Goal: Task Accomplishment & Management: Manage account settings

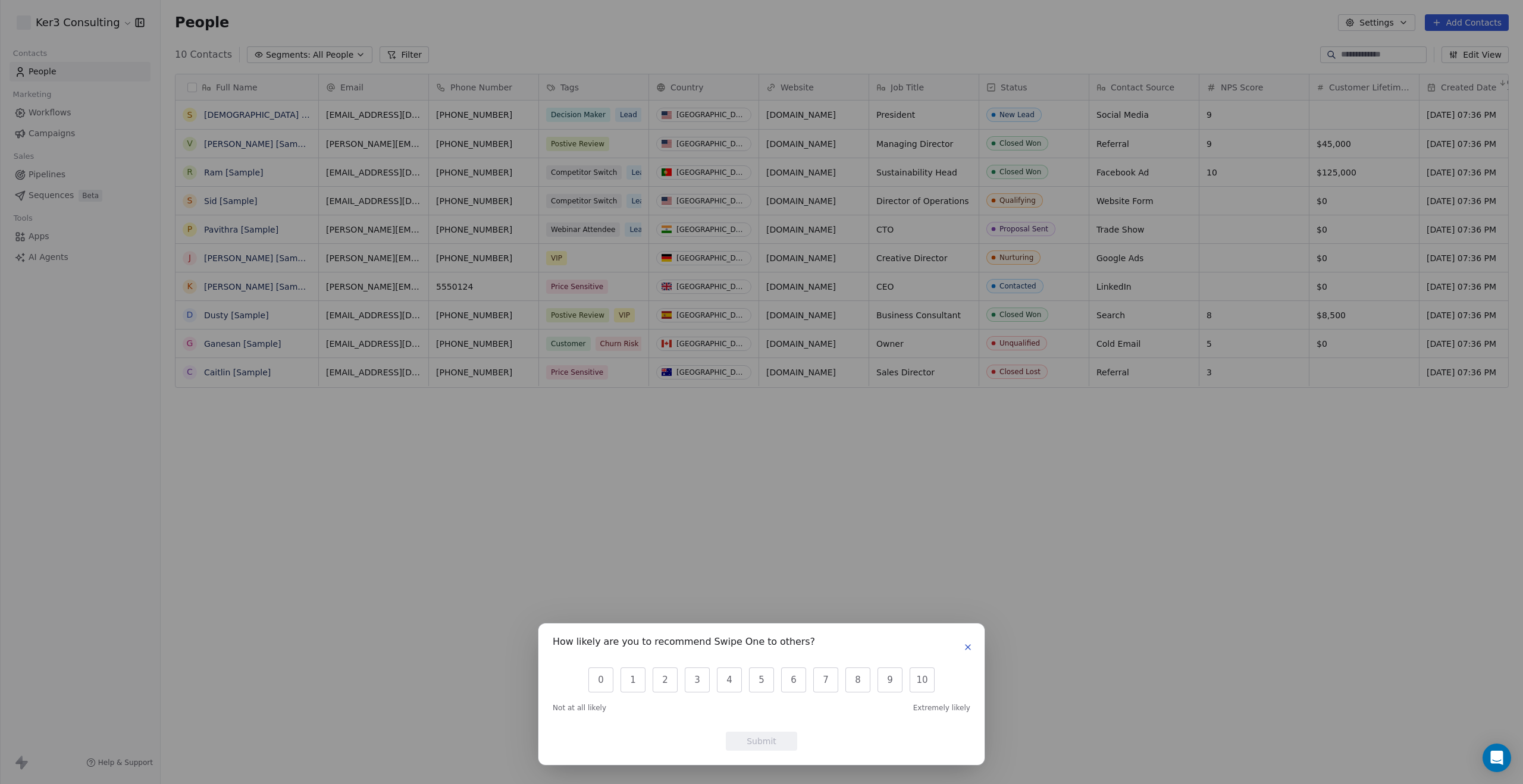
scroll to position [690, 1362]
click at [969, 646] on icon "button" at bounding box center [968, 647] width 10 height 10
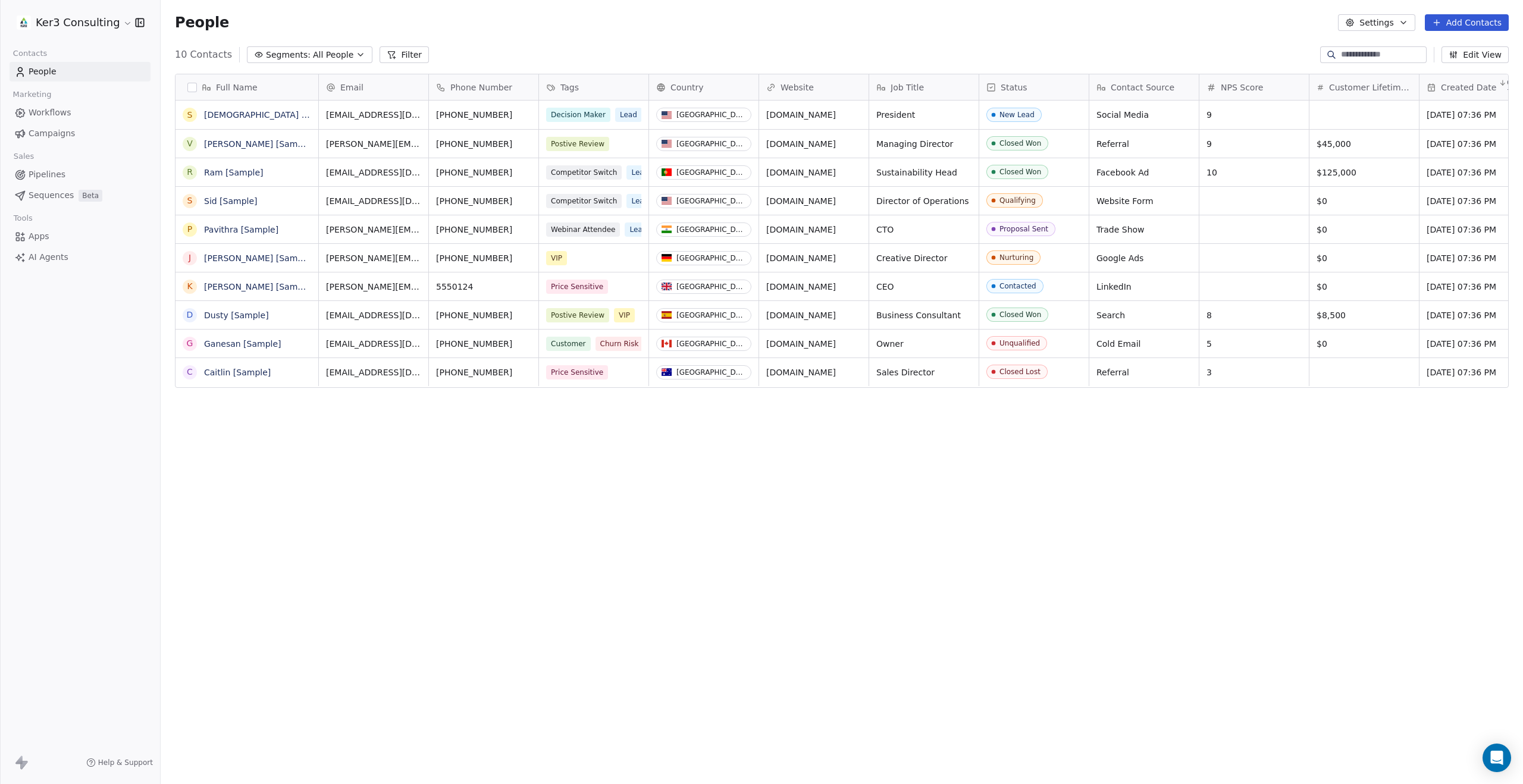
click at [122, 24] on html "Ker3 Consulting Contacts People Marketing Workflows Campaigns Sales Pipelines S…" at bounding box center [762, 490] width 1523 height 981
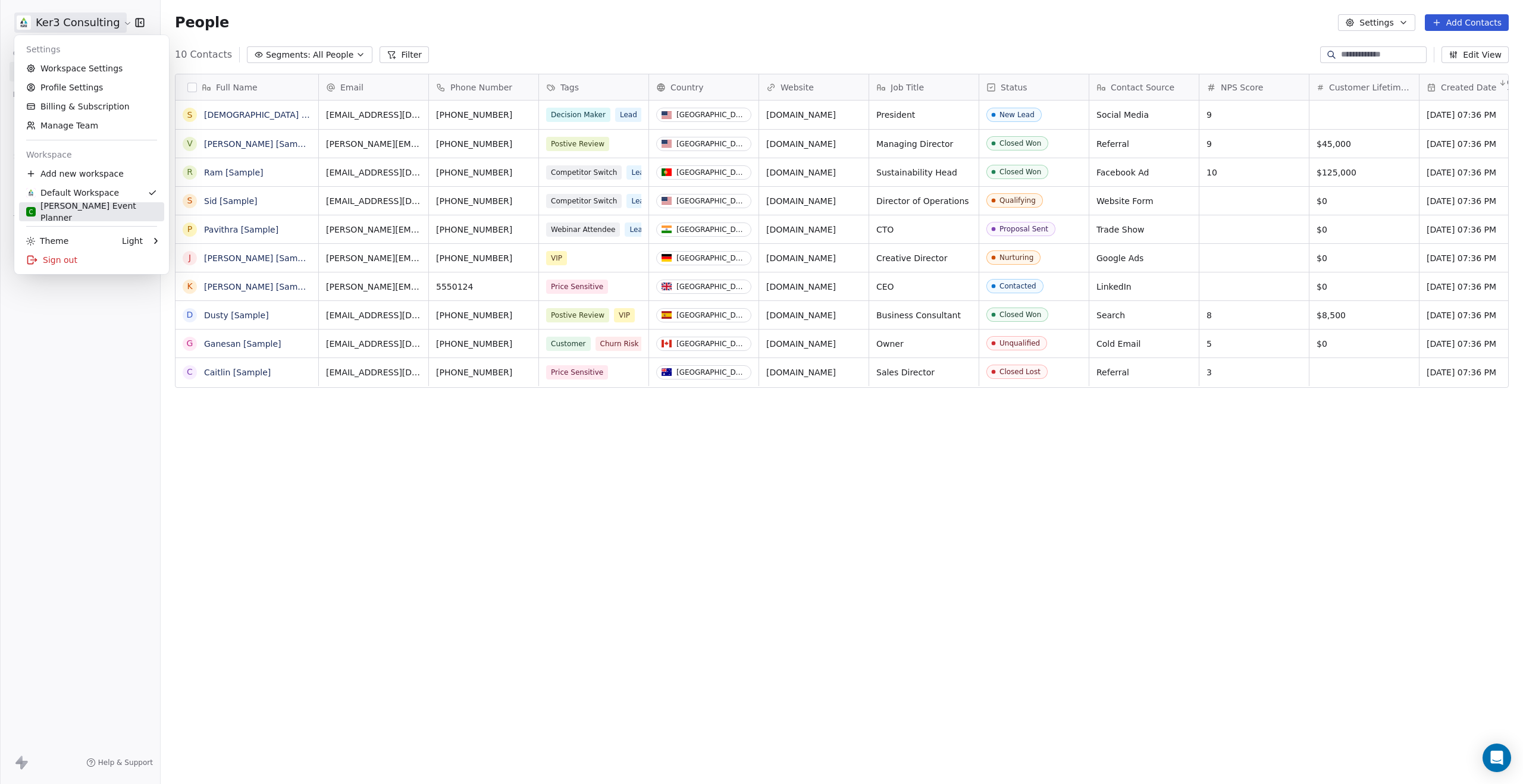
click at [102, 210] on div "C [PERSON_NAME] Event Planner" at bounding box center [92, 211] width 131 height 24
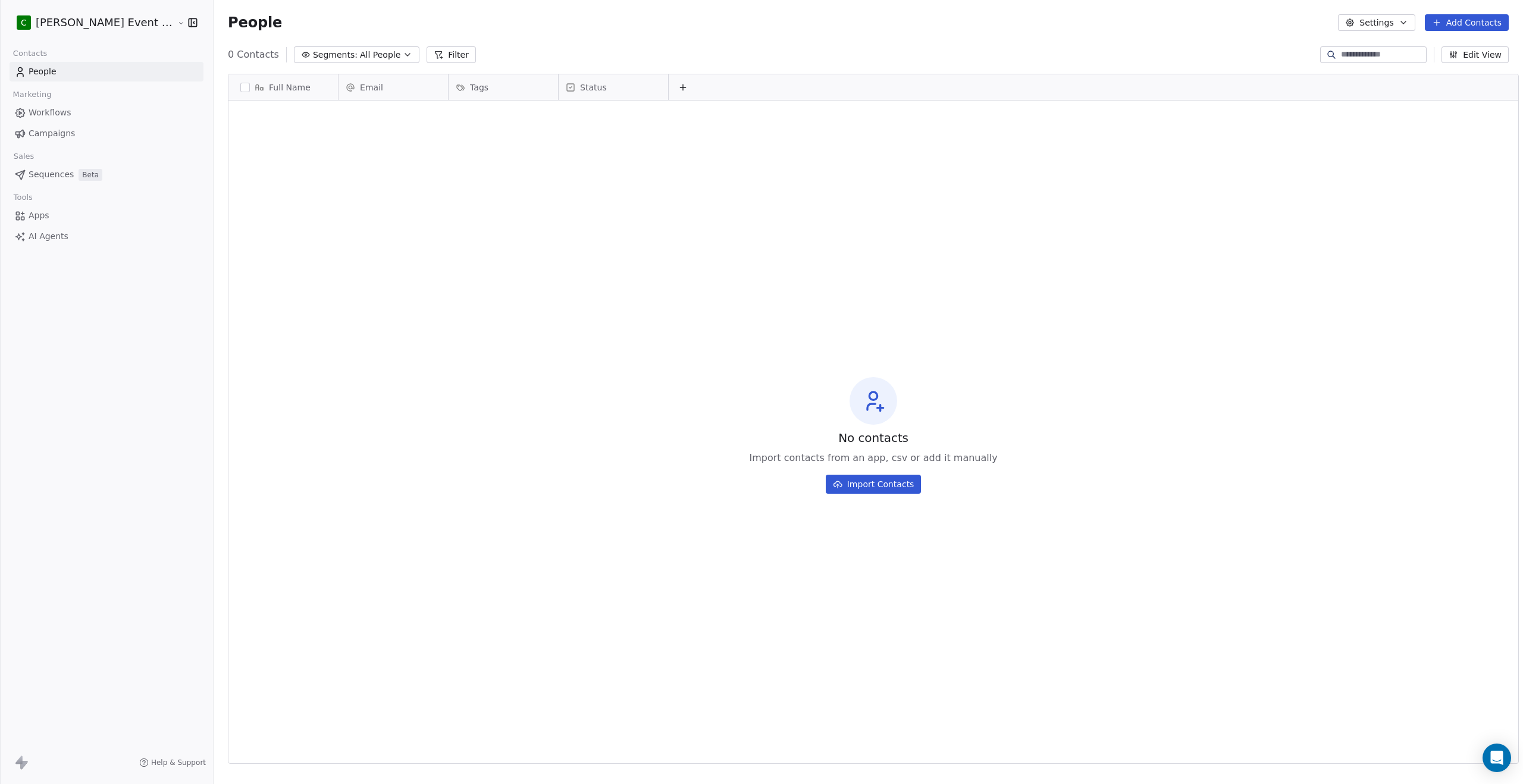
scroll to position [690, 1320]
click at [61, 174] on span "Sequences" at bounding box center [51, 174] width 45 height 12
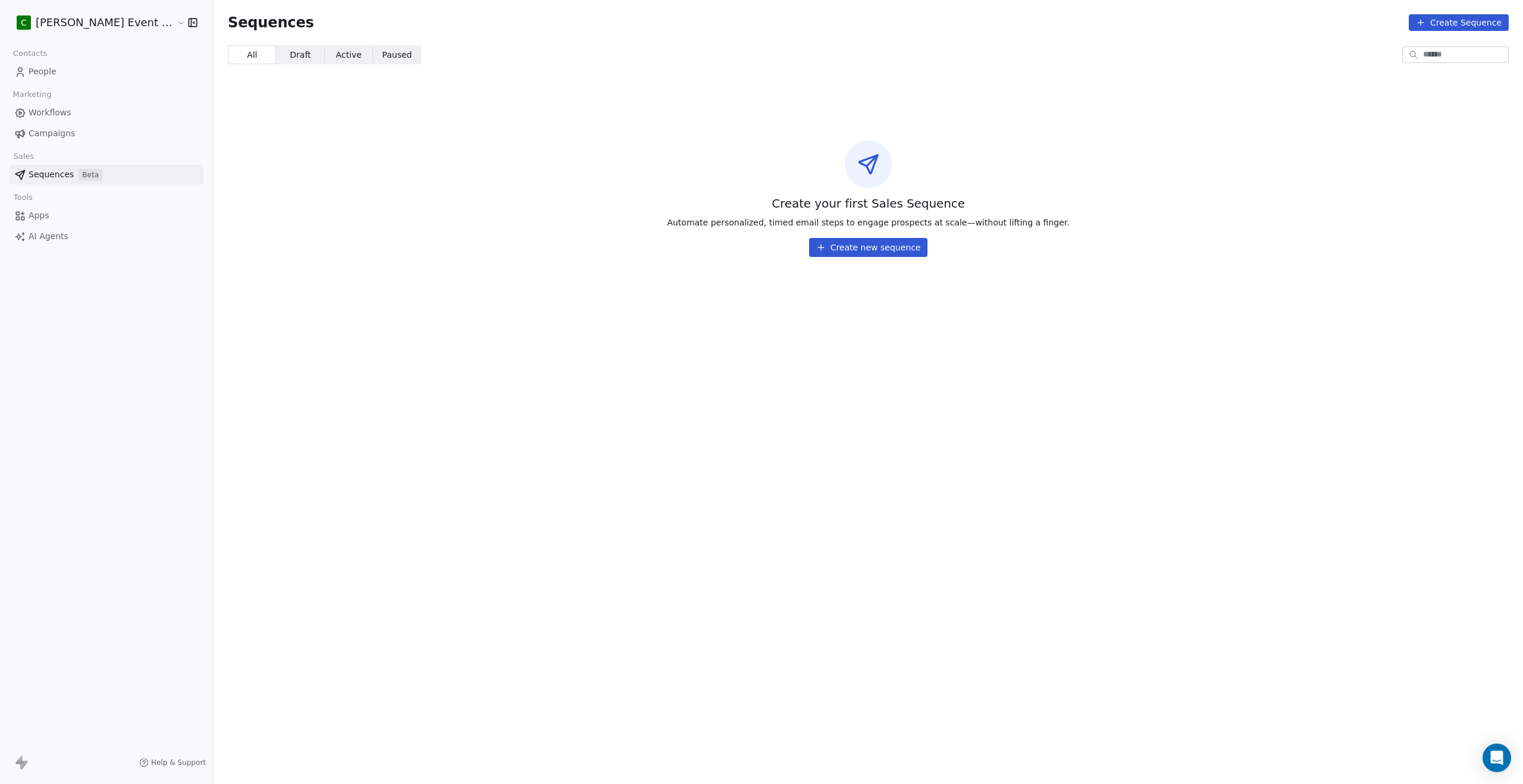
click at [853, 245] on button "Create new sequence" at bounding box center [868, 247] width 119 height 19
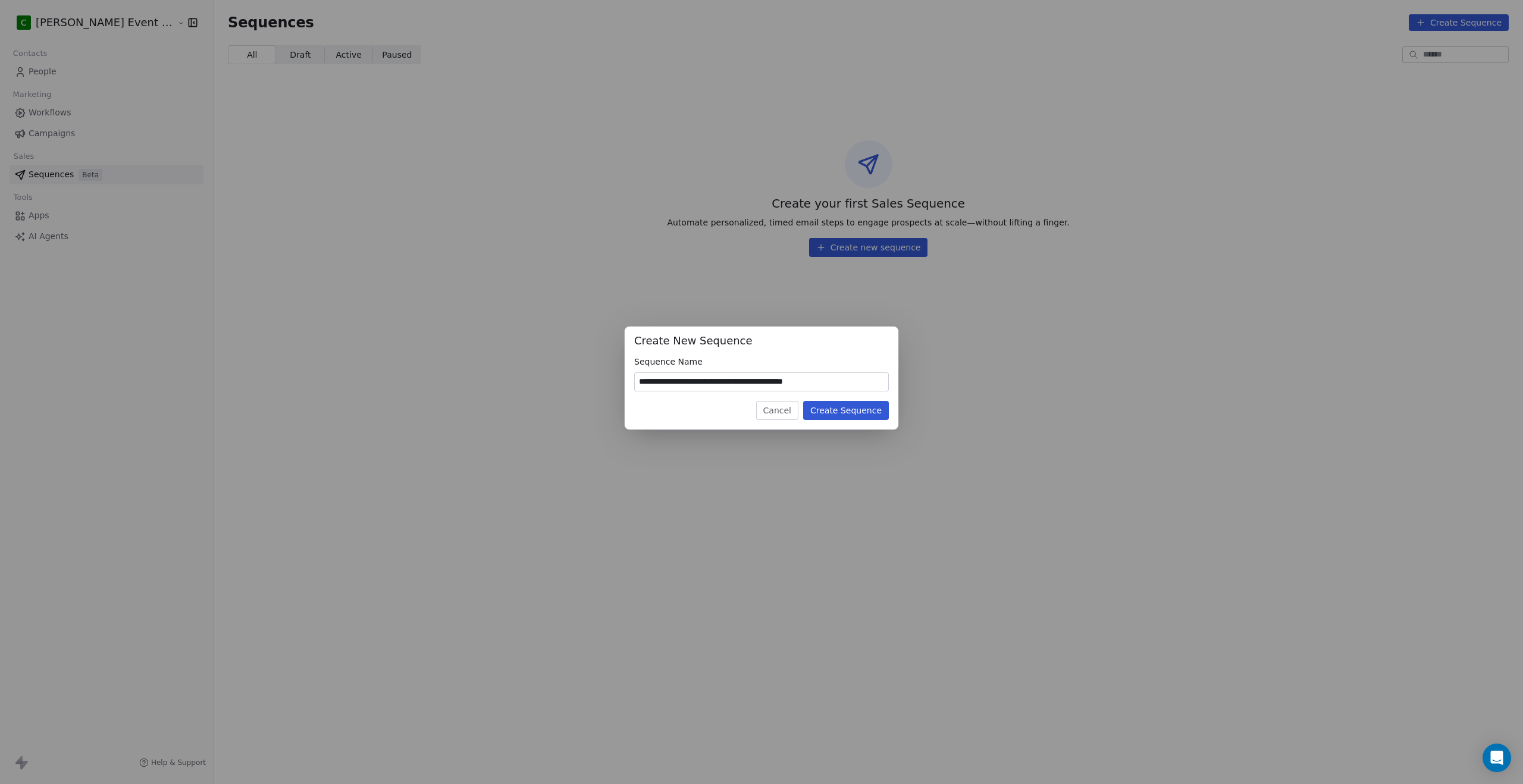
type input "**********"
click at [839, 410] on button "Create Sequence" at bounding box center [846, 410] width 86 height 19
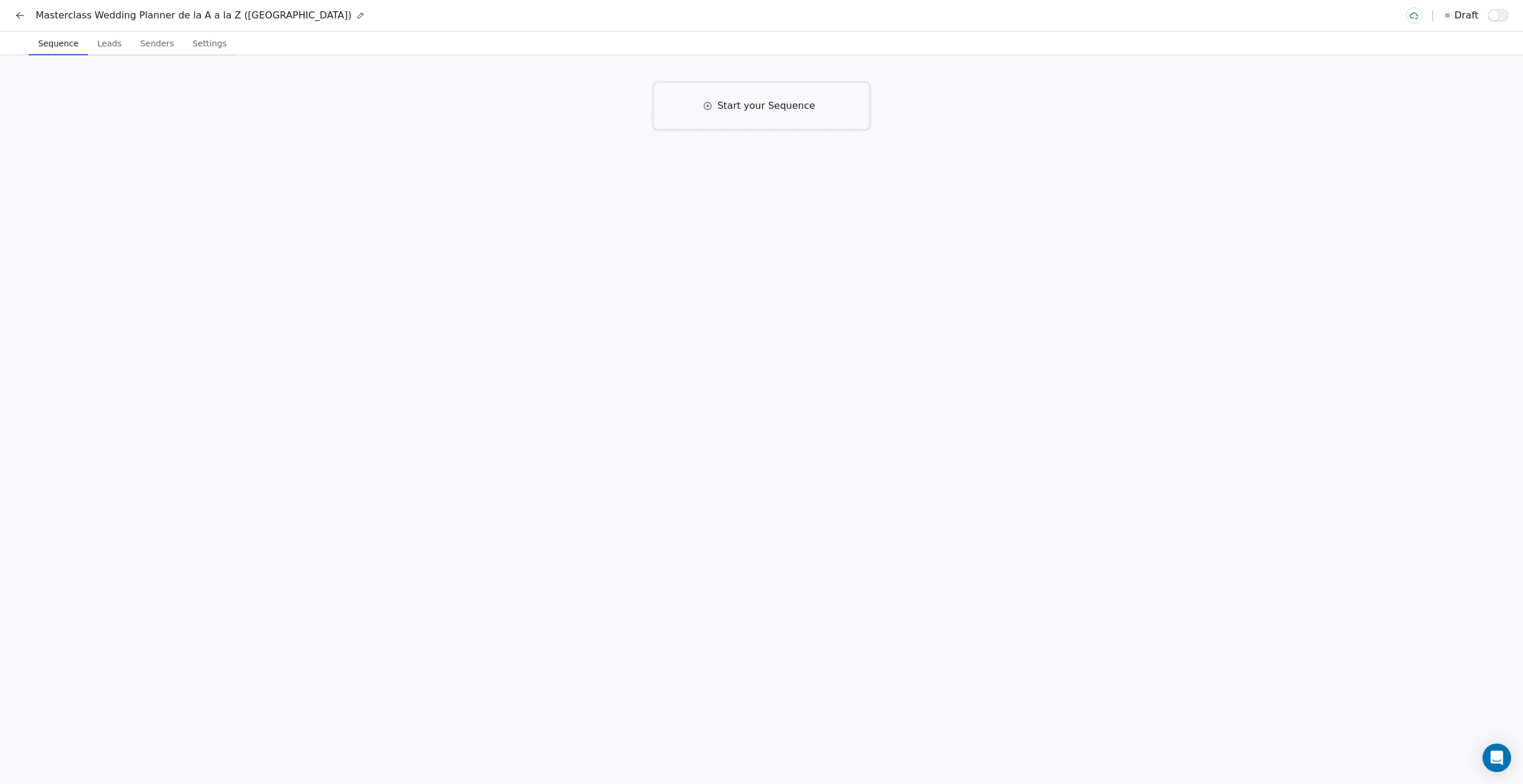
click at [766, 105] on span "Start your Sequence" at bounding box center [766, 105] width 98 height 14
click at [20, 13] on icon at bounding box center [20, 16] width 12 height 12
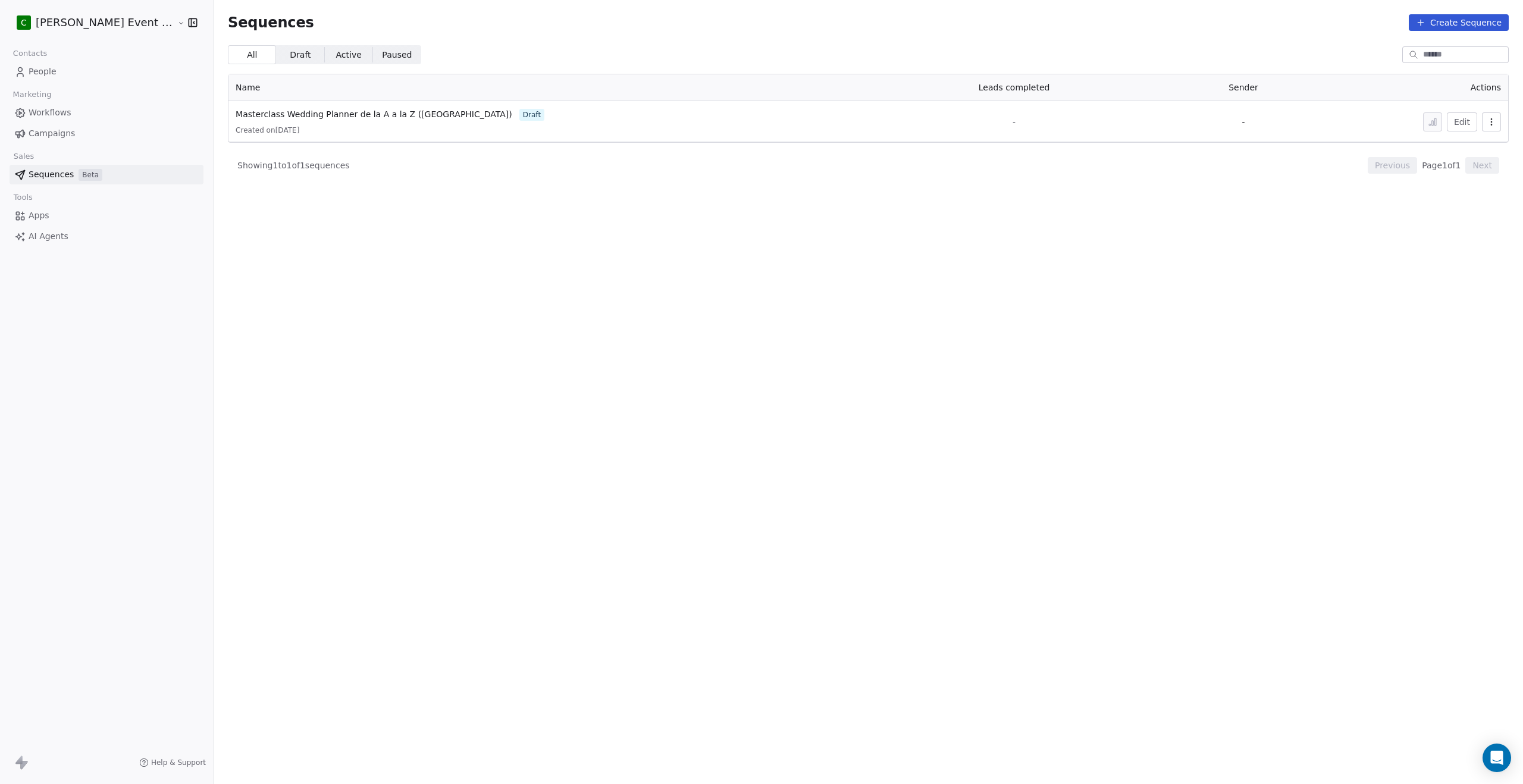
click at [51, 116] on span "Workflows" at bounding box center [50, 112] width 43 height 12
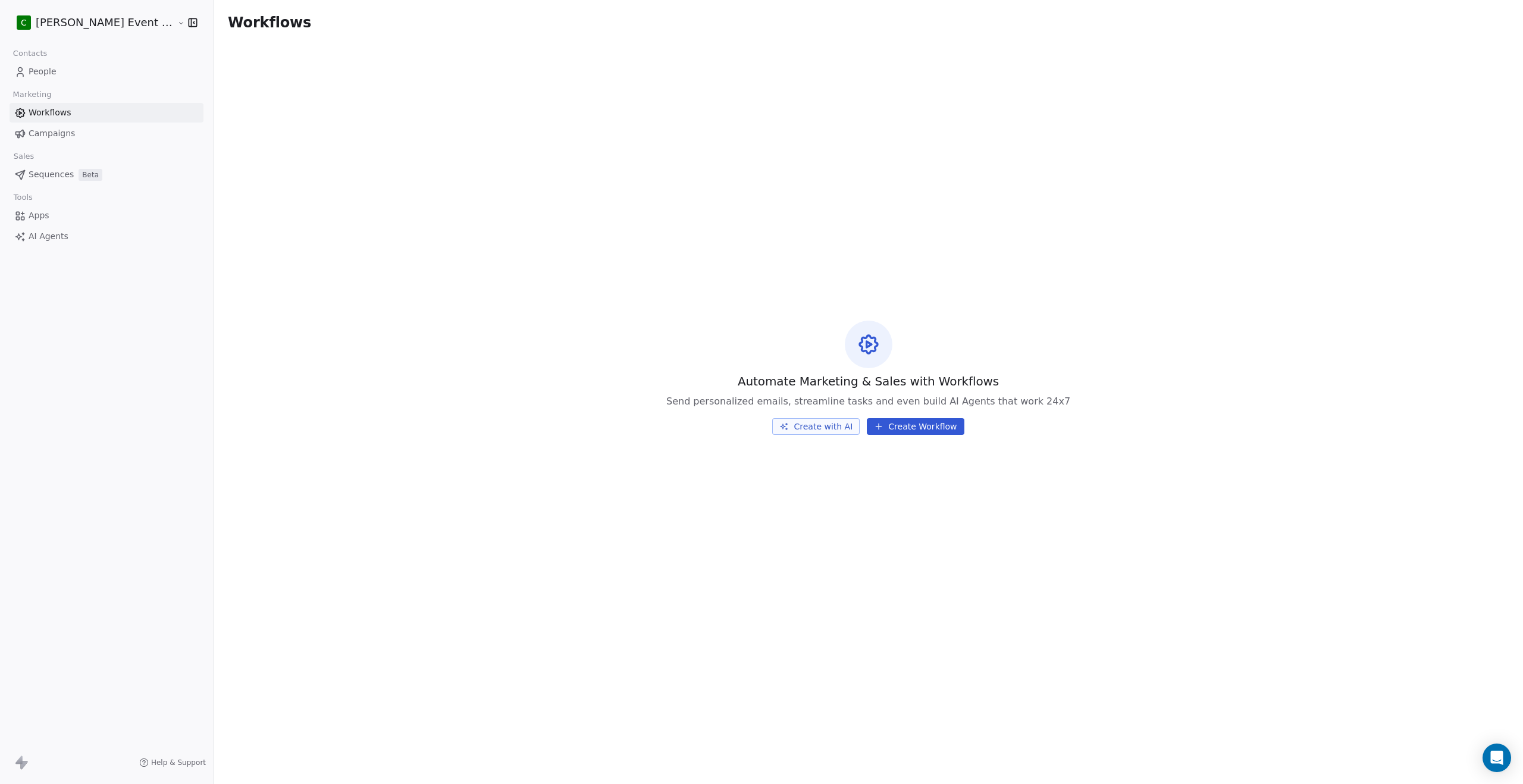
click at [55, 66] on span "People" at bounding box center [43, 71] width 28 height 12
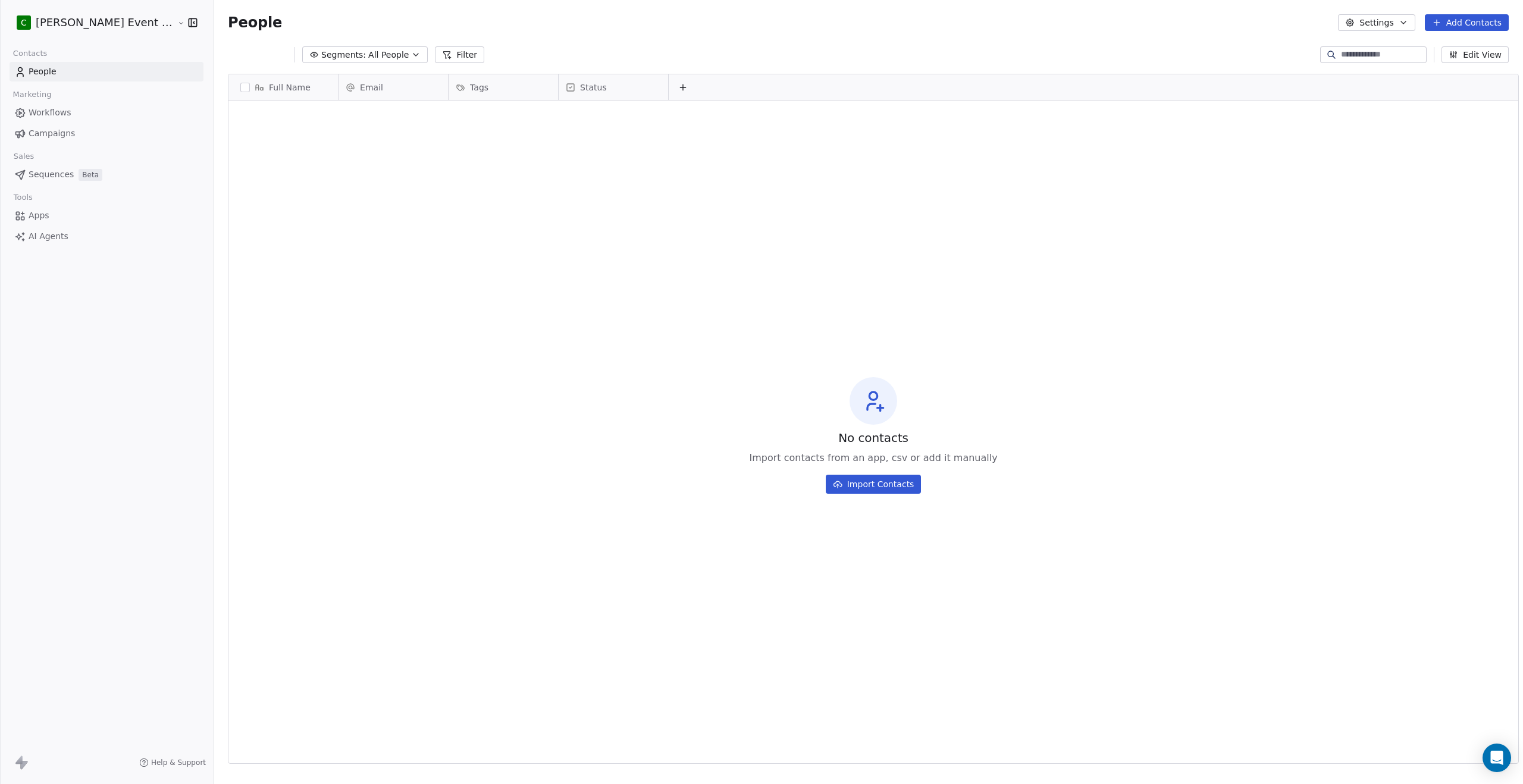
scroll to position [690, 1320]
click at [1367, 21] on button "Settings" at bounding box center [1376, 22] width 77 height 16
drag, startPoint x: 1184, startPoint y: 25, endPoint x: 1445, endPoint y: 46, distance: 261.8
click at [1185, 25] on html "C [PERSON_NAME] Event Planner Contacts People Marketing Workflows Campaigns Sal…" at bounding box center [762, 490] width 1523 height 981
drag, startPoint x: 1477, startPoint y: 54, endPoint x: 1486, endPoint y: 52, distance: 9.2
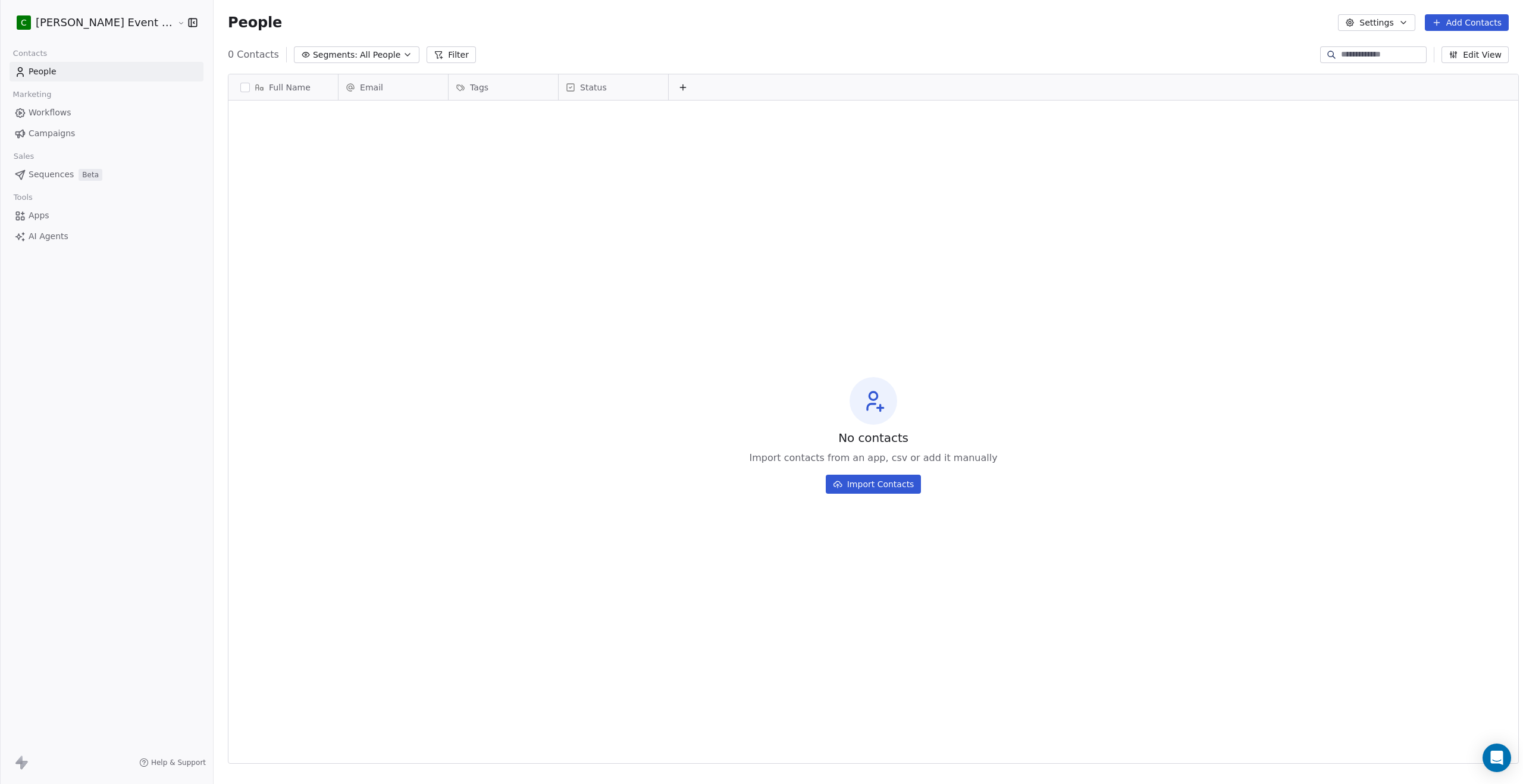
click at [1477, 54] on button "Edit View" at bounding box center [1475, 55] width 67 height 16
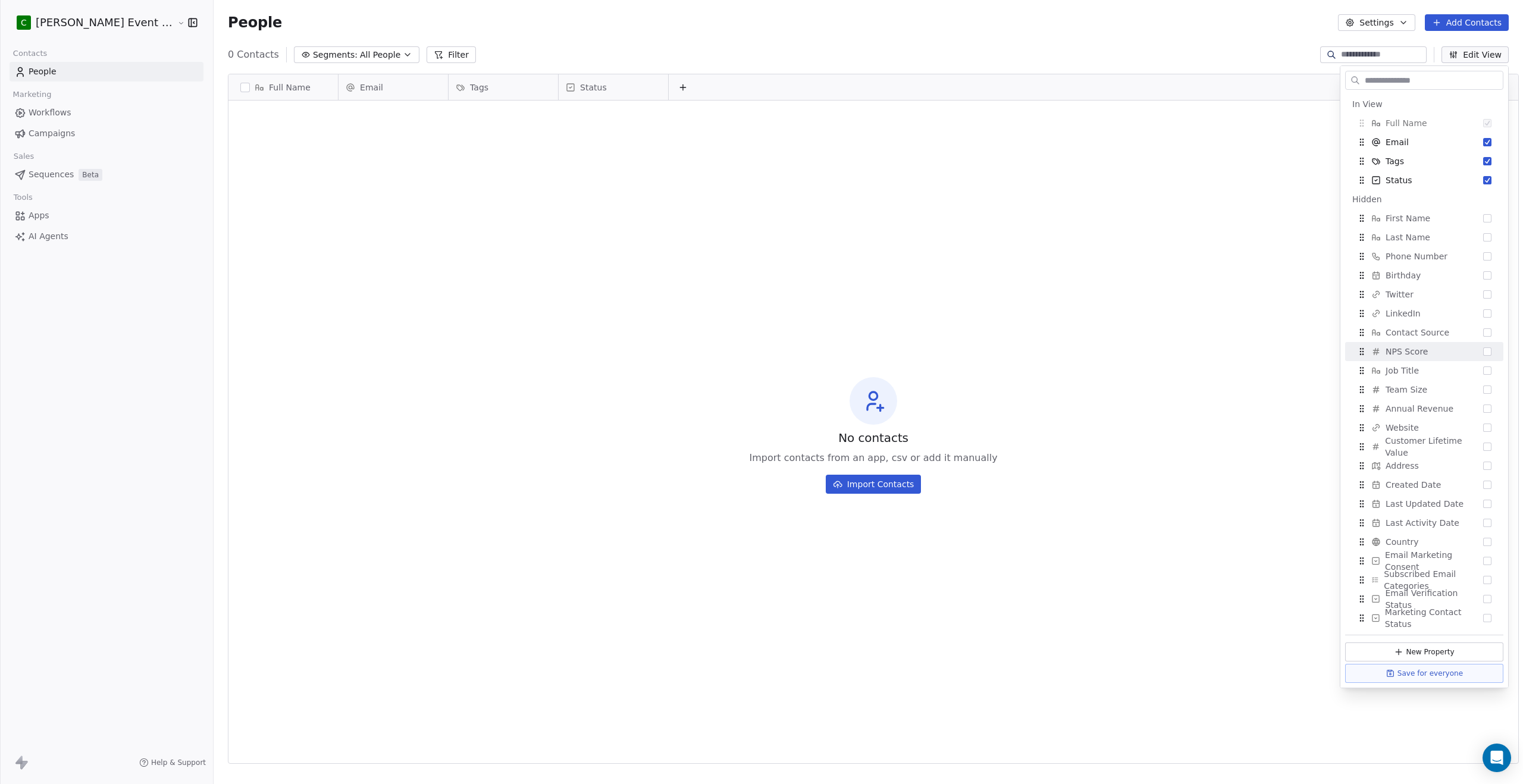
click at [897, 36] on div "People Settings Add Contacts" at bounding box center [868, 22] width 1309 height 45
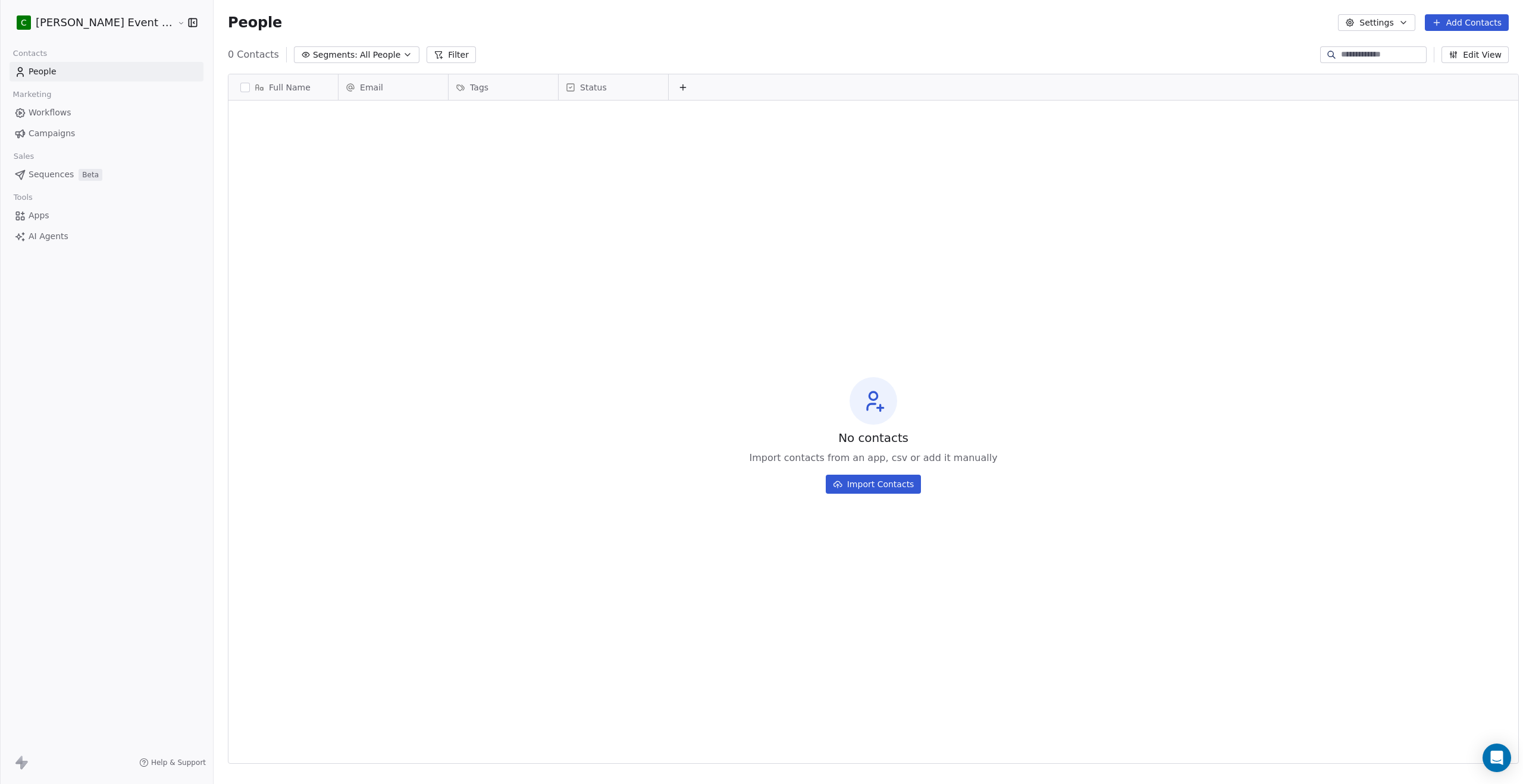
drag, startPoint x: 43, startPoint y: 213, endPoint x: 92, endPoint y: 209, distance: 49.2
click at [43, 213] on span "Apps" at bounding box center [39, 215] width 20 height 12
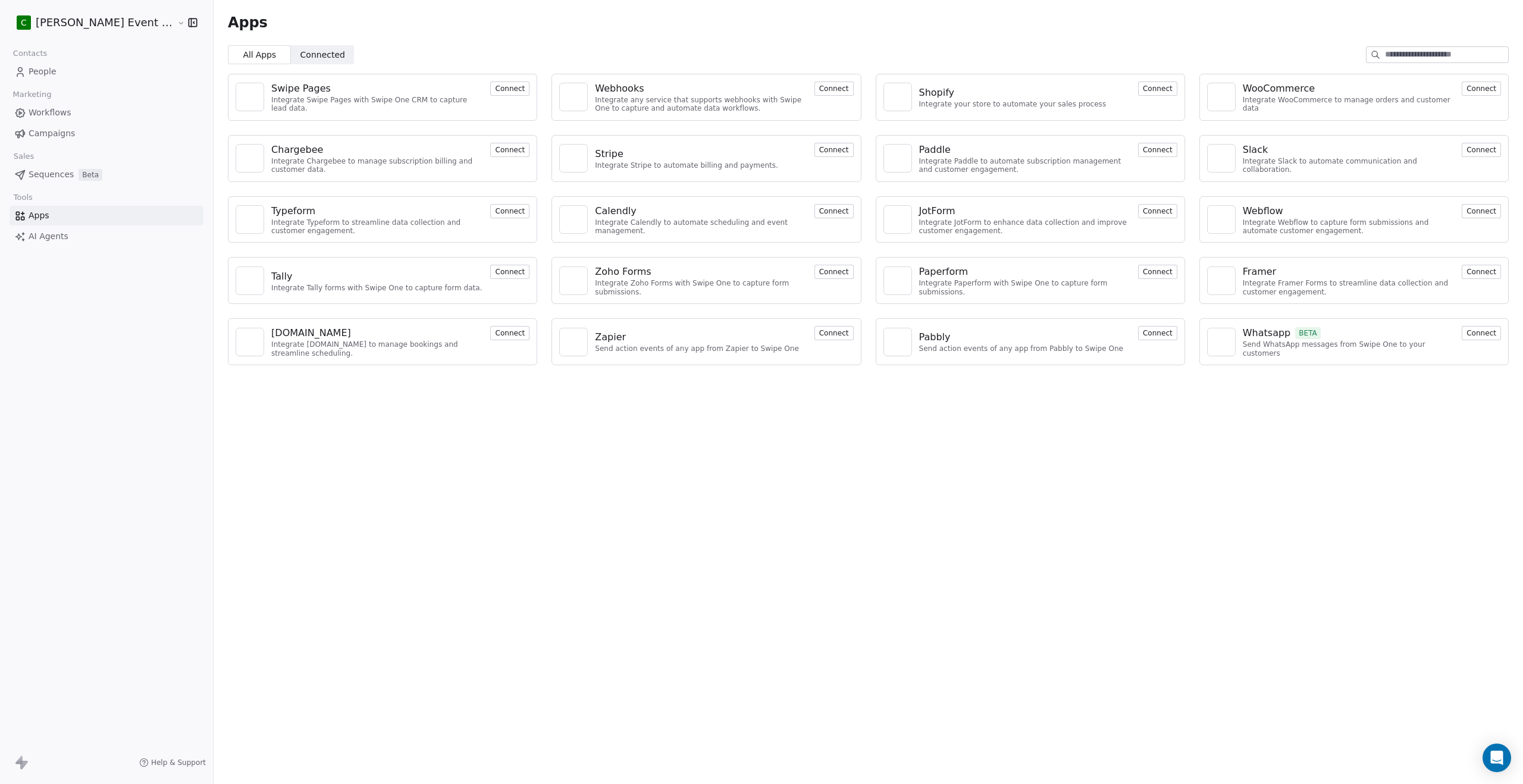
click at [54, 235] on span "AI Agents" at bounding box center [48, 236] width 40 height 12
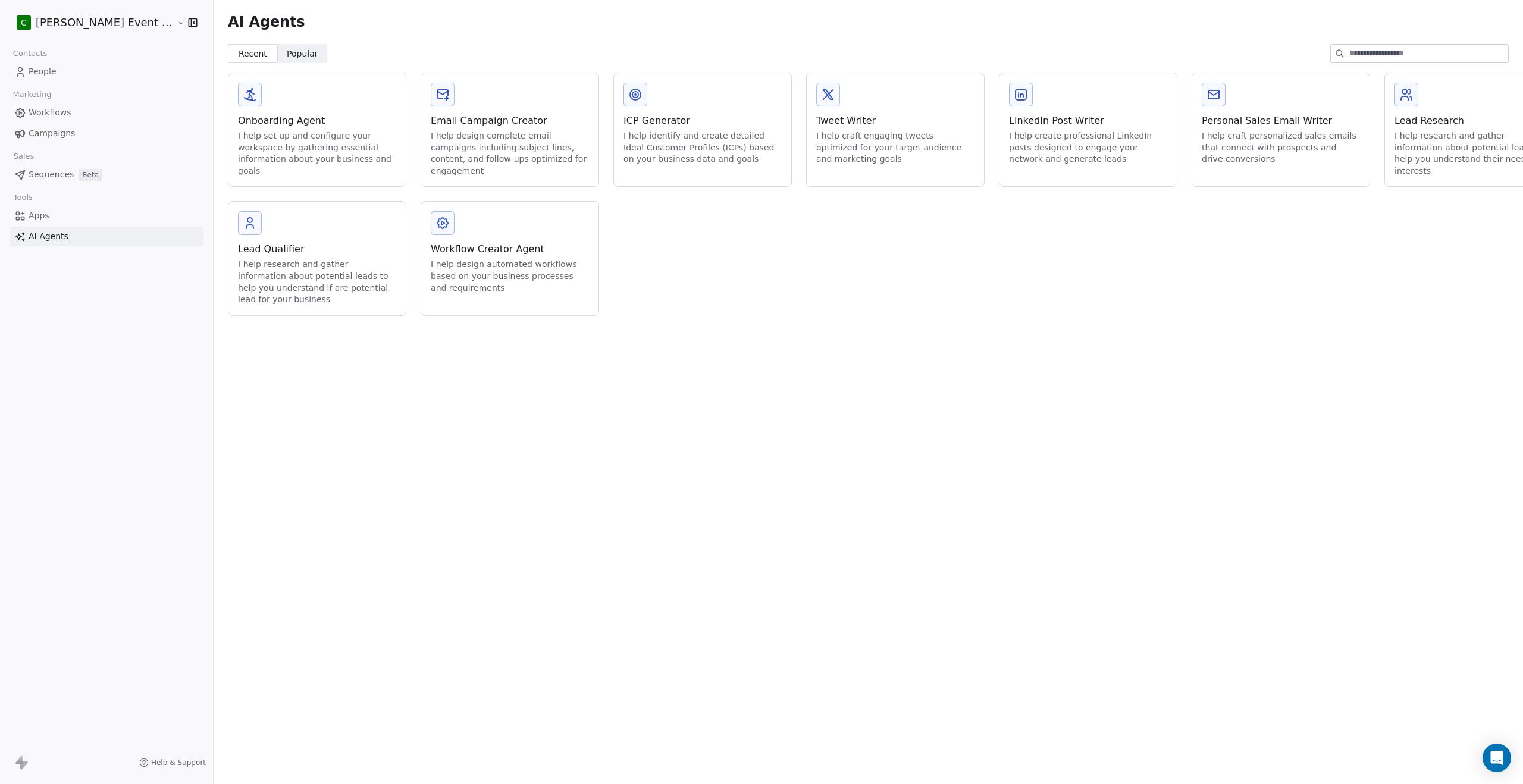
drag, startPoint x: 44, startPoint y: 134, endPoint x: 55, endPoint y: 119, distance: 18.6
click at [44, 134] on span "Campaigns" at bounding box center [52, 133] width 47 height 12
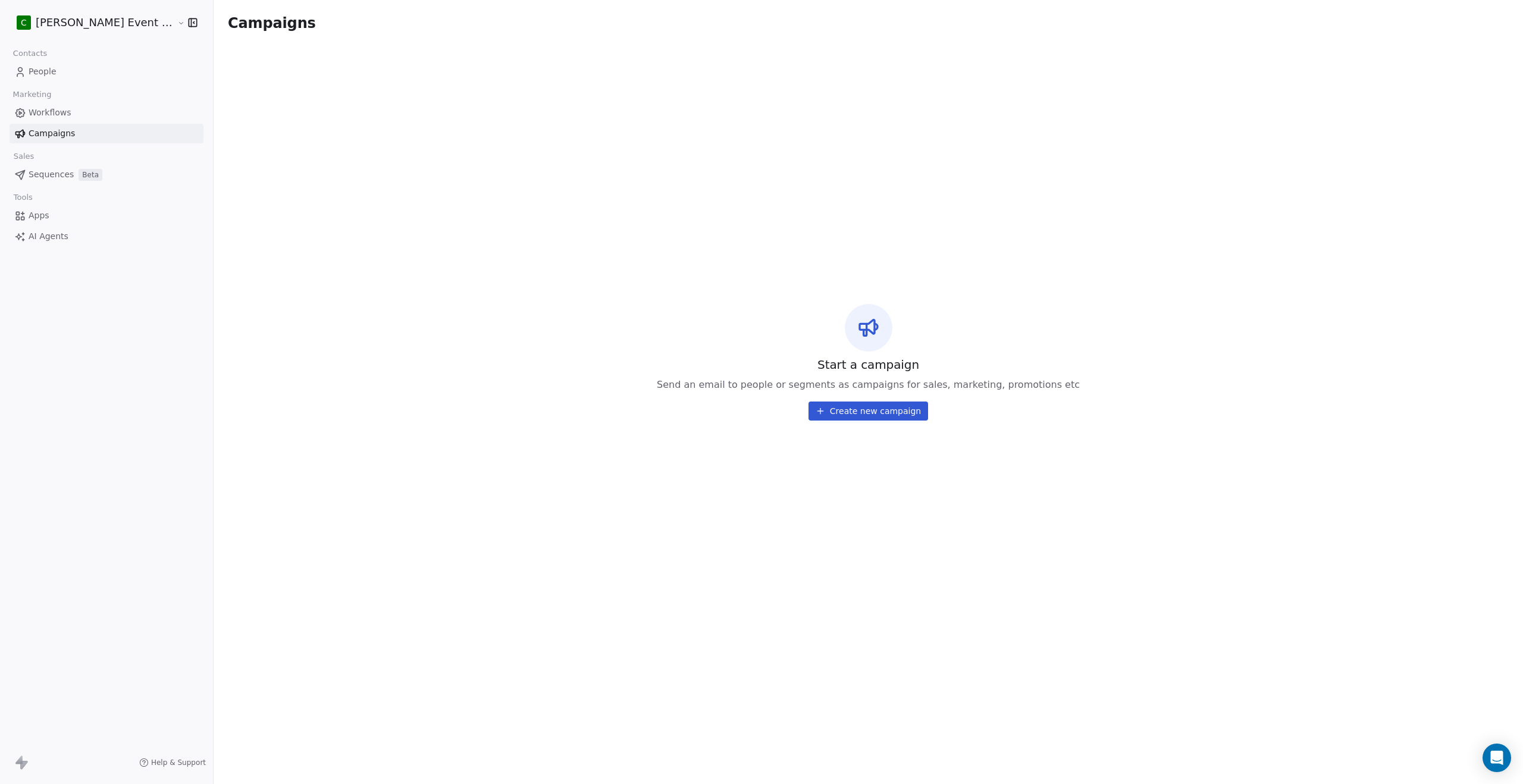
click at [164, 23] on html "C [PERSON_NAME] Event Planner Contacts People Marketing Workflows Campaigns Sal…" at bounding box center [762, 490] width 1523 height 981
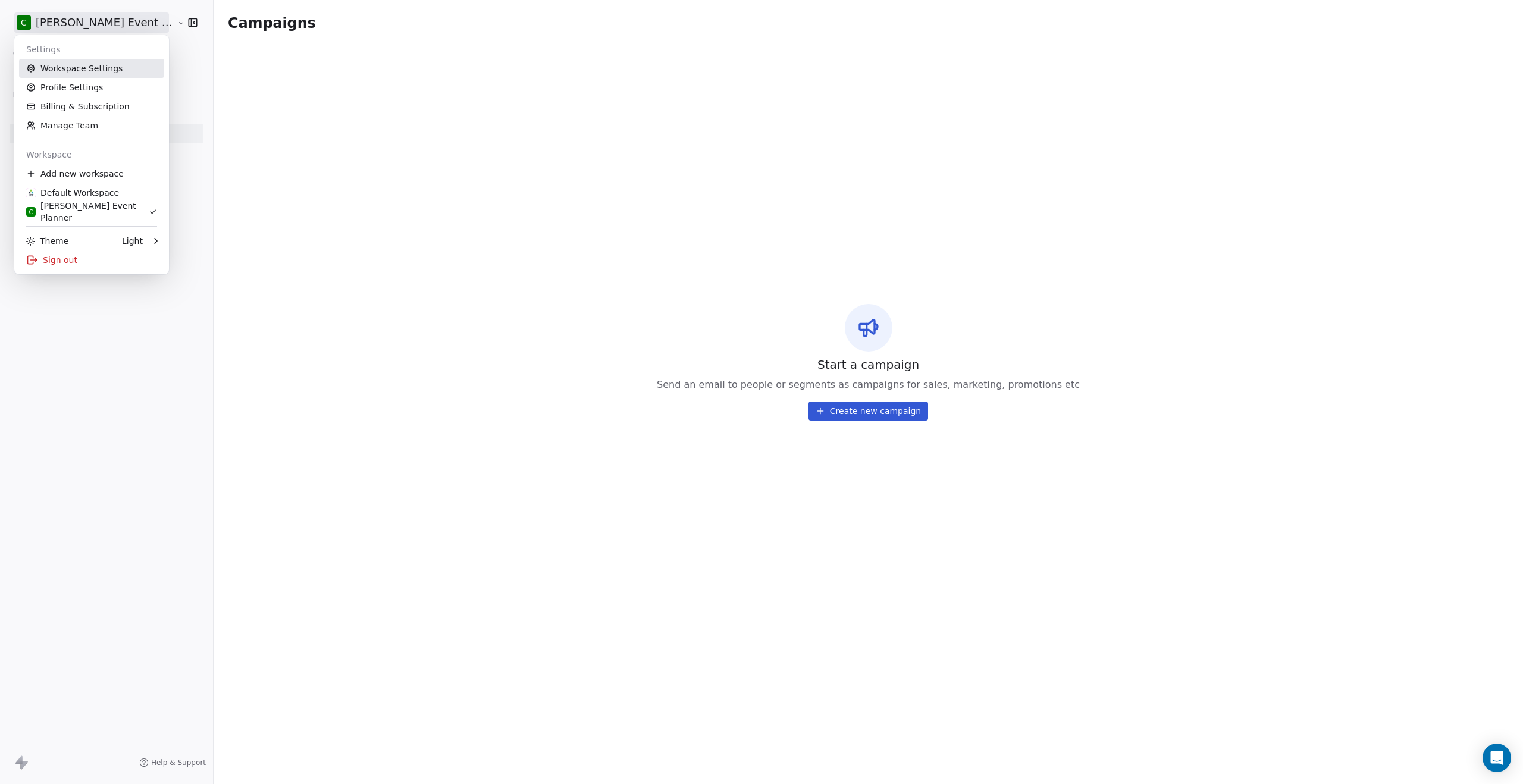
click at [114, 70] on link "Workspace Settings" at bounding box center [91, 68] width 145 height 19
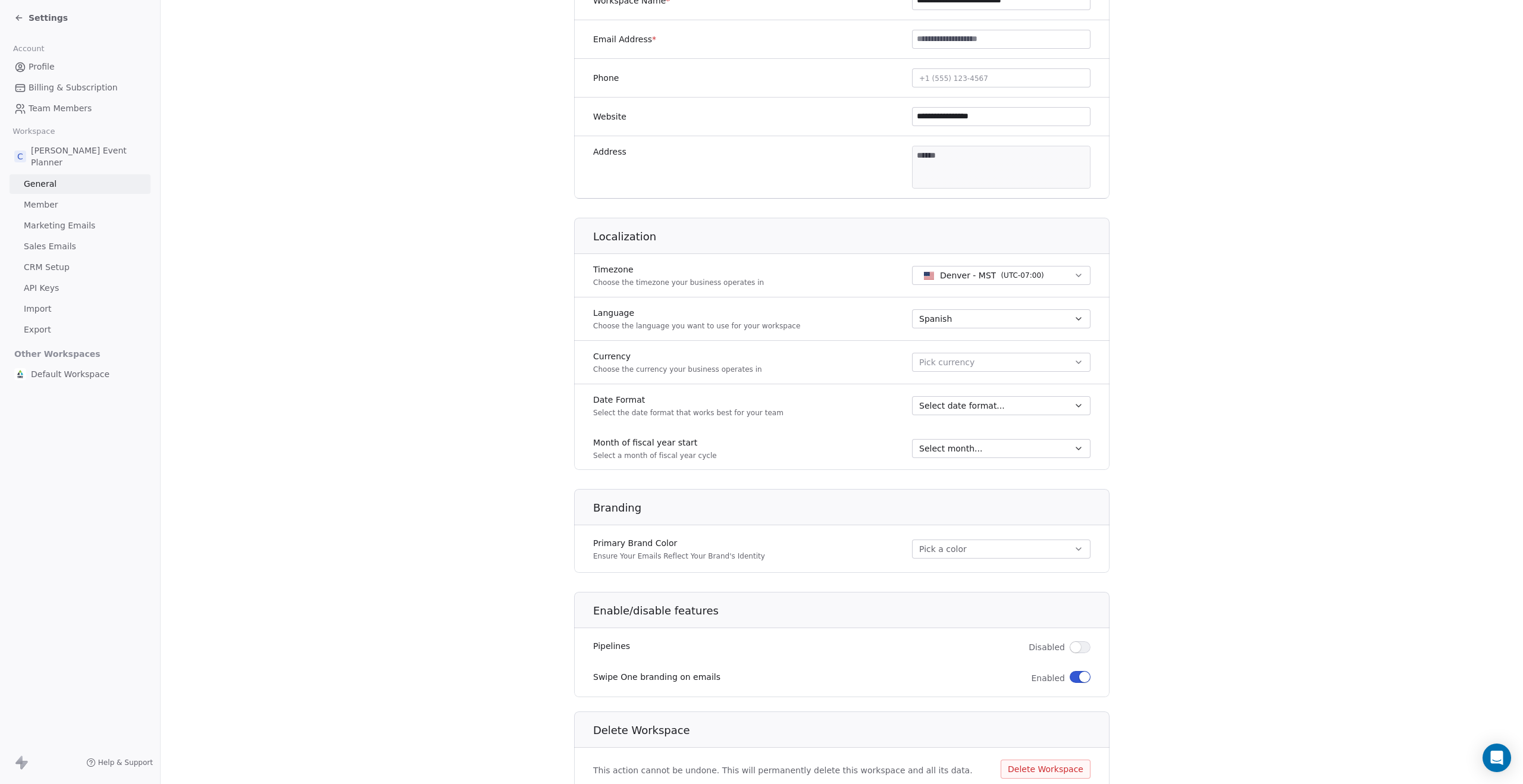
scroll to position [329, 0]
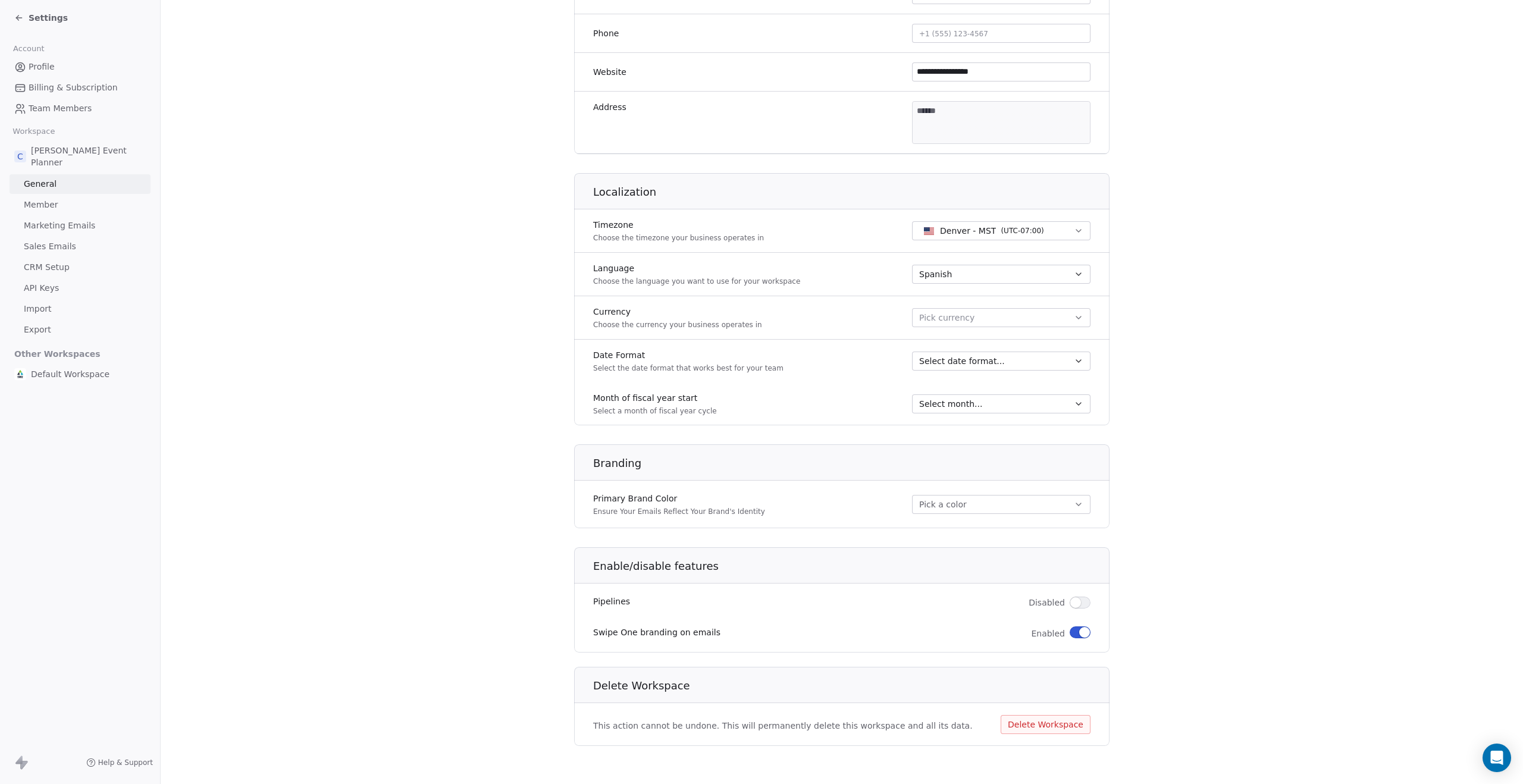
click at [976, 231] on span "Denver - MST" at bounding box center [968, 230] width 56 height 12
drag, startPoint x: 960, startPoint y: 252, endPoint x: 864, endPoint y: 249, distance: 96.0
click at [864, 249] on html "**********" at bounding box center [762, 490] width 1523 height 981
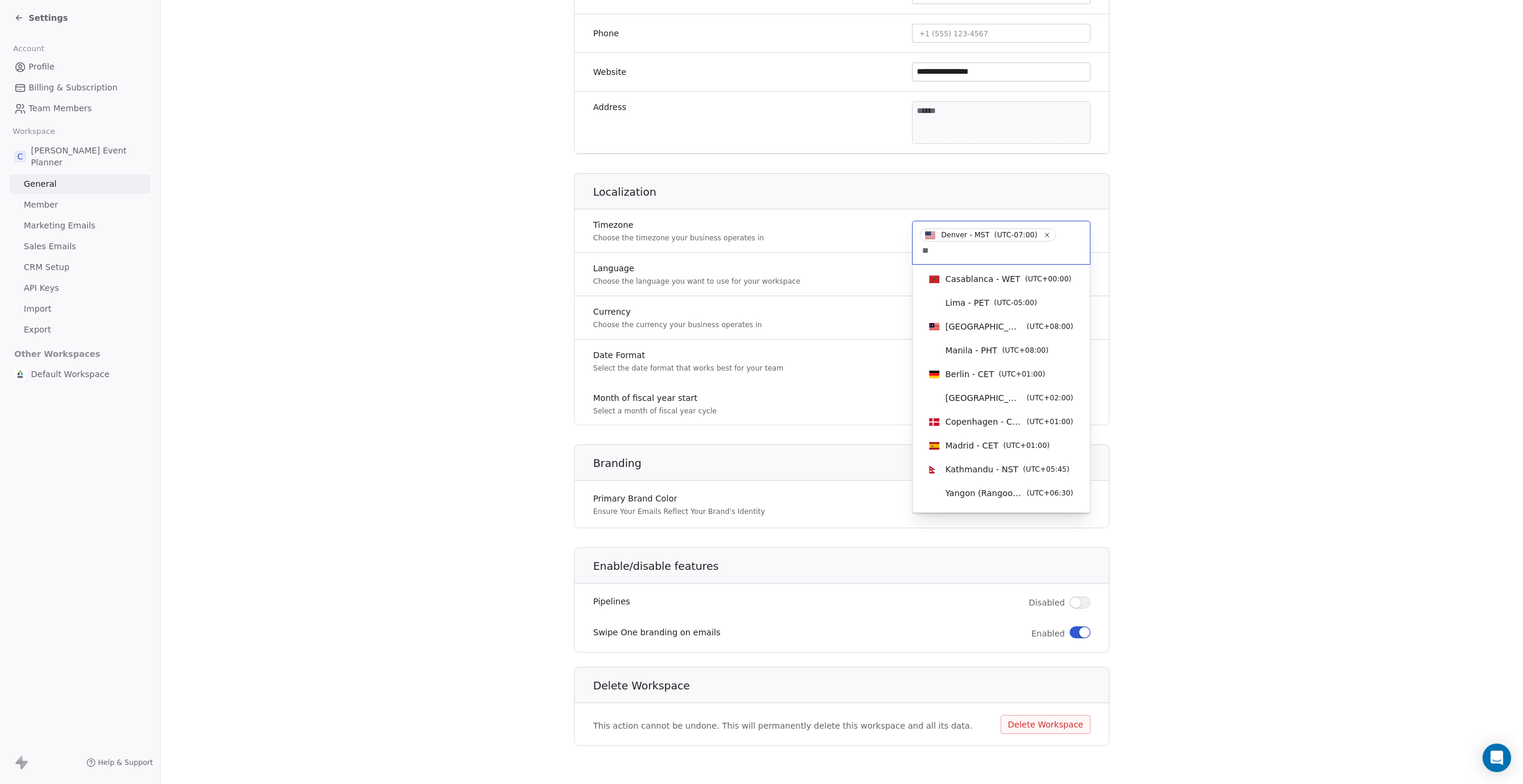
type input "*"
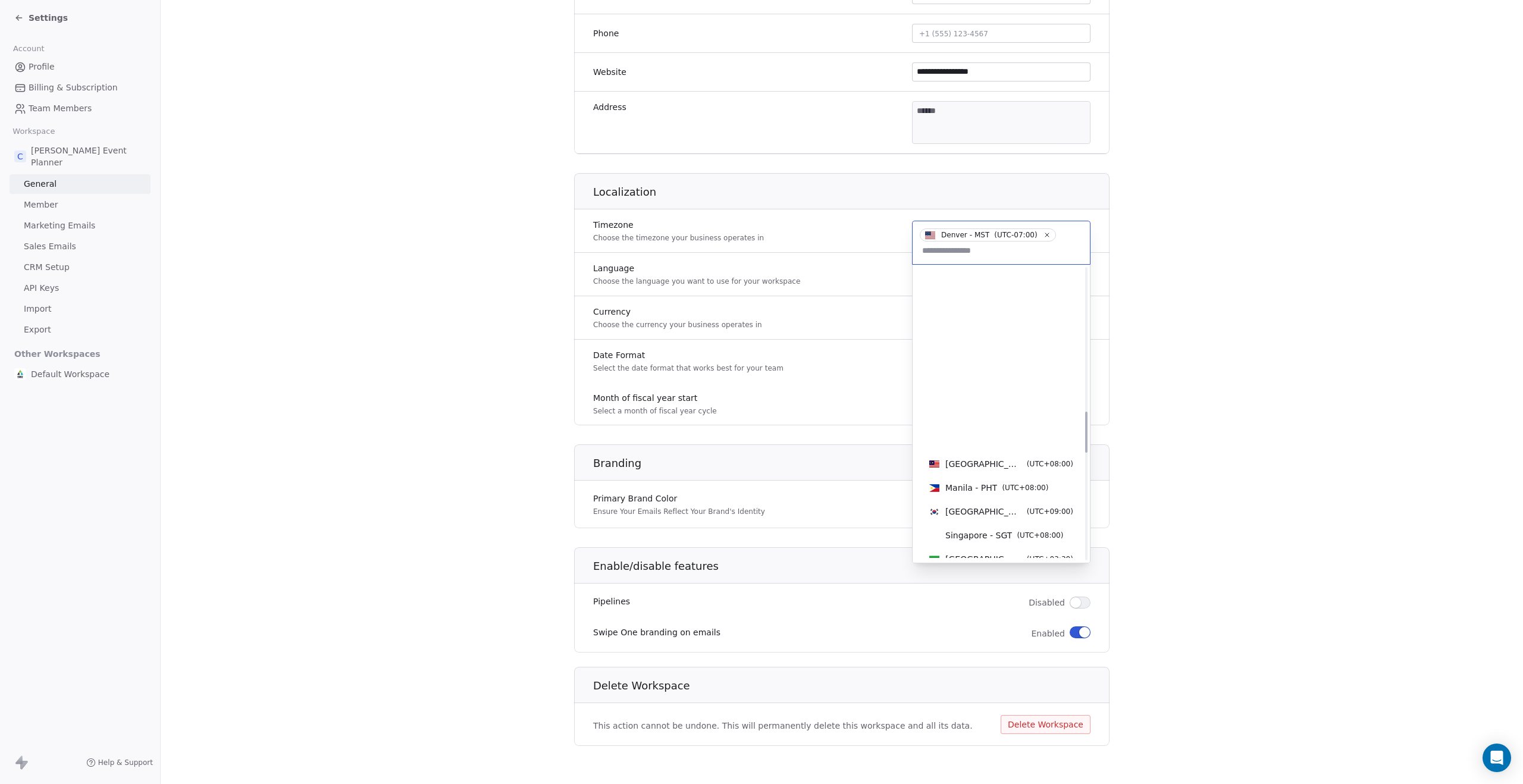
scroll to position [0, 0]
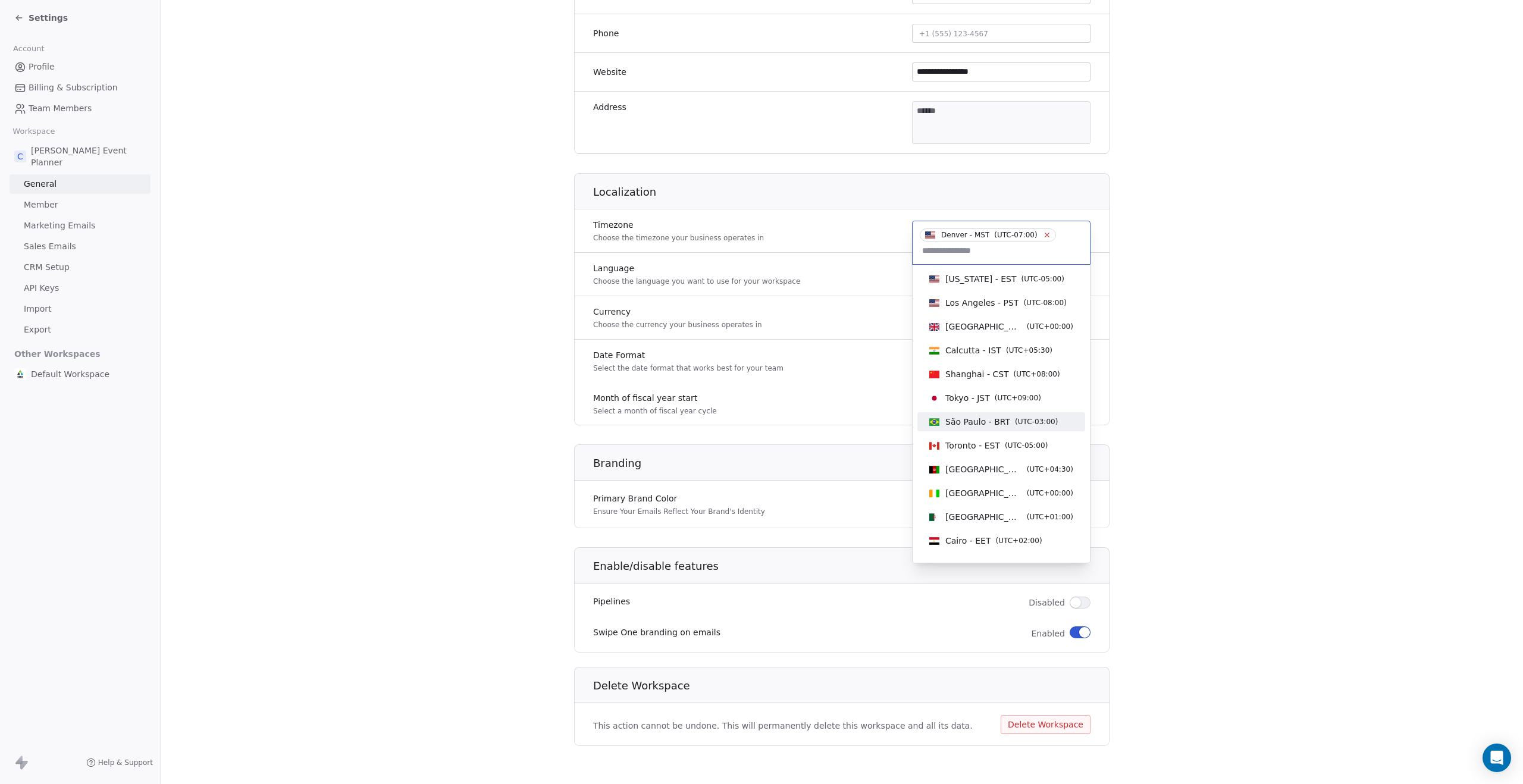
click at [1047, 236] on icon at bounding box center [1046, 234] width 7 height 7
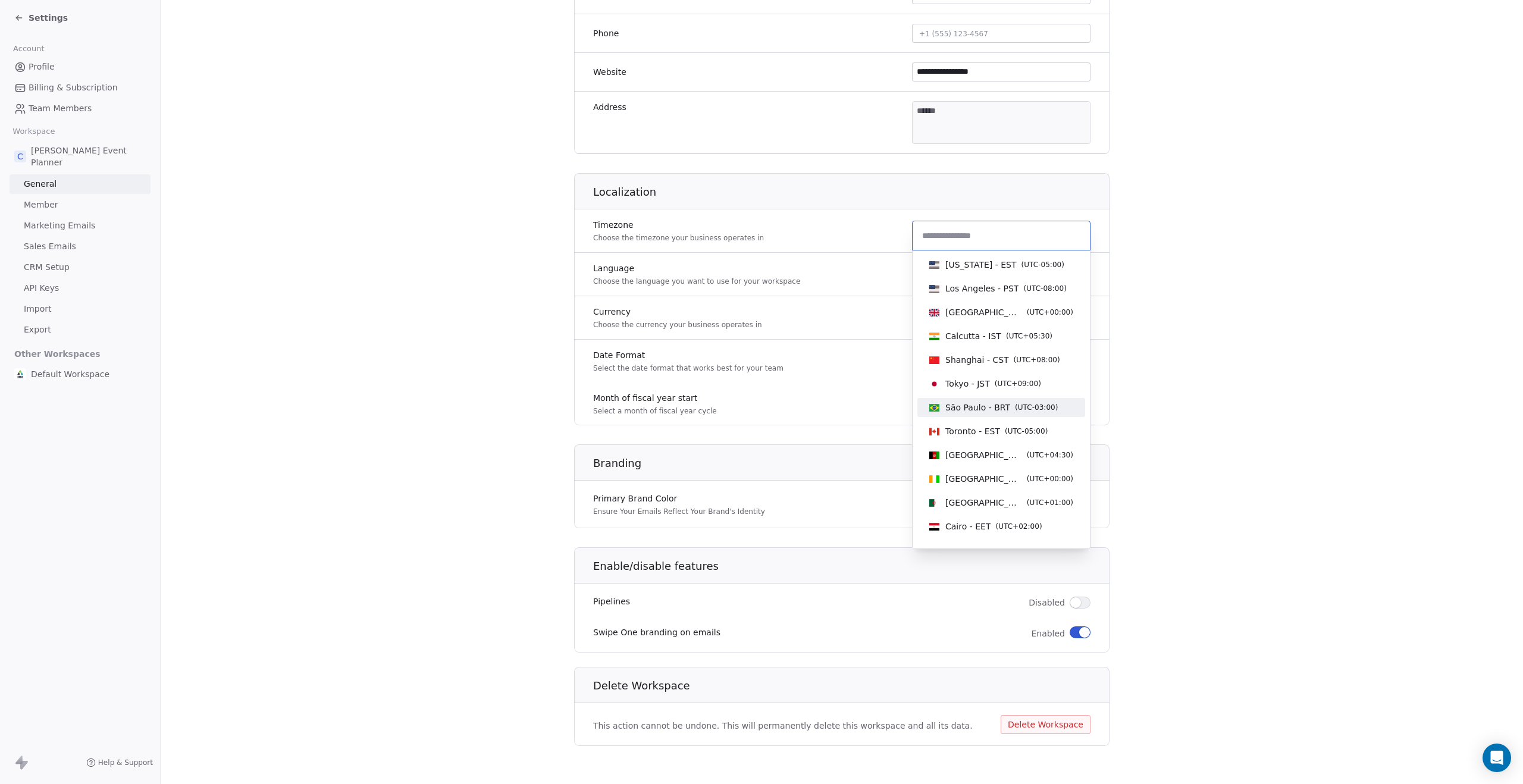
click at [968, 239] on input at bounding box center [1001, 235] width 163 height 13
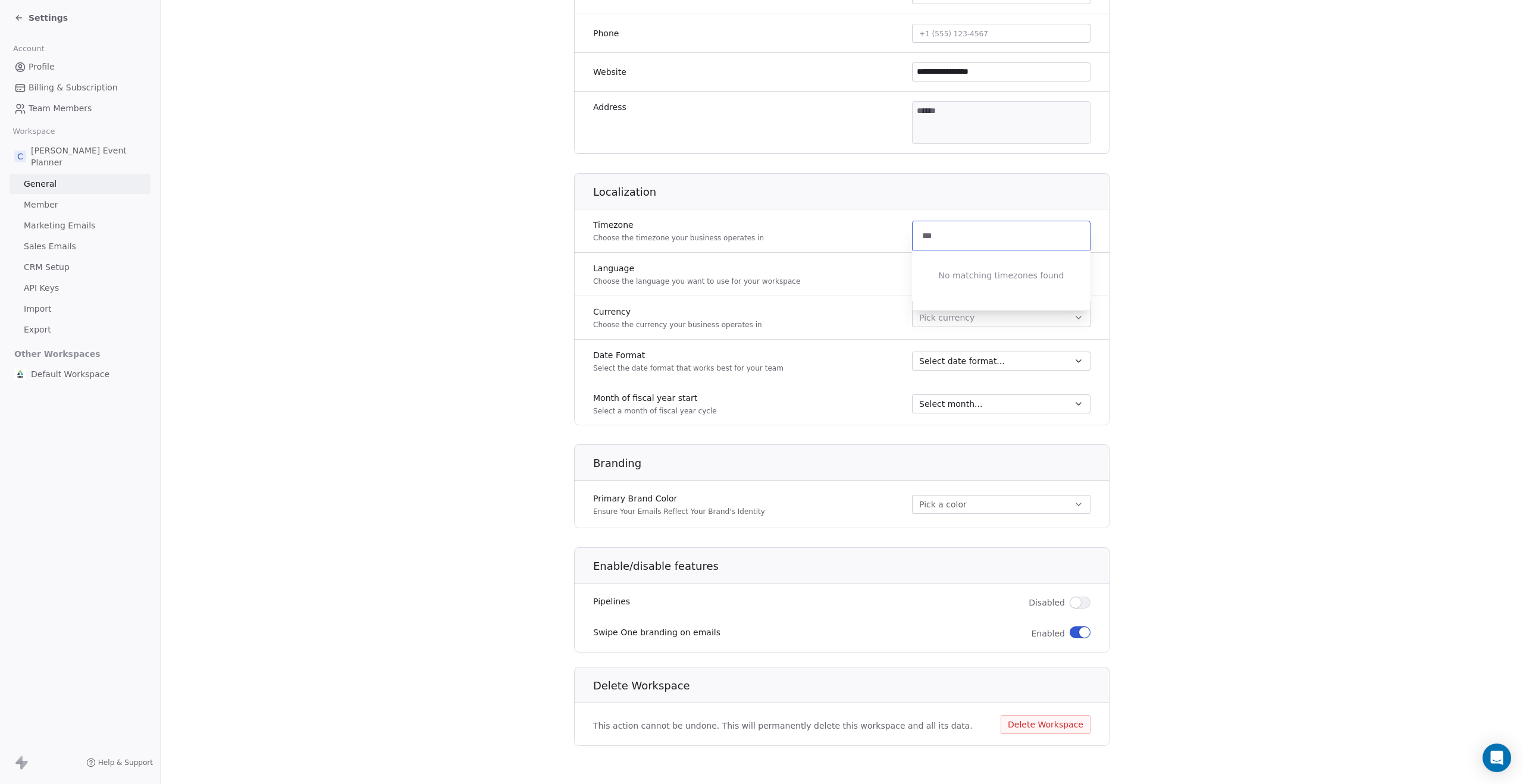
type input "***"
drag, startPoint x: 925, startPoint y: 229, endPoint x: 889, endPoint y: 229, distance: 36.0
click at [889, 229] on html "**********" at bounding box center [762, 490] width 1523 height 981
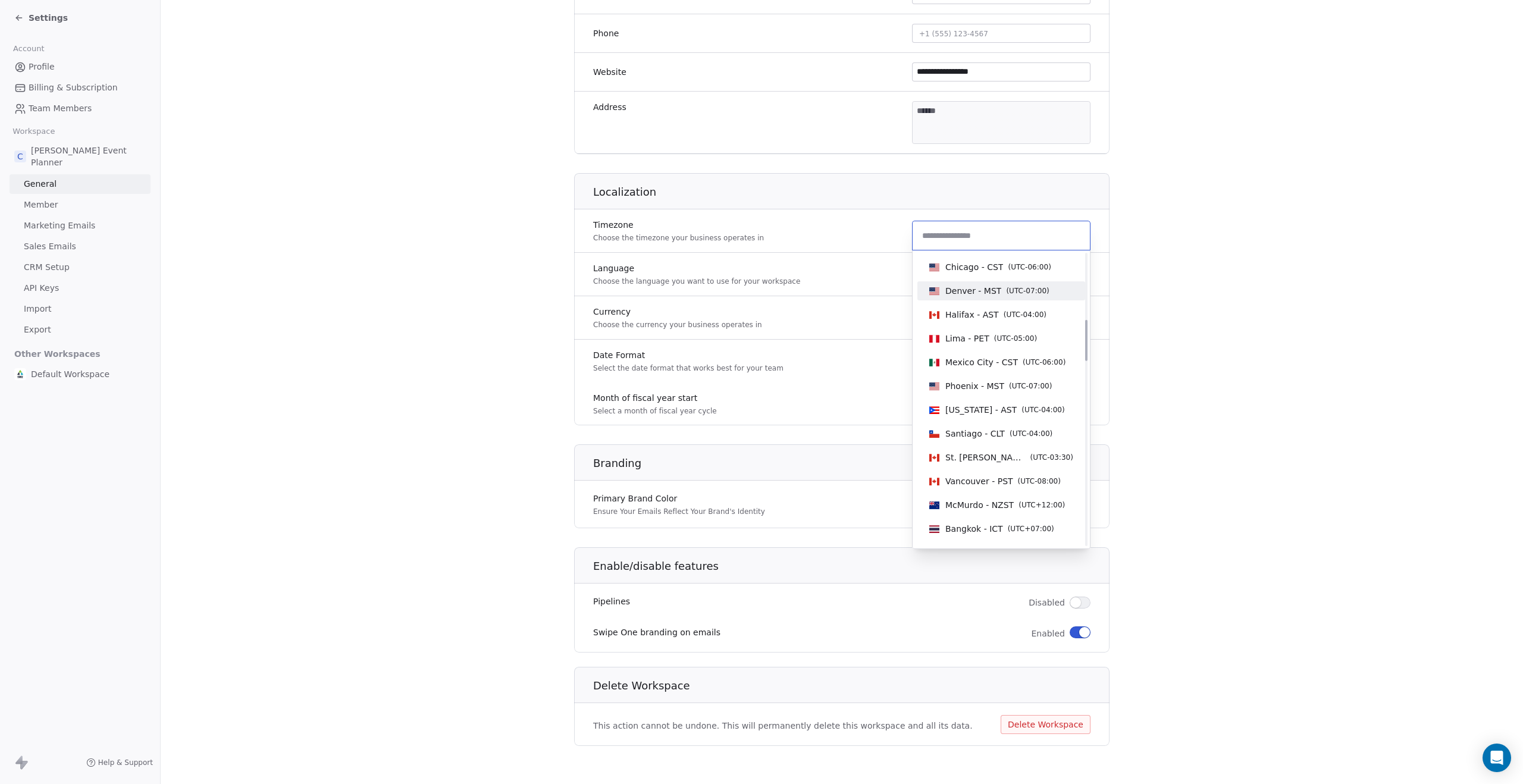
scroll to position [479, 0]
click at [985, 383] on span "Phoenix - MST" at bounding box center [975, 379] width 59 height 12
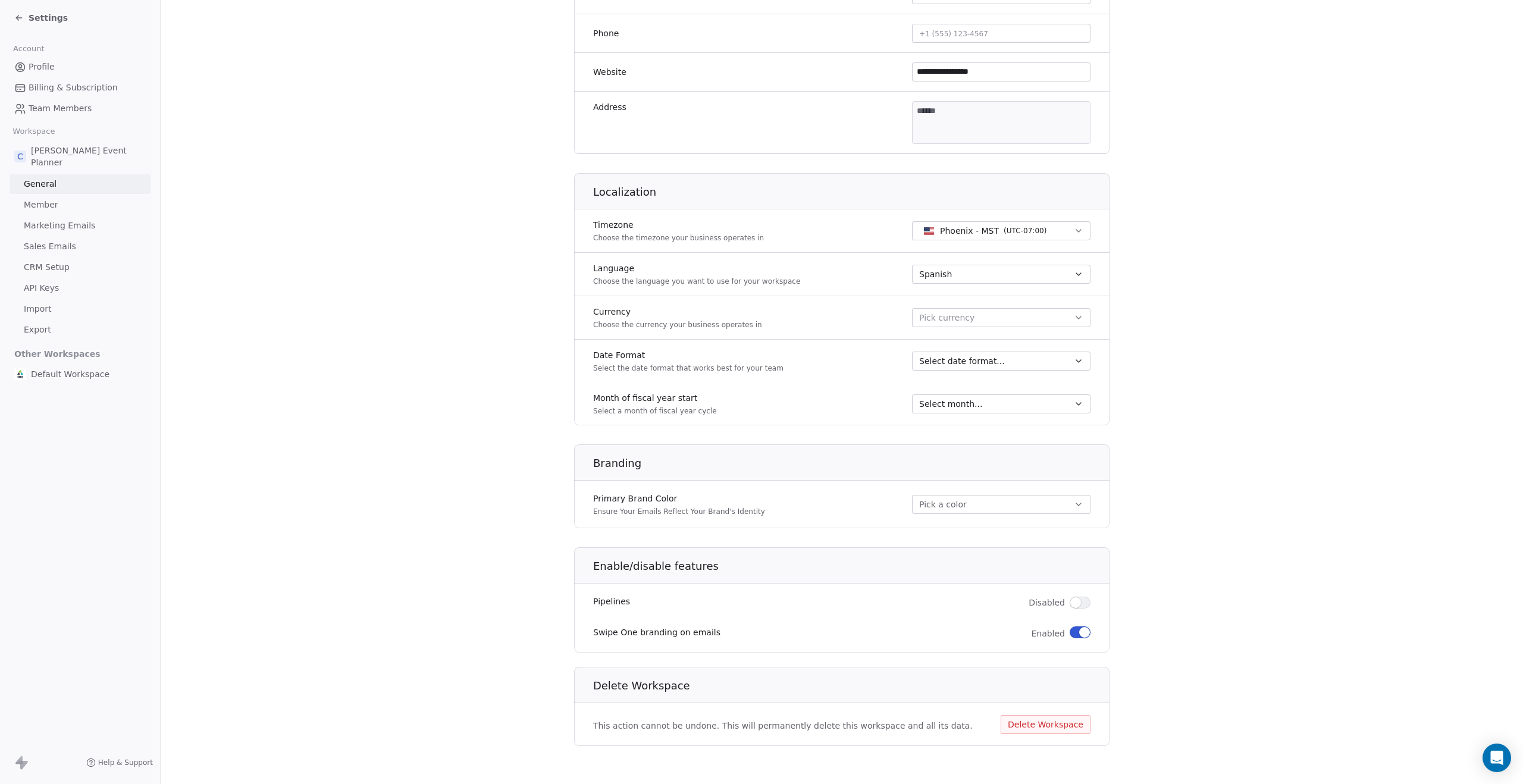
click at [1007, 313] on button "Pick currency" at bounding box center [1002, 317] width 179 height 19
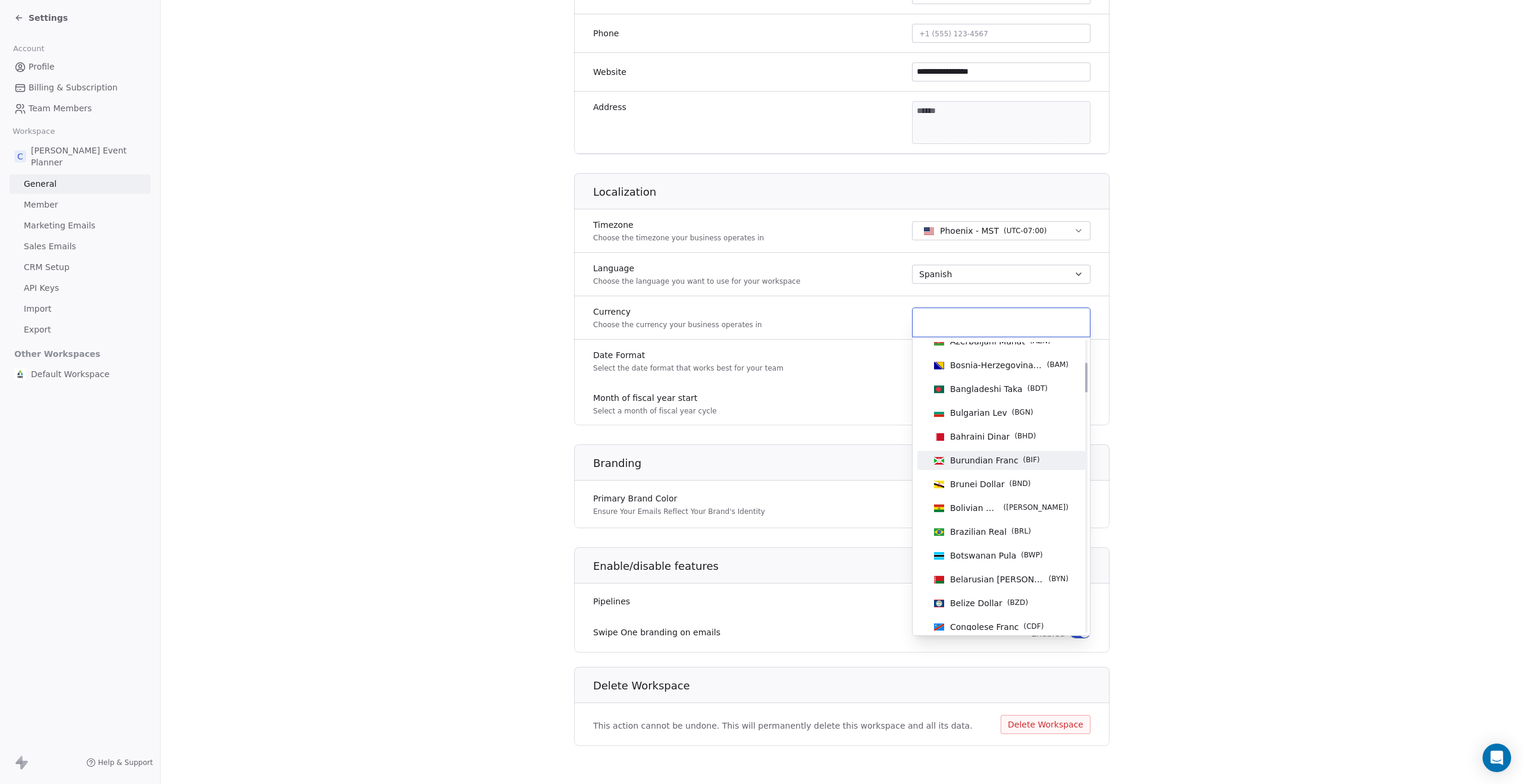
scroll to position [0, 0]
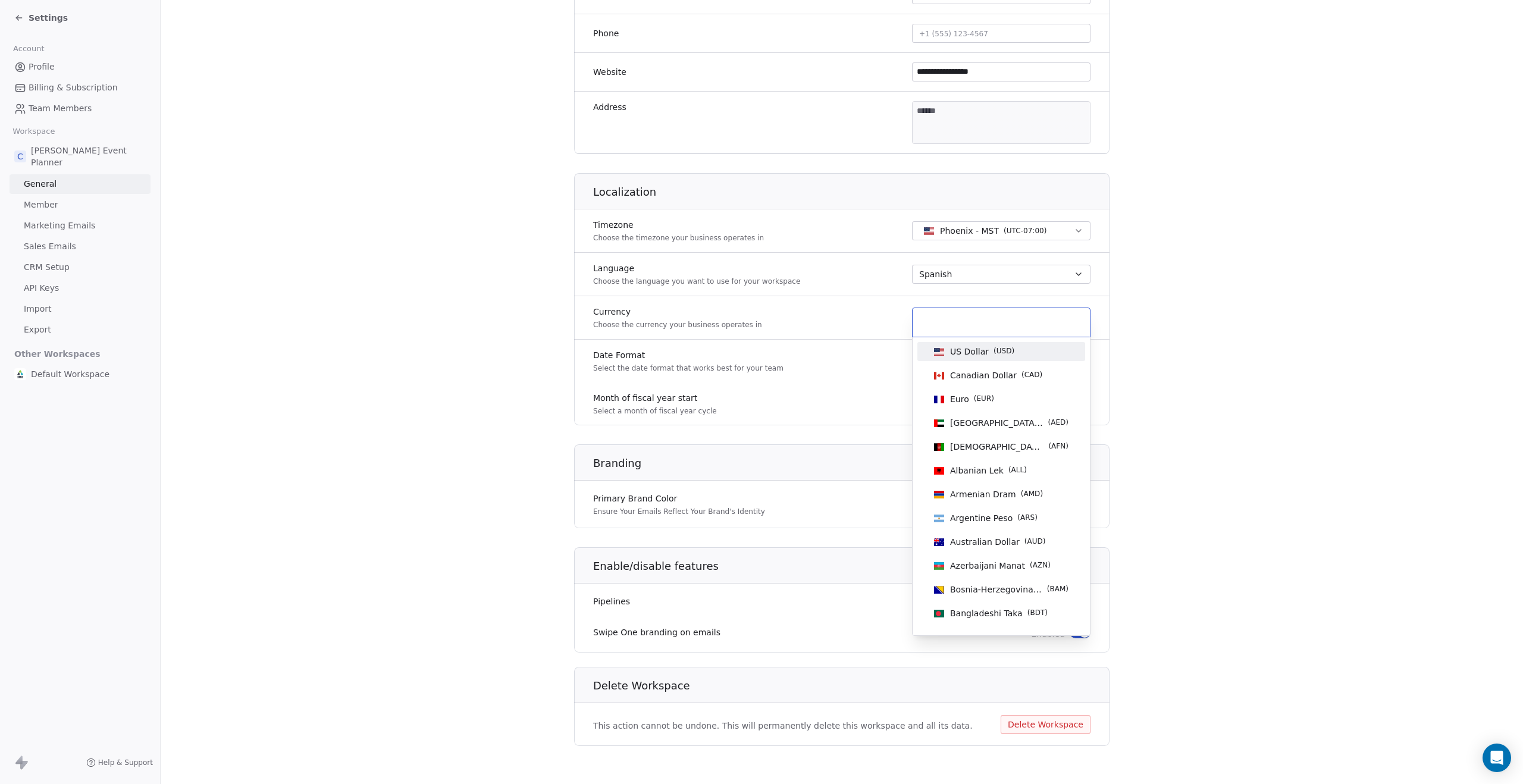
click at [986, 351] on span "US Dollar" at bounding box center [969, 351] width 39 height 12
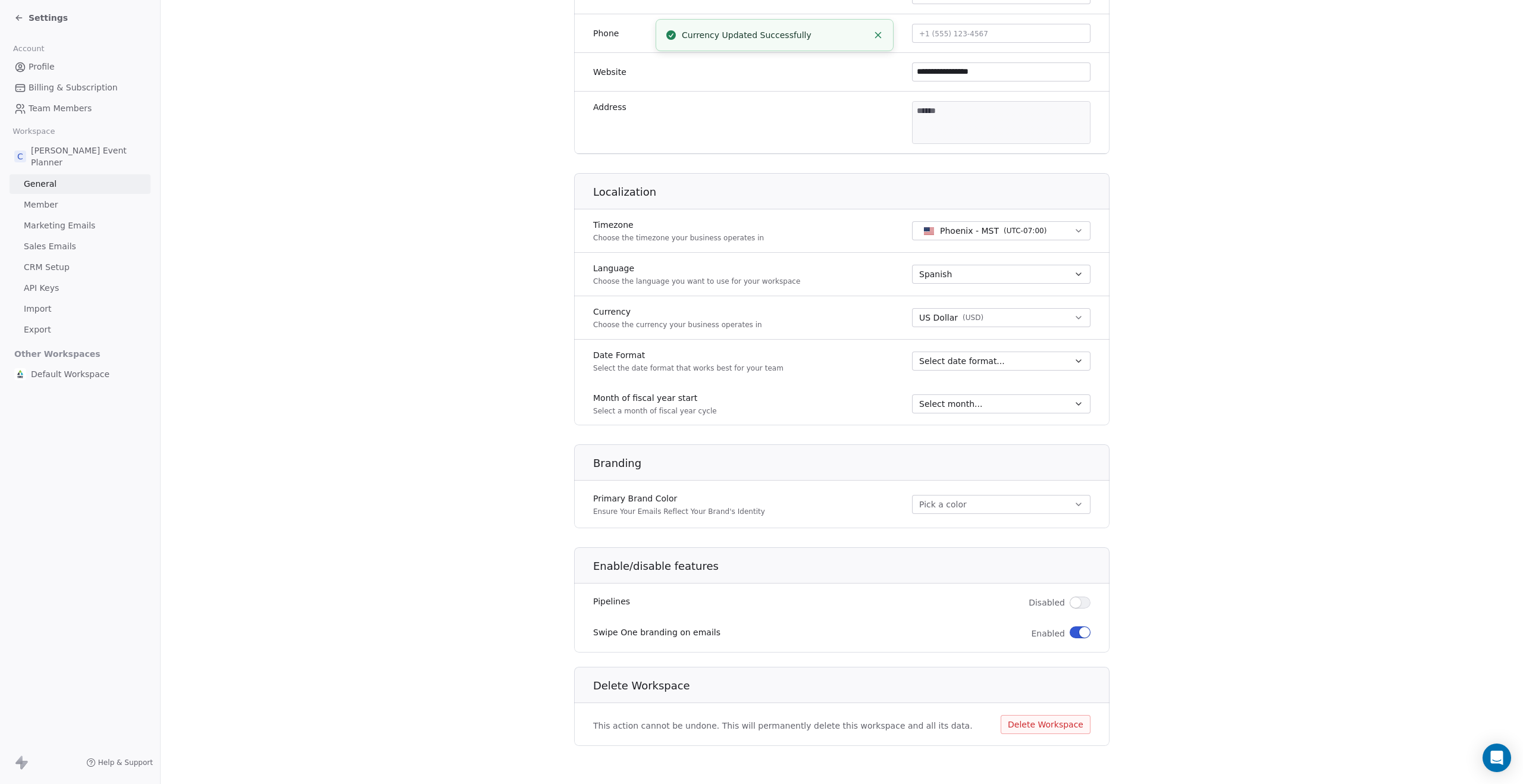
click at [994, 359] on span "Select date format..." at bounding box center [962, 360] width 86 height 12
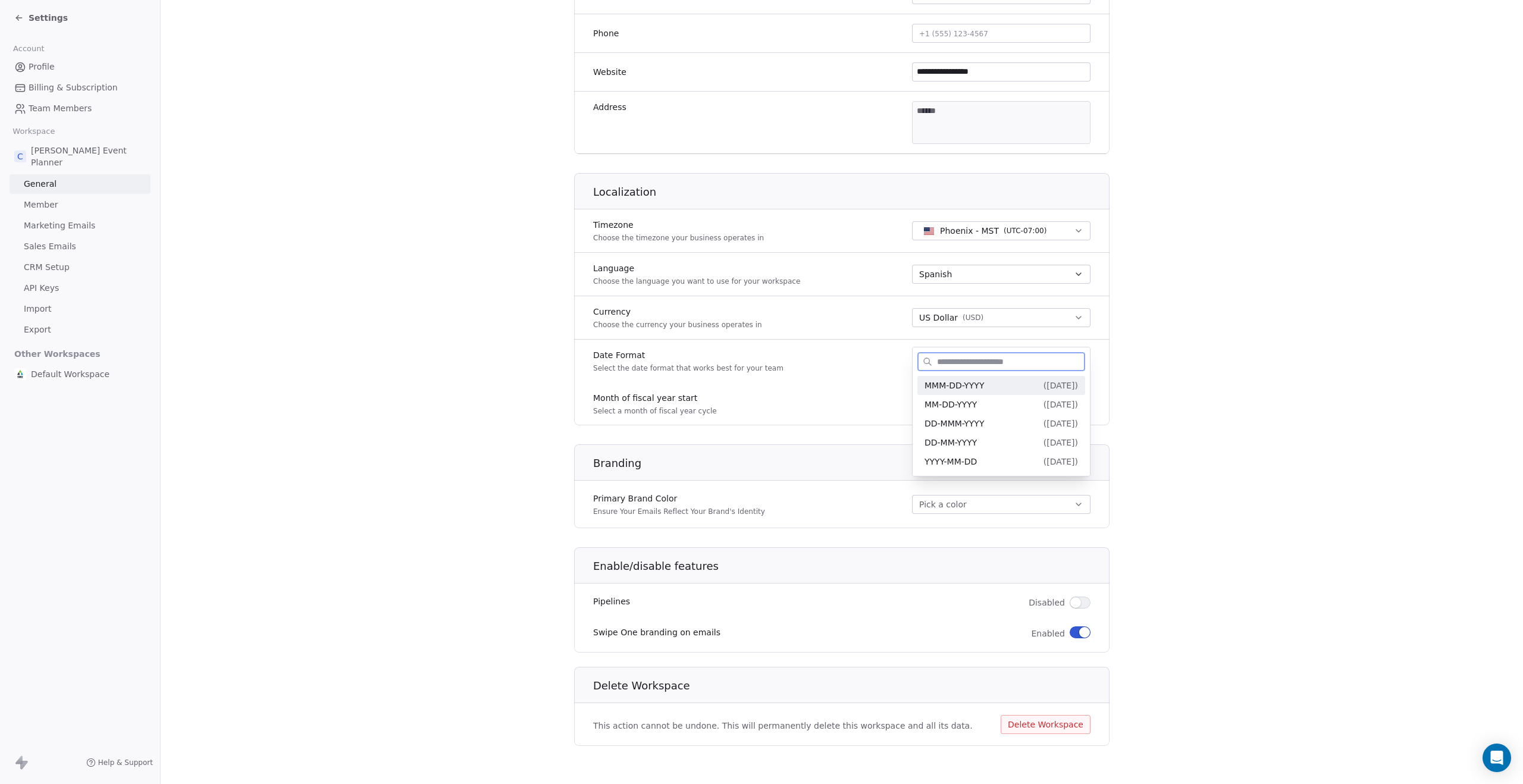
click at [980, 386] on span "MMM-DD-YYYY" at bounding box center [954, 385] width 60 height 10
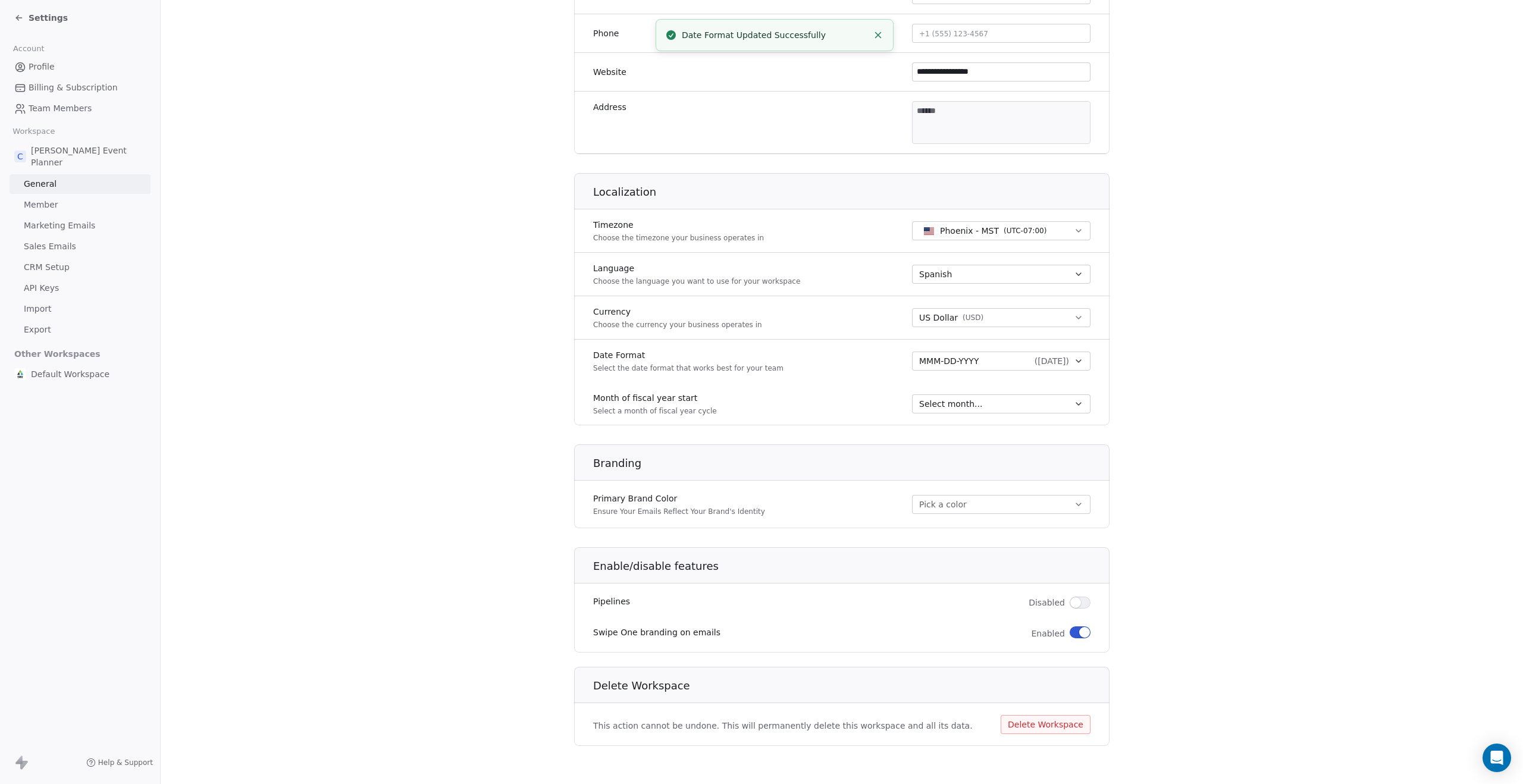
click at [1018, 497] on button "Pick a color" at bounding box center [1002, 504] width 179 height 19
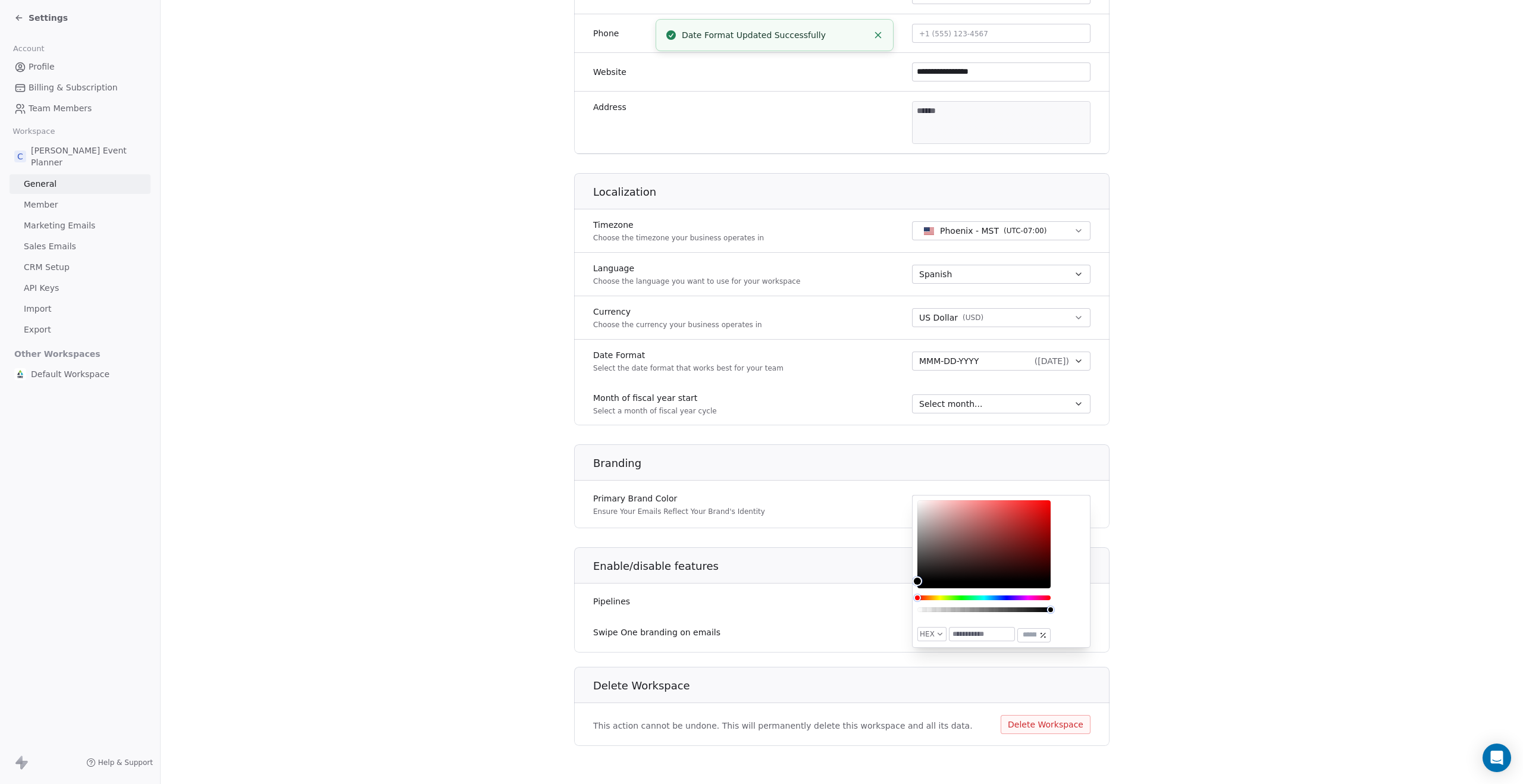
click at [1175, 488] on section "**********" at bounding box center [842, 227] width 1362 height 1113
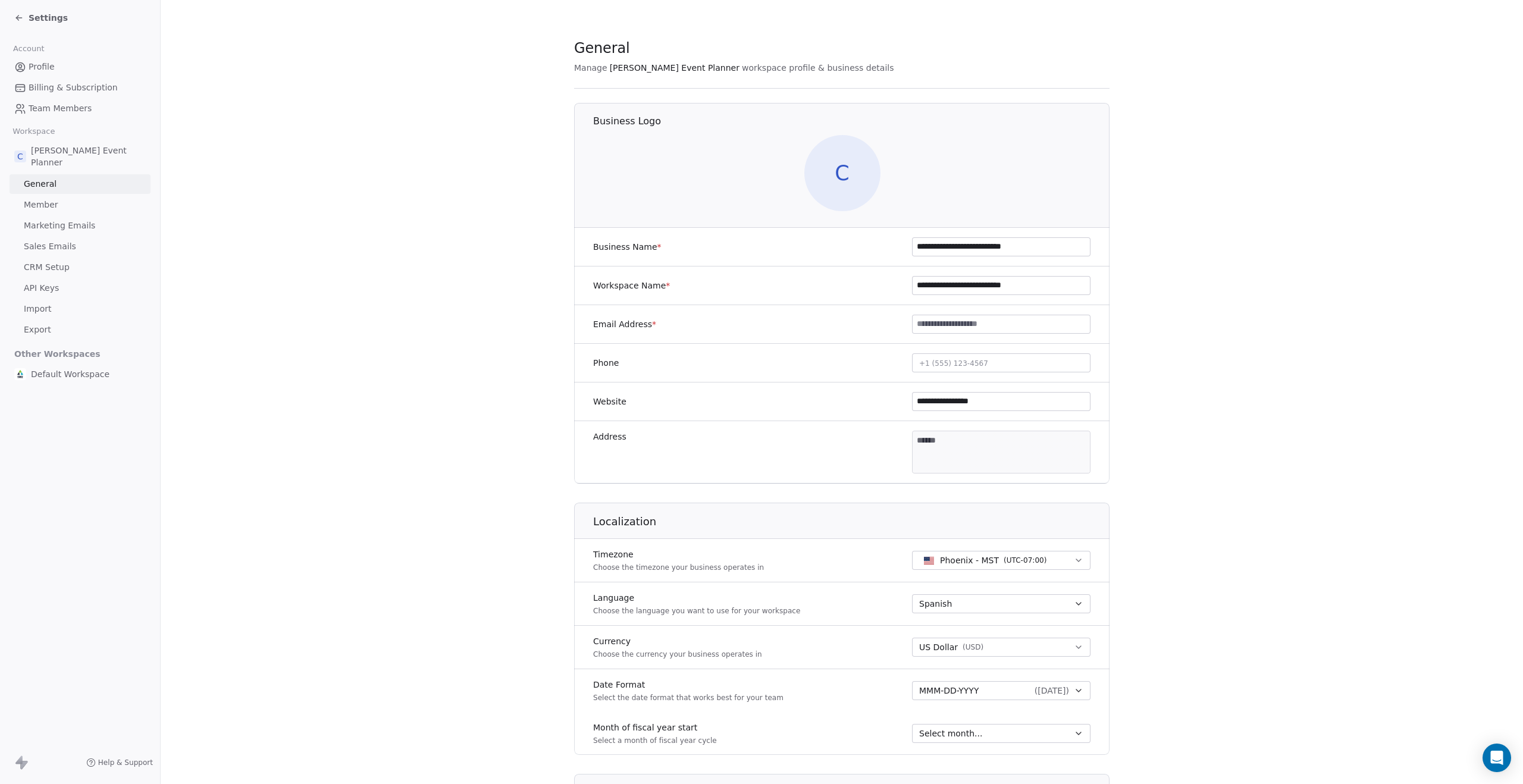
click at [933, 400] on input "**********" at bounding box center [1001, 401] width 177 height 18
type input "**********"
click at [1214, 406] on section "**********" at bounding box center [842, 556] width 1362 height 1113
click at [839, 173] on span "C" at bounding box center [842, 173] width 76 height 76
click at [80, 205] on link "Member" at bounding box center [80, 205] width 141 height 20
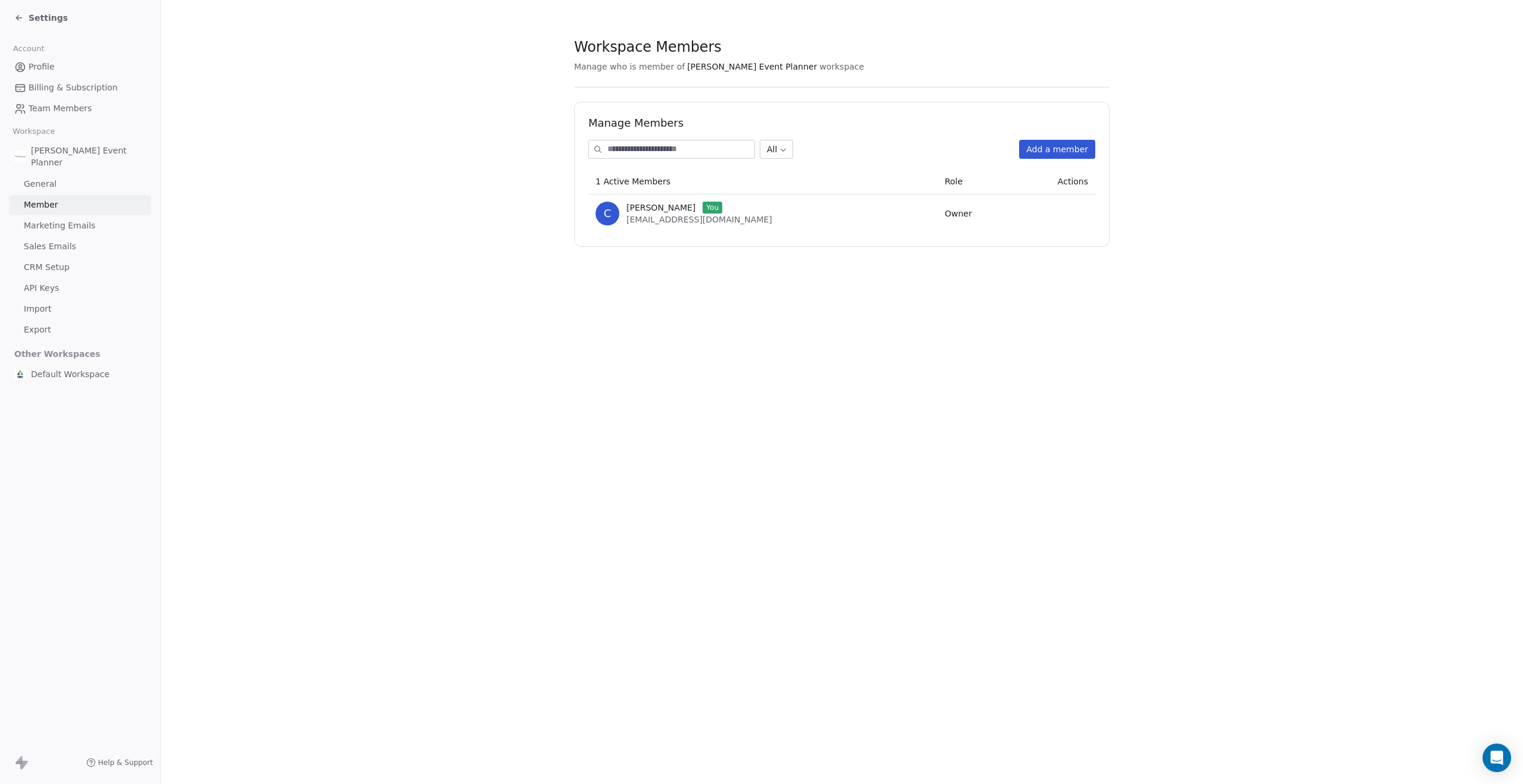
click at [73, 108] on span "Team Members" at bounding box center [60, 108] width 63 height 12
click at [64, 88] on span "Billing & Subscription" at bounding box center [73, 87] width 89 height 12
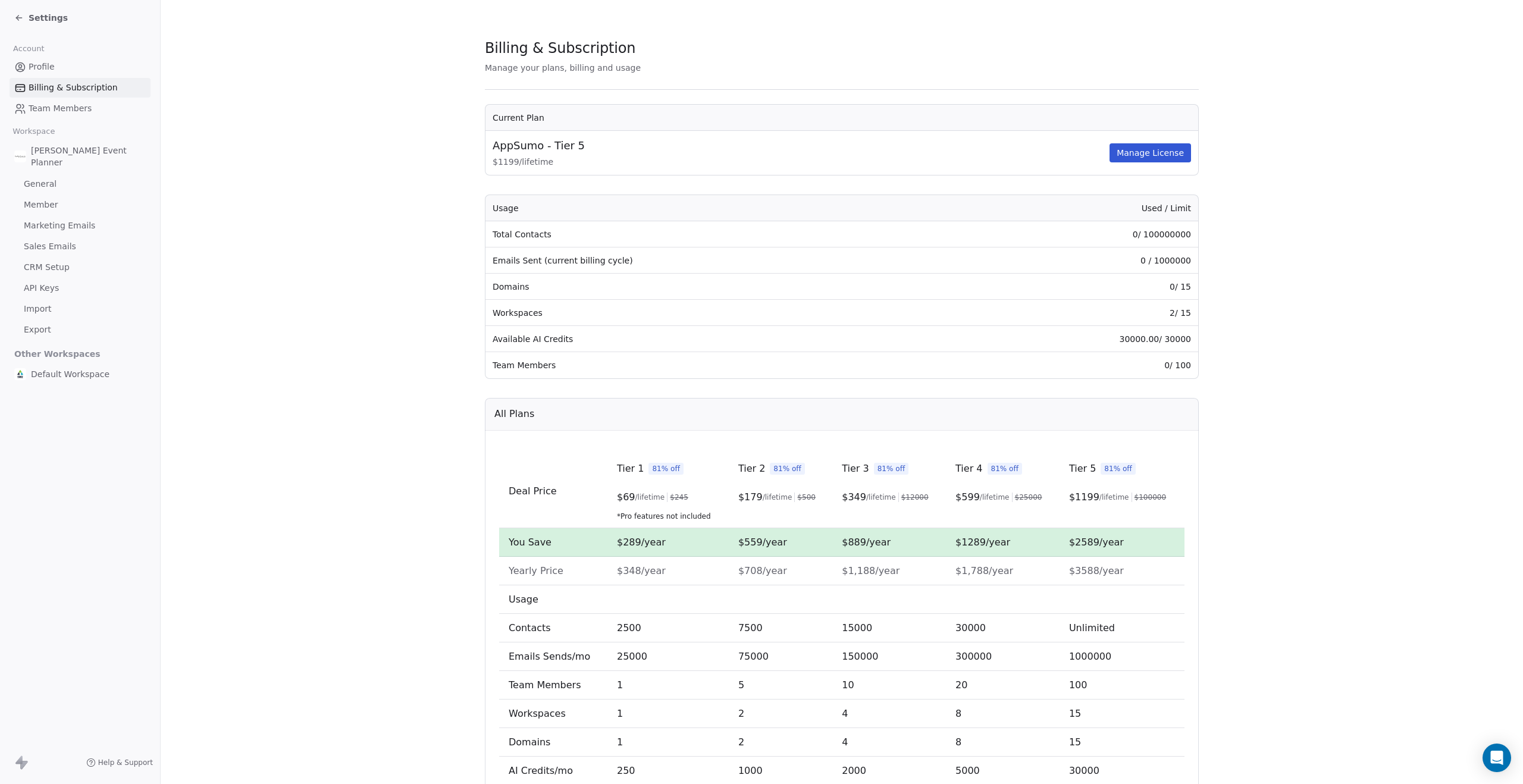
click at [27, 67] on link "Profile" at bounding box center [80, 67] width 141 height 20
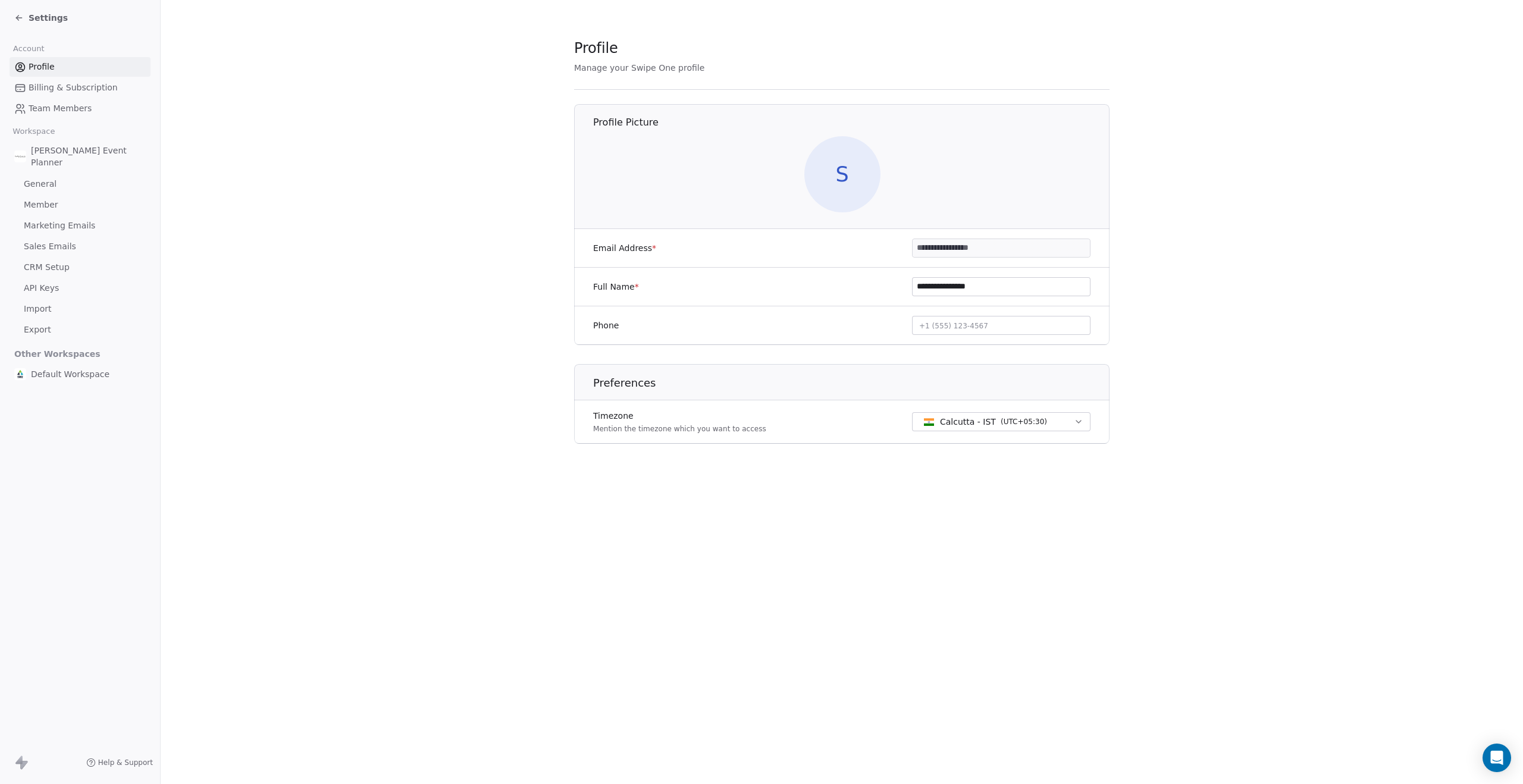
click at [849, 168] on span "S" at bounding box center [842, 174] width 76 height 76
click at [990, 419] on span "Calcutta - IST" at bounding box center [968, 421] width 56 height 12
type input "****"
click at [993, 475] on span "Phoenix - MST" at bounding box center [975, 469] width 59 height 12
drag, startPoint x: 775, startPoint y: 527, endPoint x: 773, endPoint y: 511, distance: 16.1
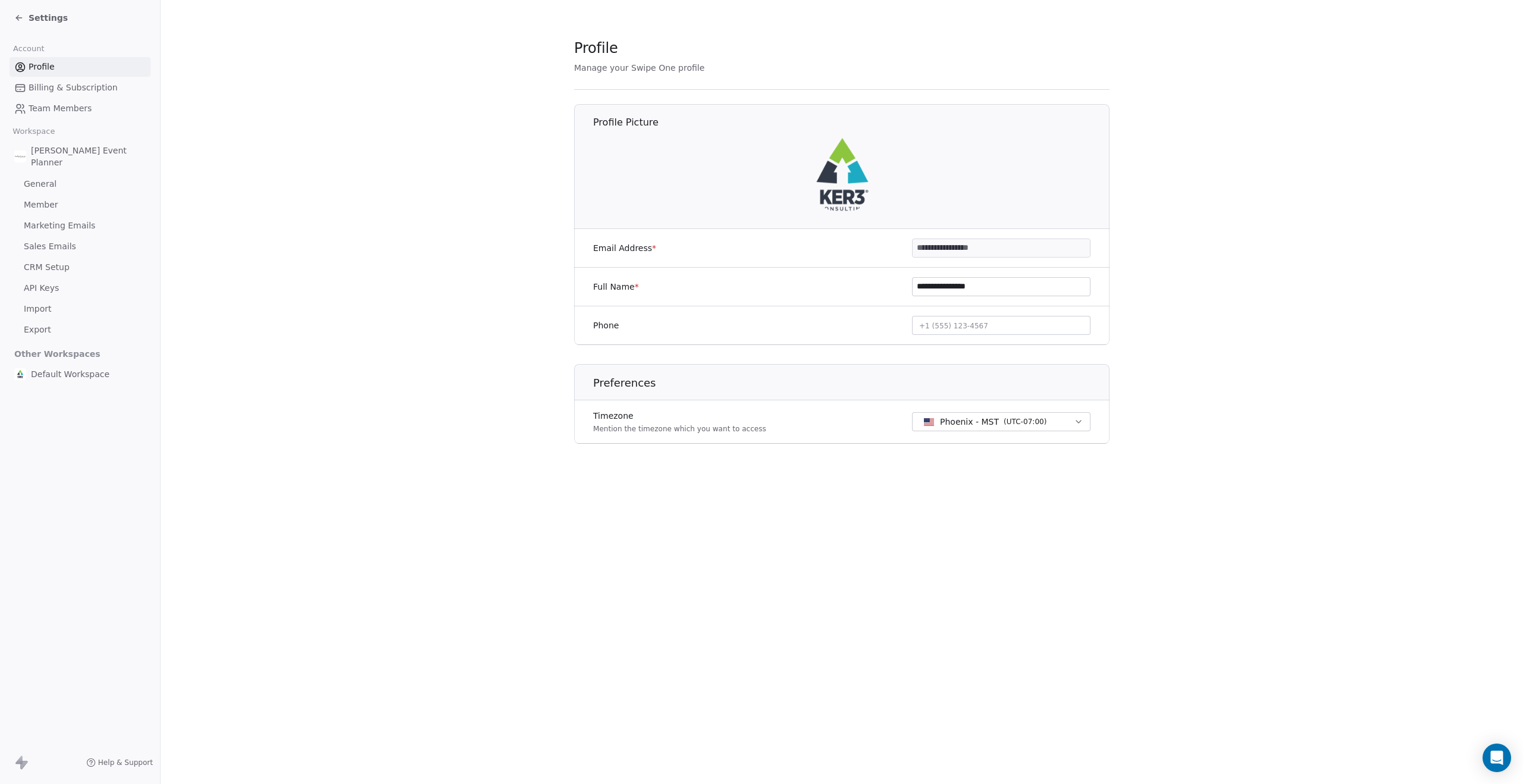
click at [775, 527] on div "**********" at bounding box center [842, 392] width 1362 height 784
click at [59, 88] on span "Billing & Subscription" at bounding box center [73, 87] width 89 height 12
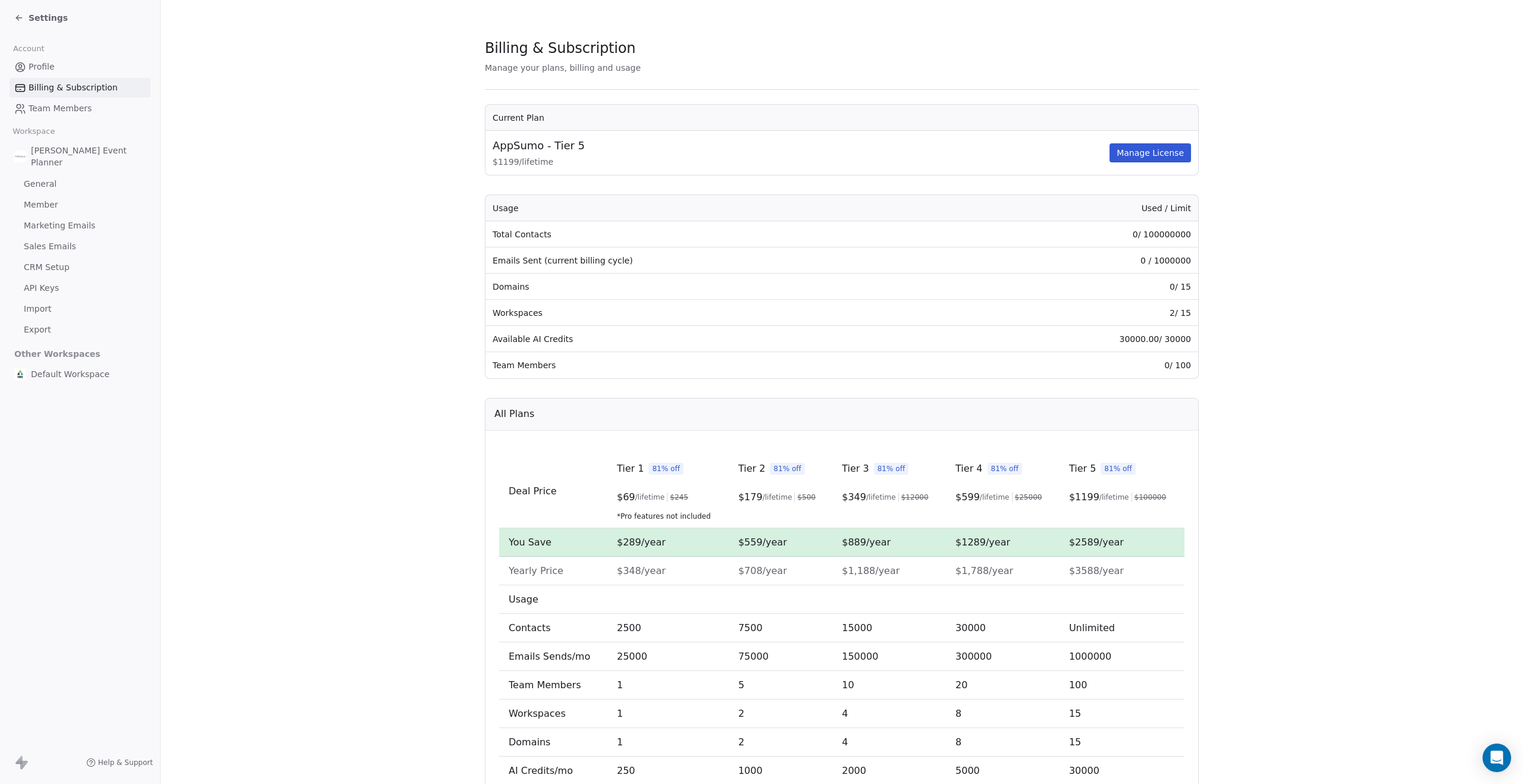
click at [19, 19] on icon at bounding box center [19, 18] width 10 height 10
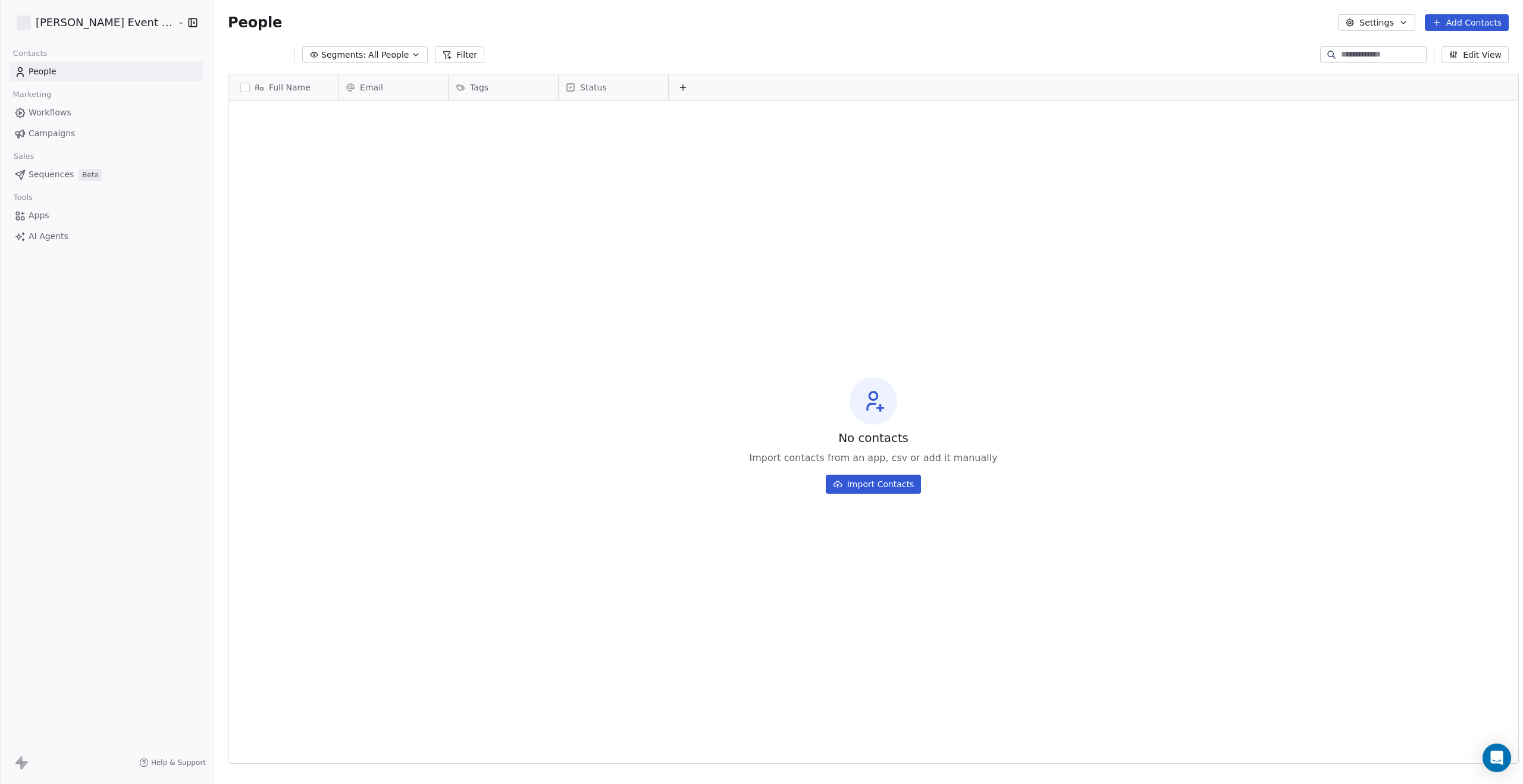
scroll to position [690, 1320]
click at [375, 57] on span "All People" at bounding box center [380, 55] width 40 height 12
click at [375, 57] on html "[PERSON_NAME] Event Planner Contacts People Marketing Workflows Campaigns Sales…" at bounding box center [762, 490] width 1523 height 981
click at [1372, 20] on button "Settings" at bounding box center [1376, 22] width 77 height 16
drag, startPoint x: 1239, startPoint y: 201, endPoint x: 1062, endPoint y: 174, distance: 179.0
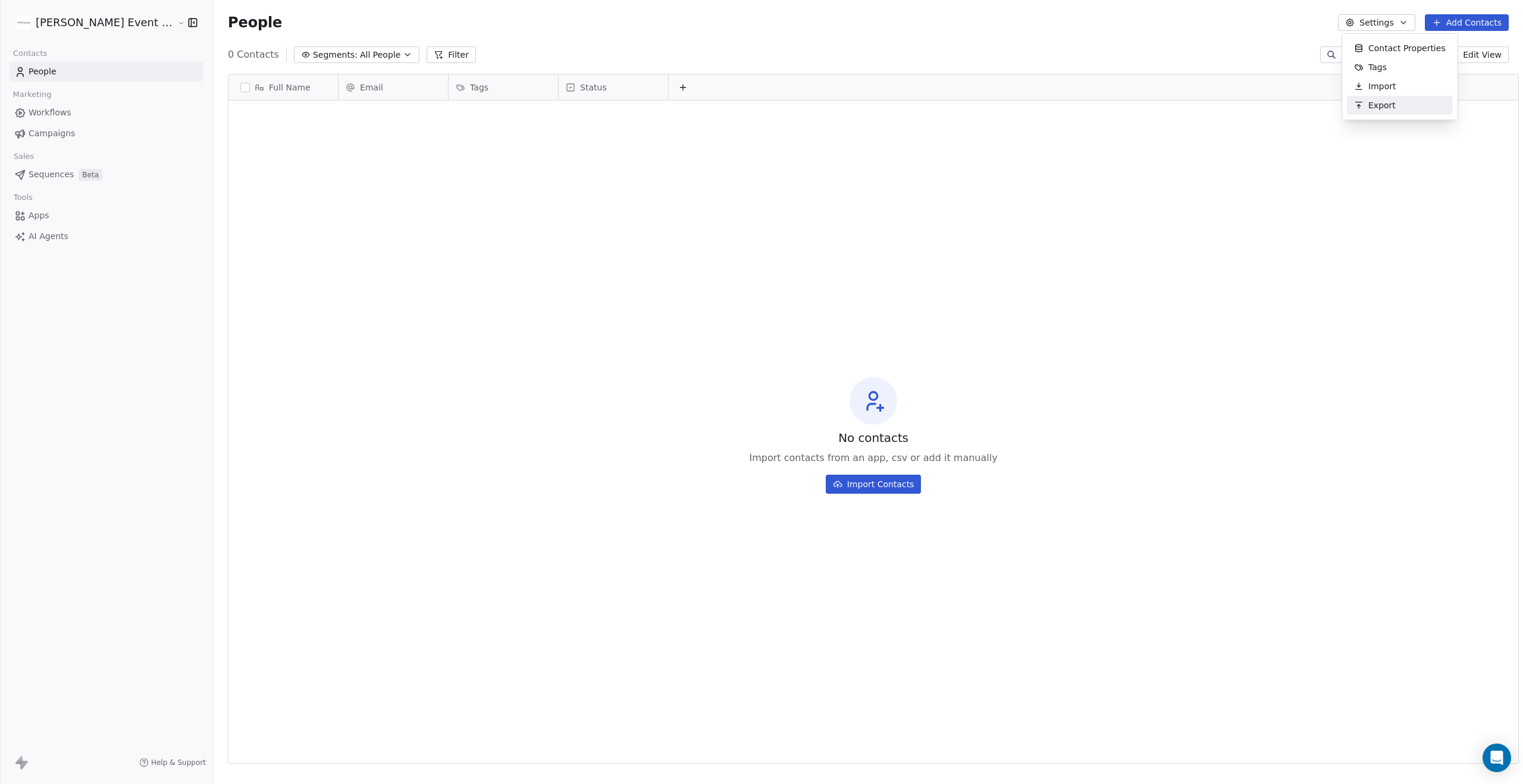
click at [1238, 201] on html "[PERSON_NAME] Event Planner Contacts People Marketing Workflows Campaigns Sales…" at bounding box center [762, 490] width 1523 height 981
click at [148, 20] on html "[PERSON_NAME] Event Planner Contacts People Marketing Workflows Campaigns Sales…" at bounding box center [762, 490] width 1523 height 981
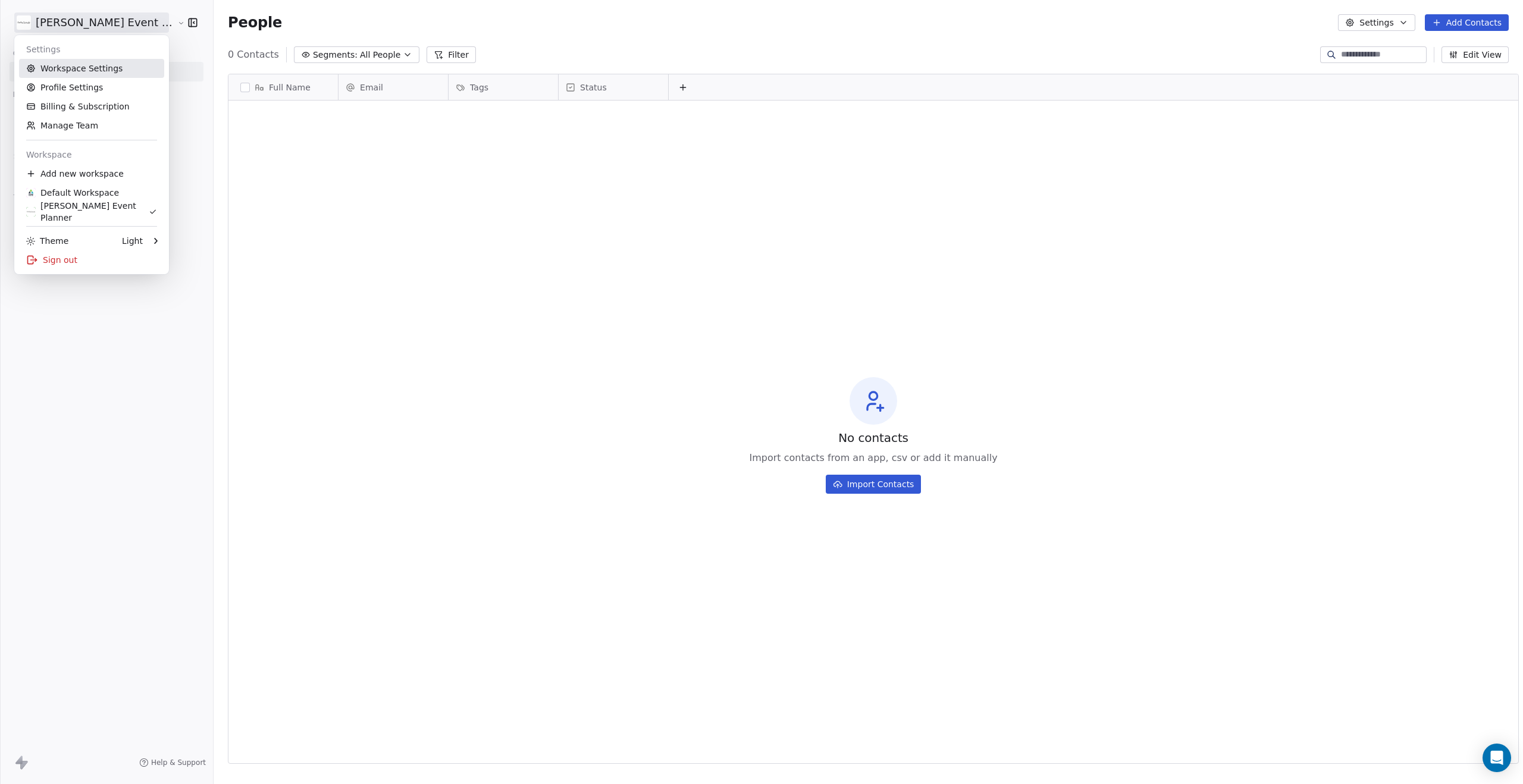
click at [97, 75] on link "Workspace Settings" at bounding box center [91, 68] width 145 height 19
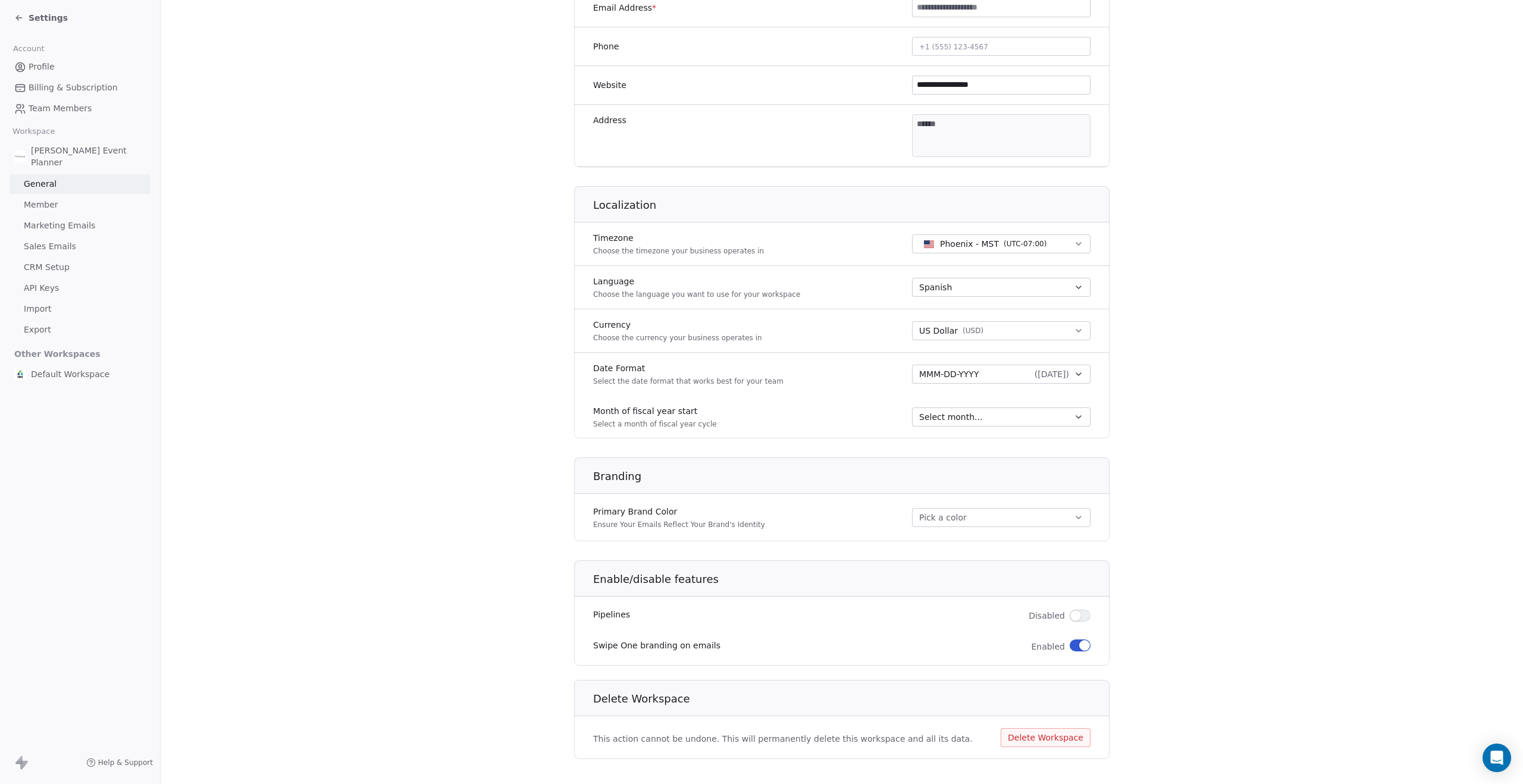
scroll to position [329, 0]
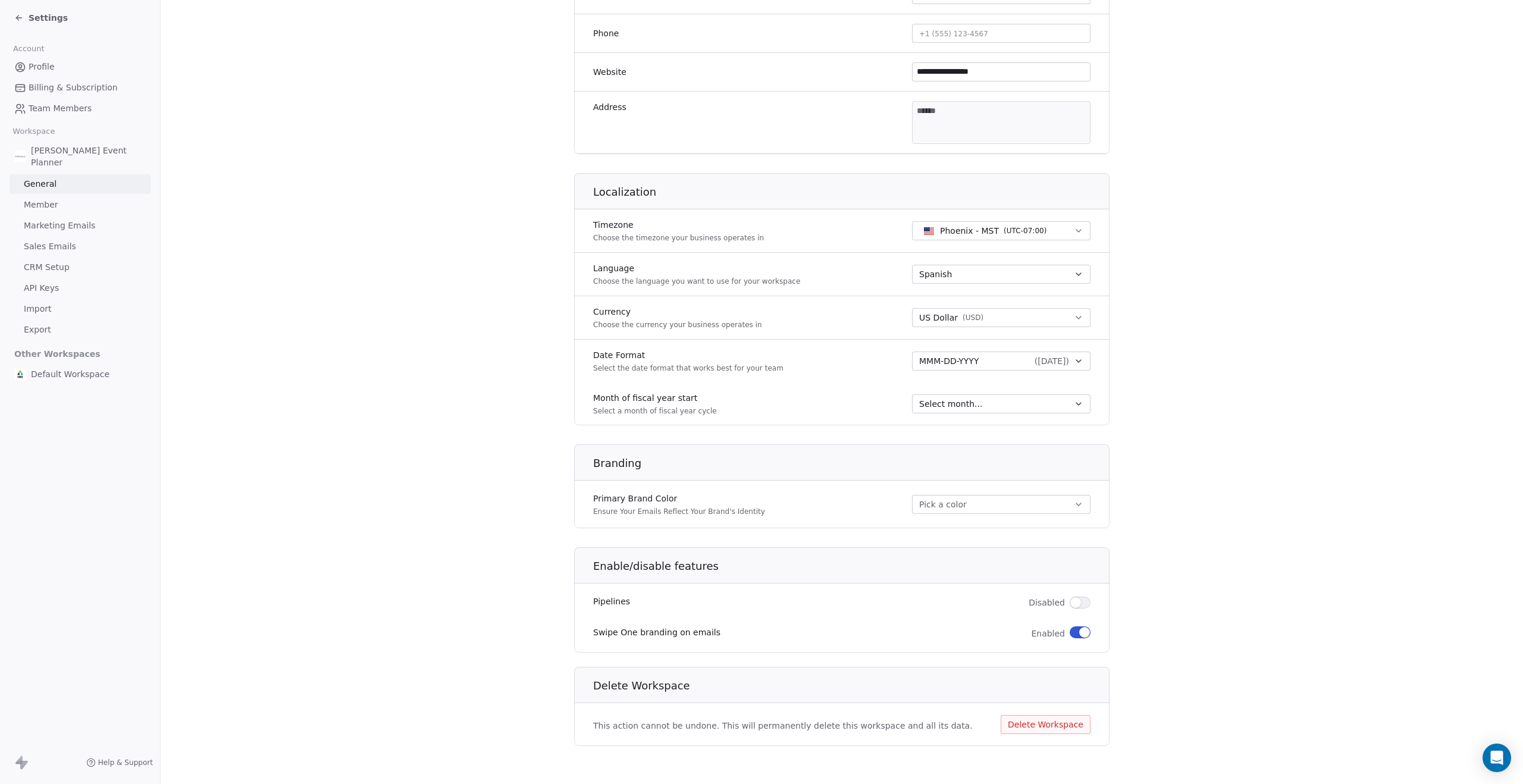
click at [57, 204] on link "Member" at bounding box center [80, 205] width 141 height 20
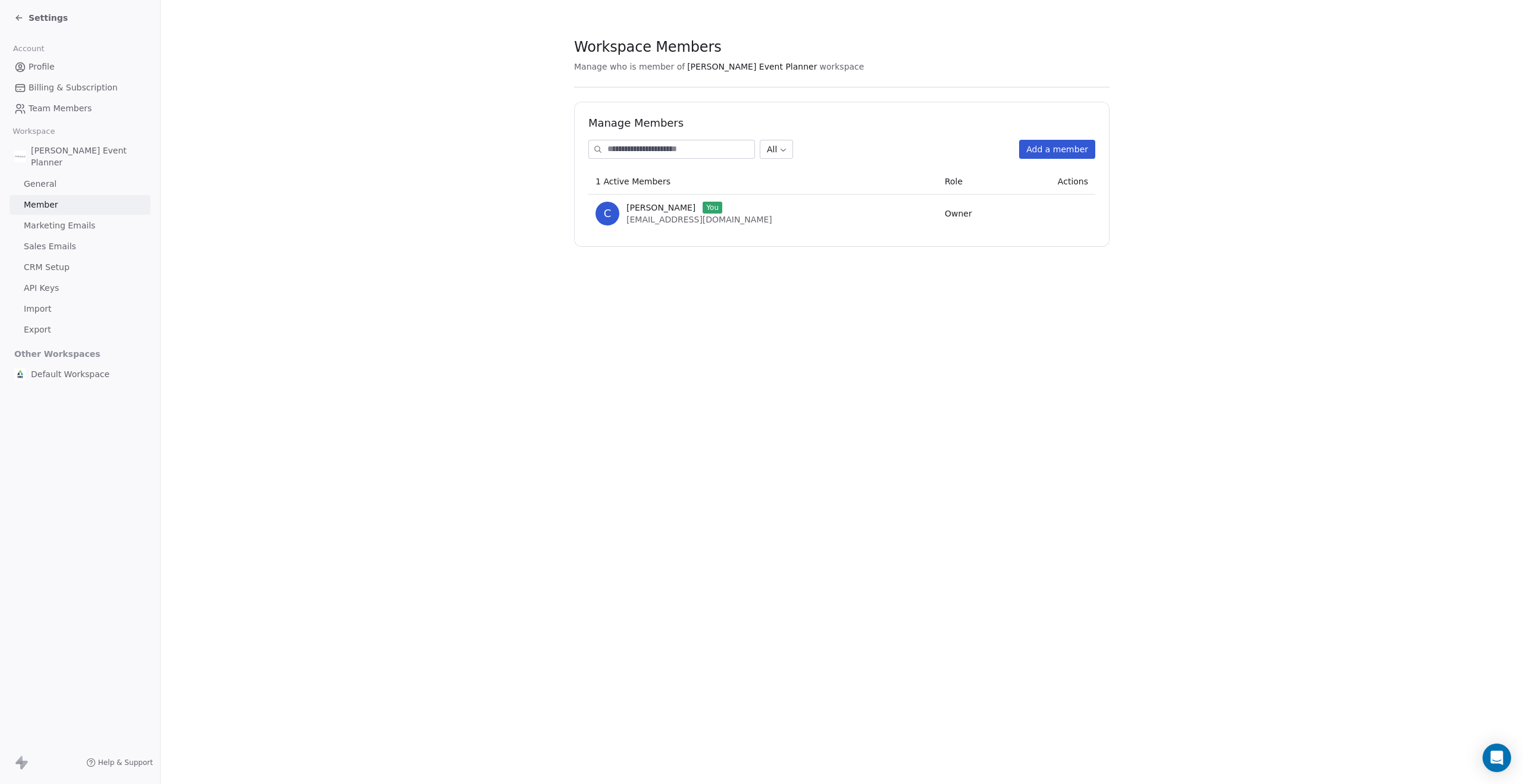
drag, startPoint x: 73, startPoint y: 222, endPoint x: 68, endPoint y: 255, distance: 33.4
click at [73, 222] on span "Marketing Emails" at bounding box center [59, 225] width 71 height 12
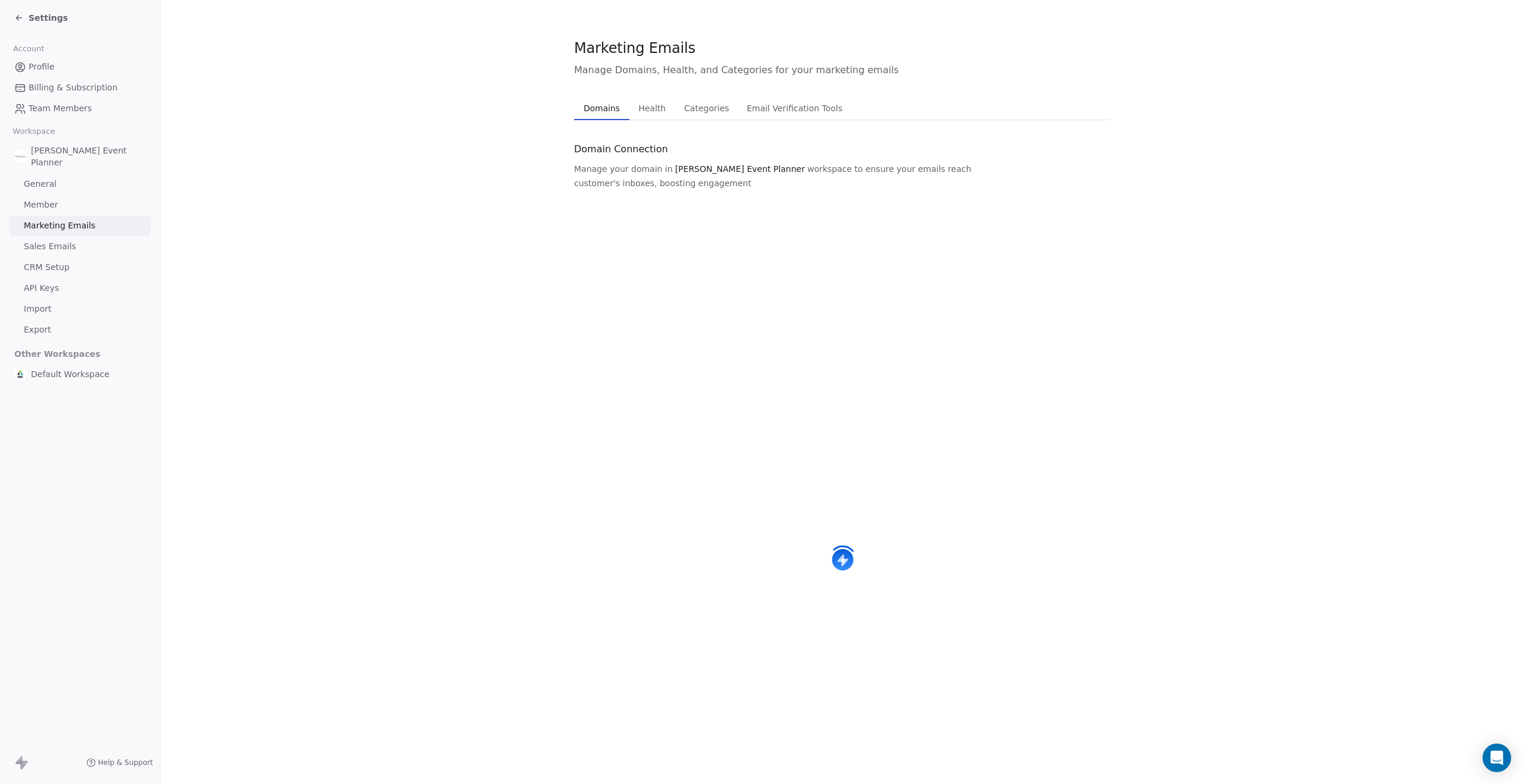
click at [61, 264] on span "CRM Setup" at bounding box center [47, 267] width 46 height 12
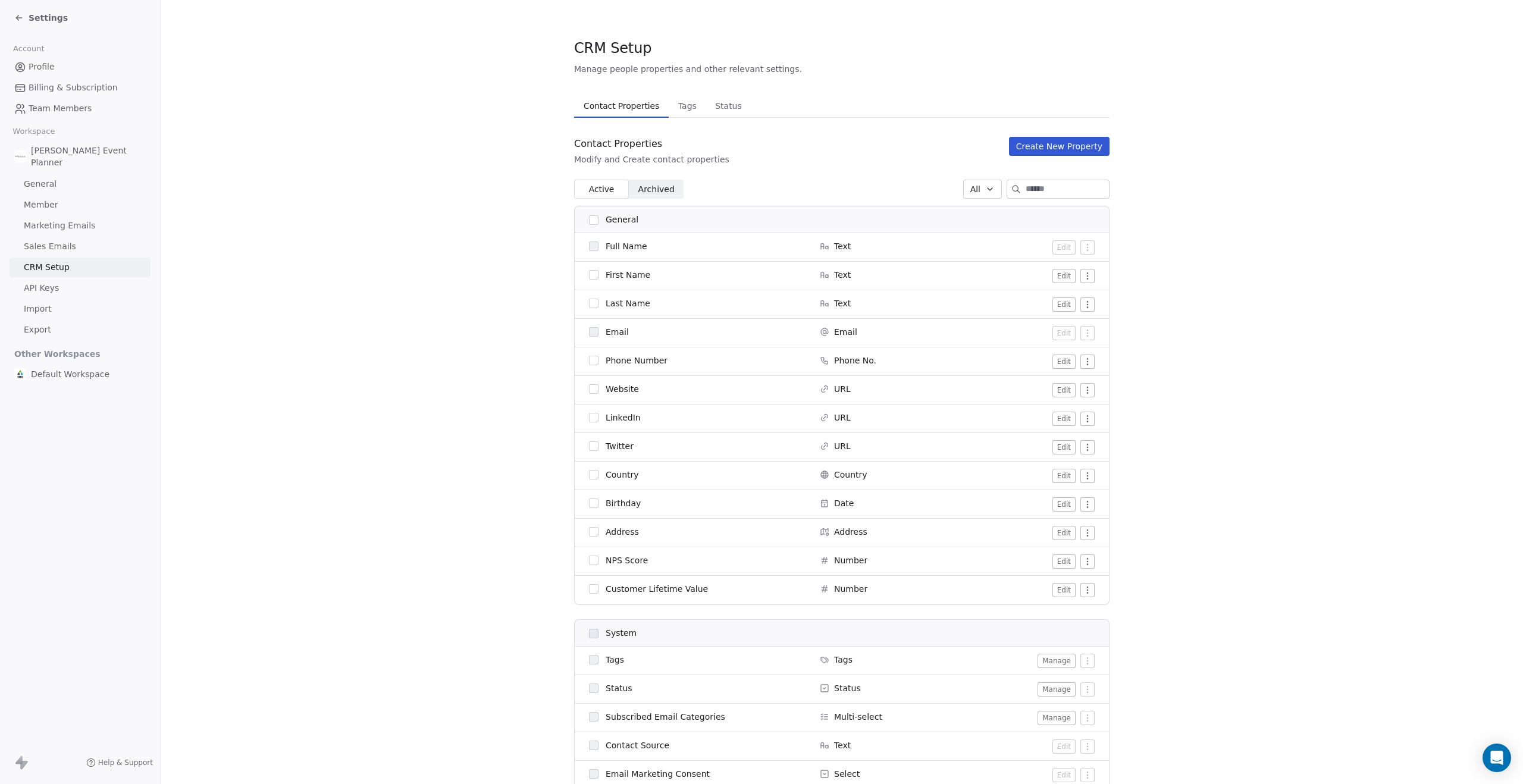
click at [18, 12] on div "Settings" at bounding box center [40, 18] width 53 height 12
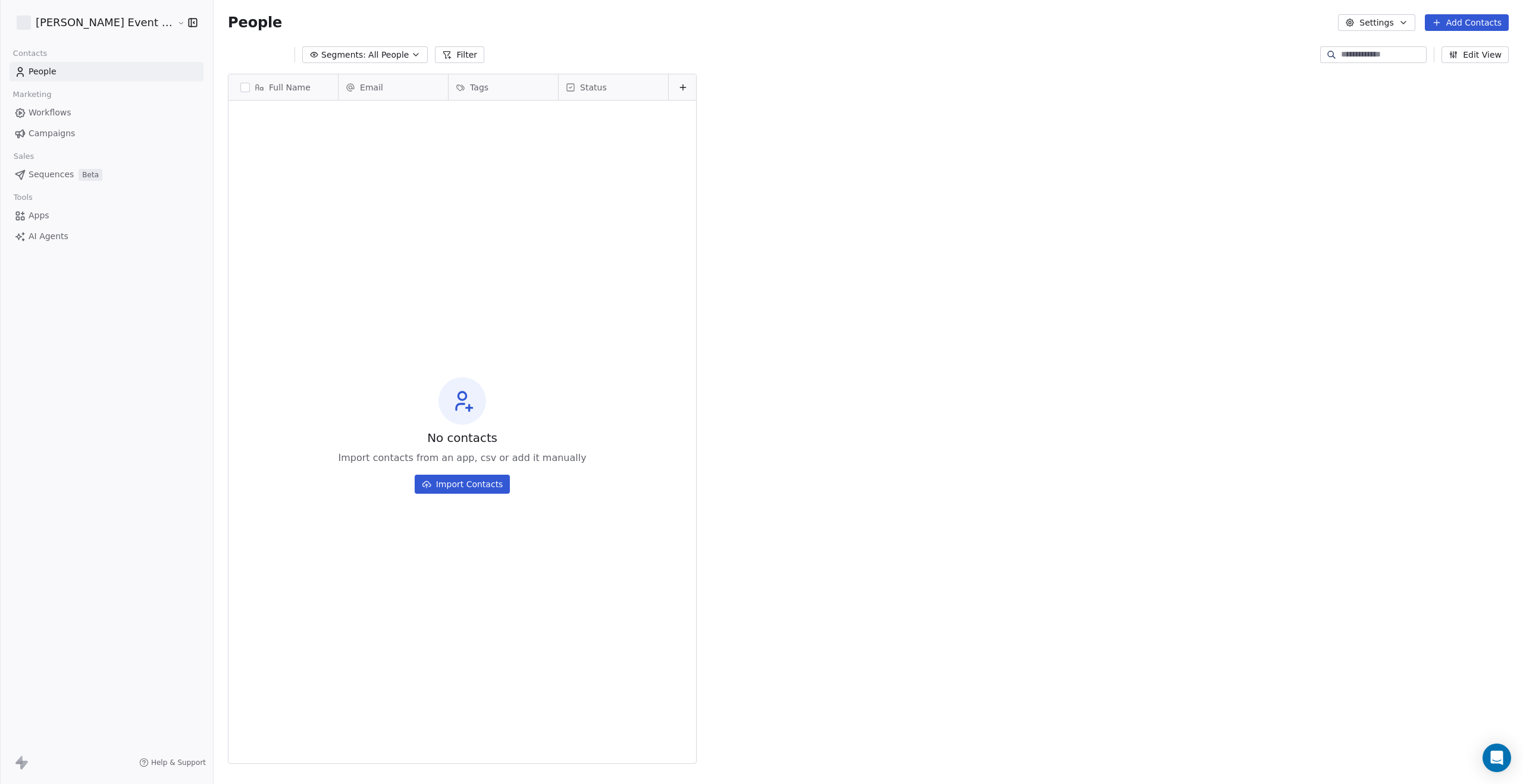
scroll to position [690, 1320]
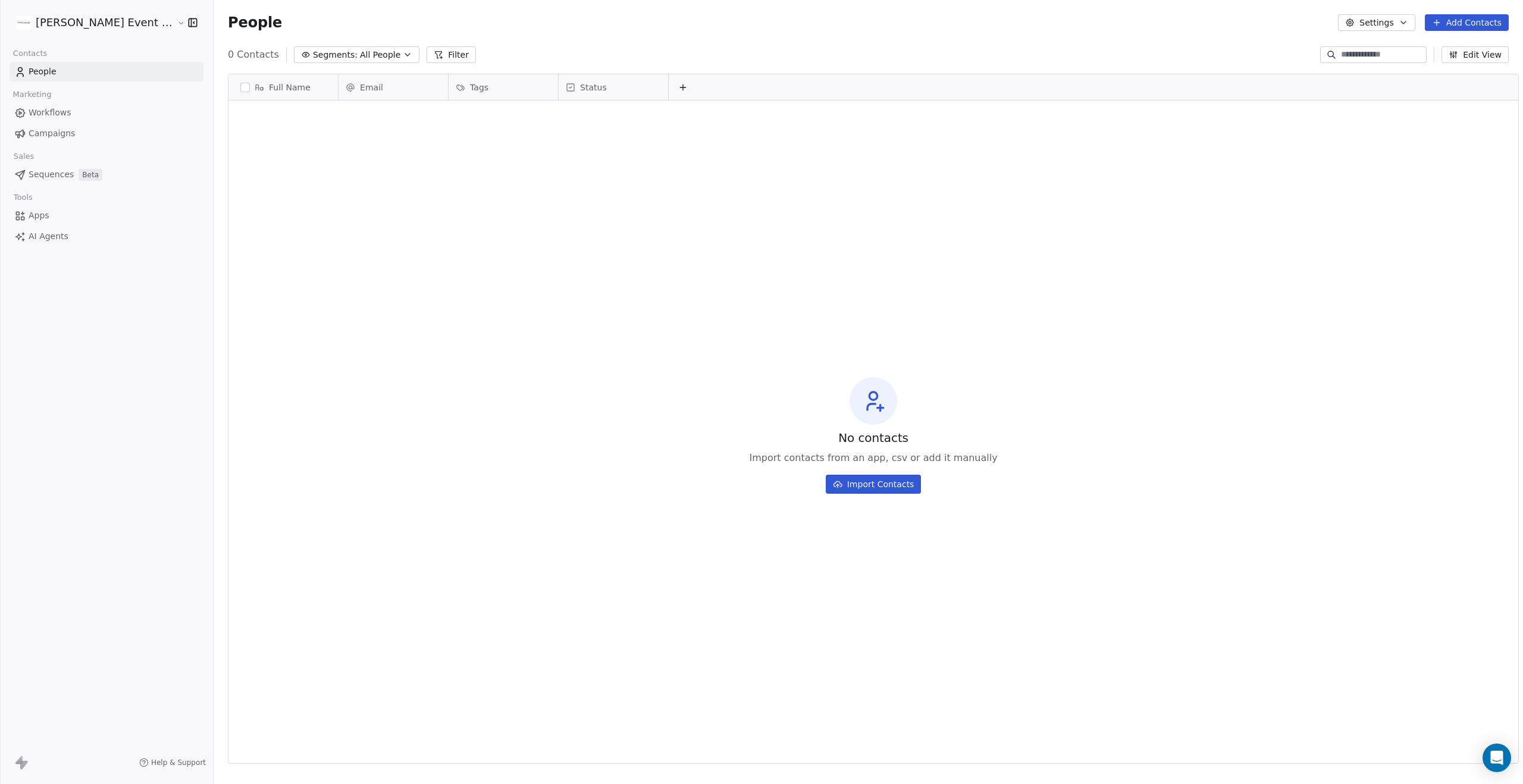
click at [182, 22] on button "button" at bounding box center [190, 22] width 16 height 12
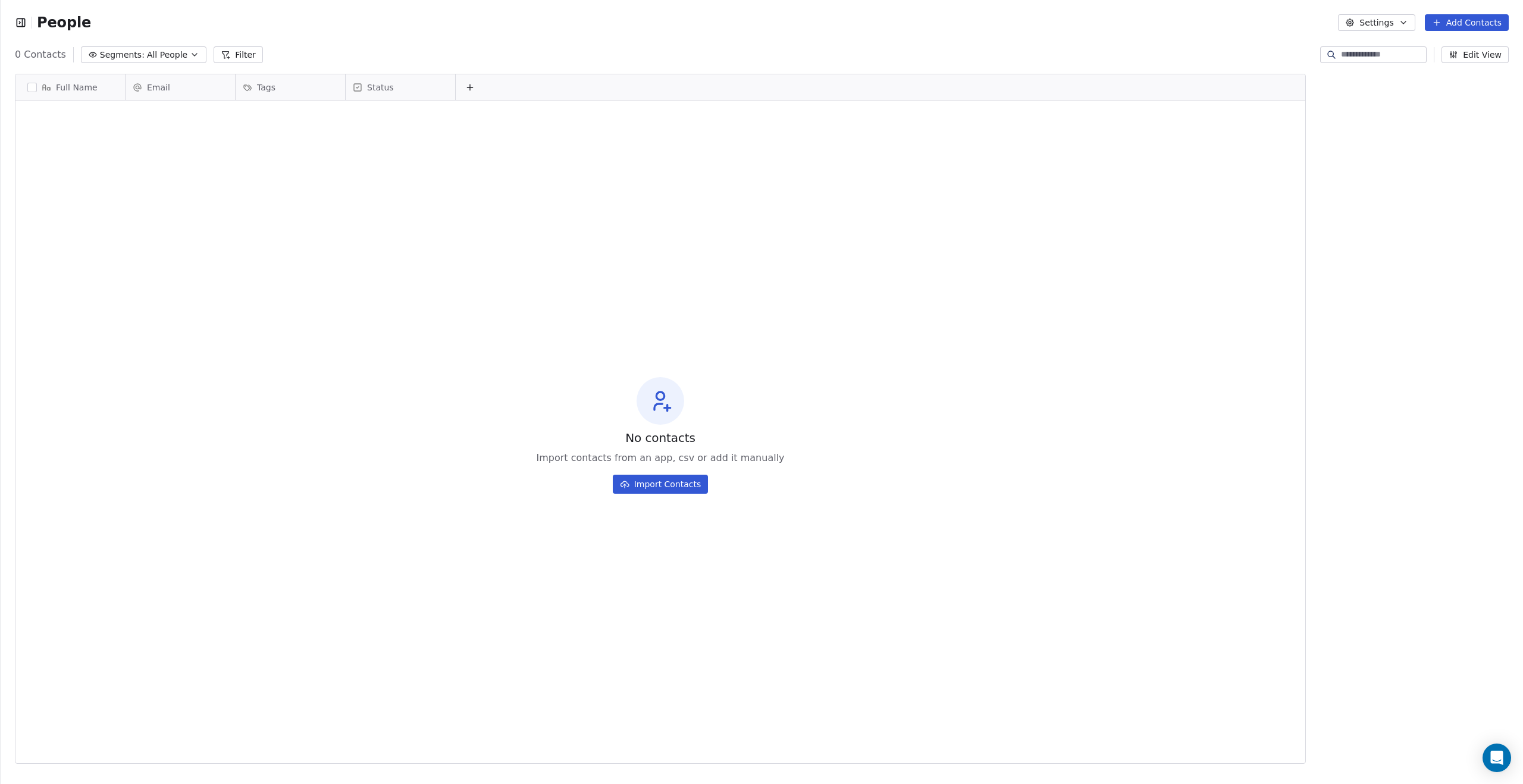
click at [25, 23] on icon "button" at bounding box center [20, 22] width 12 height 12
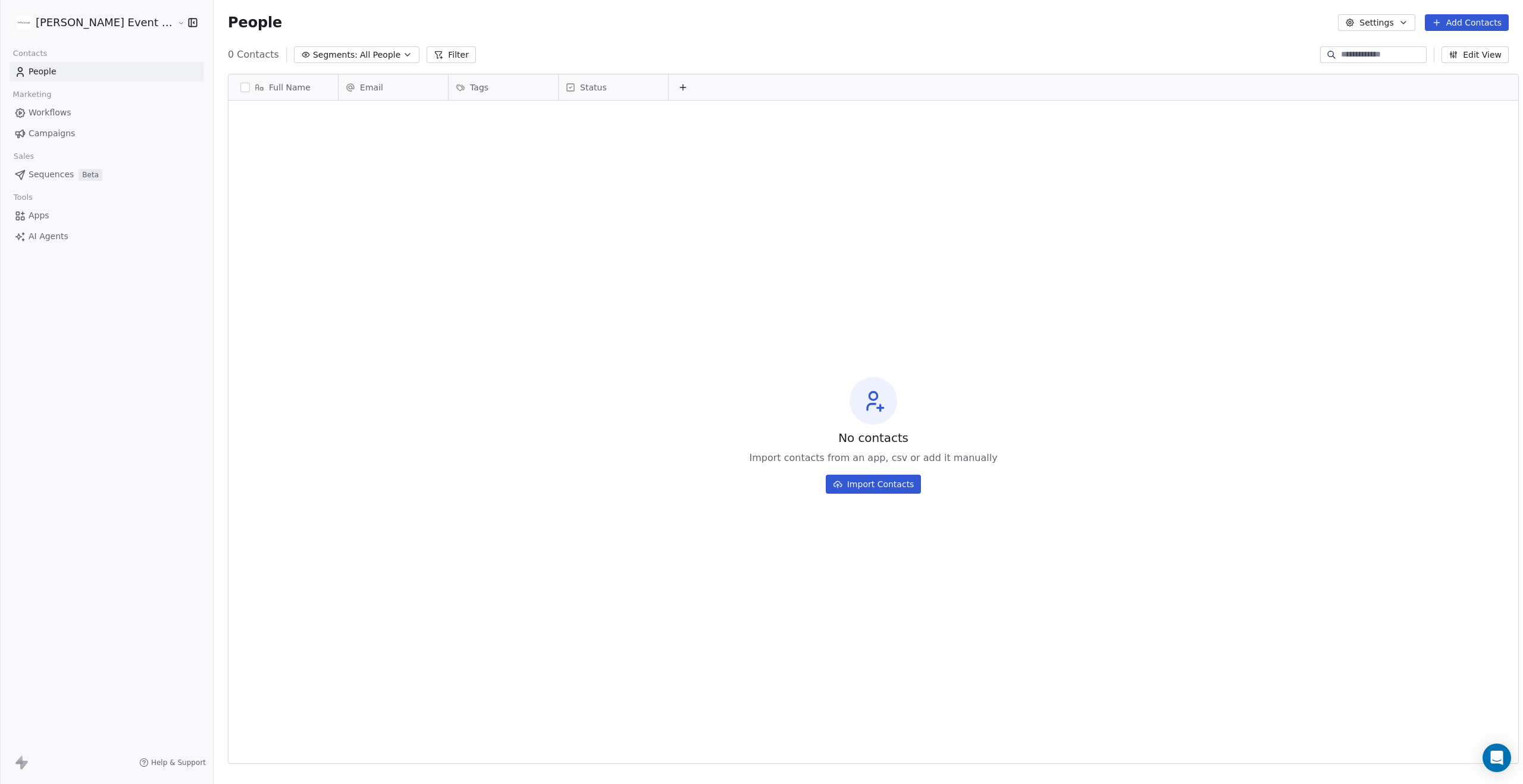
scroll to position [690, 1320]
click at [62, 24] on html "[PERSON_NAME] Event Planner Contacts People Marketing Workflows Campaigns Sales…" at bounding box center [762, 490] width 1523 height 981
click at [292, 215] on html "[PERSON_NAME] Event Planner Contacts People Marketing Workflows Campaigns Sales…" at bounding box center [762, 490] width 1523 height 981
drag, startPoint x: 47, startPoint y: 106, endPoint x: 142, endPoint y: 120, distance: 96.0
click at [47, 106] on span "Workflows" at bounding box center [50, 112] width 43 height 12
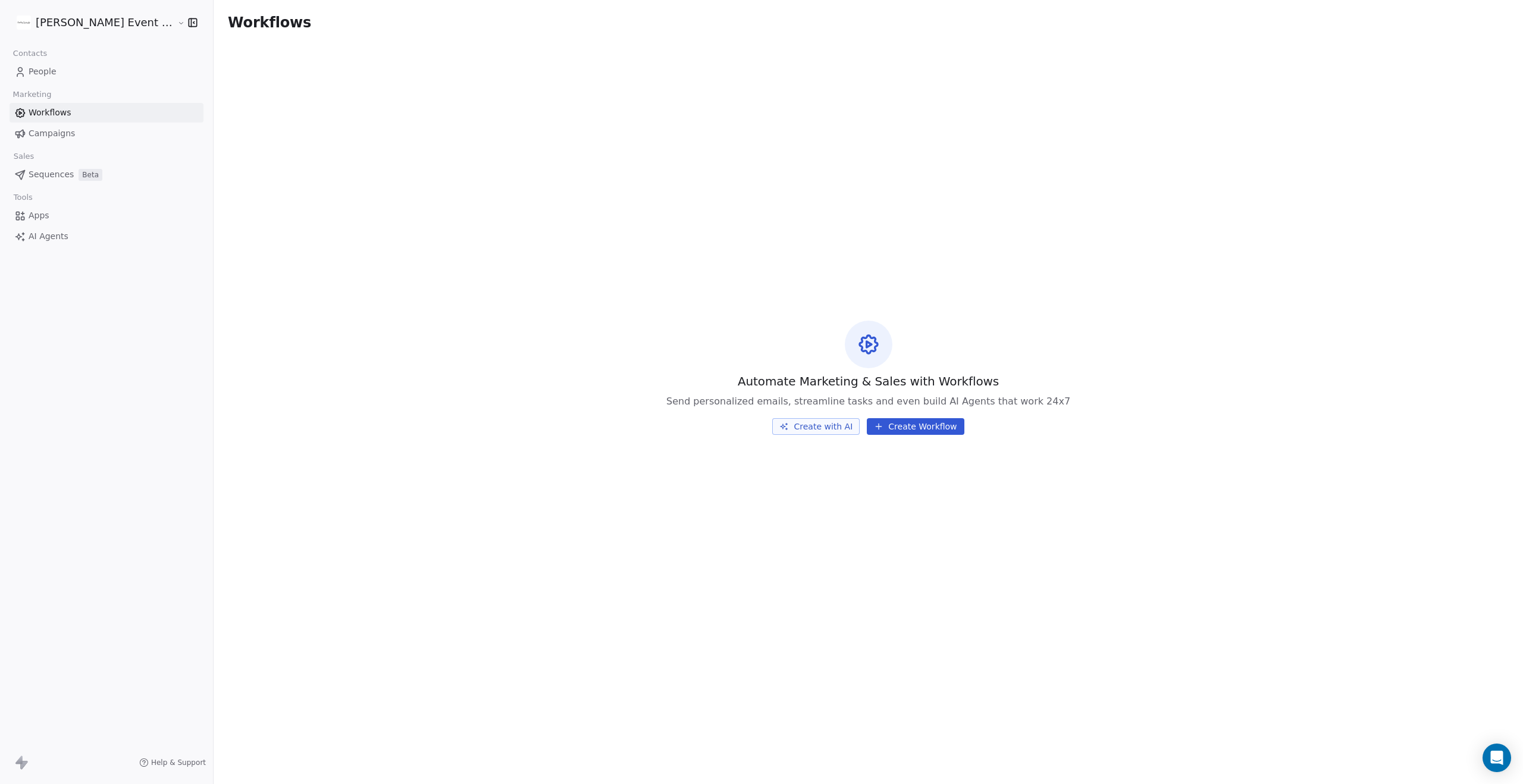
click at [816, 426] on button "Create with AI" at bounding box center [816, 426] width 88 height 16
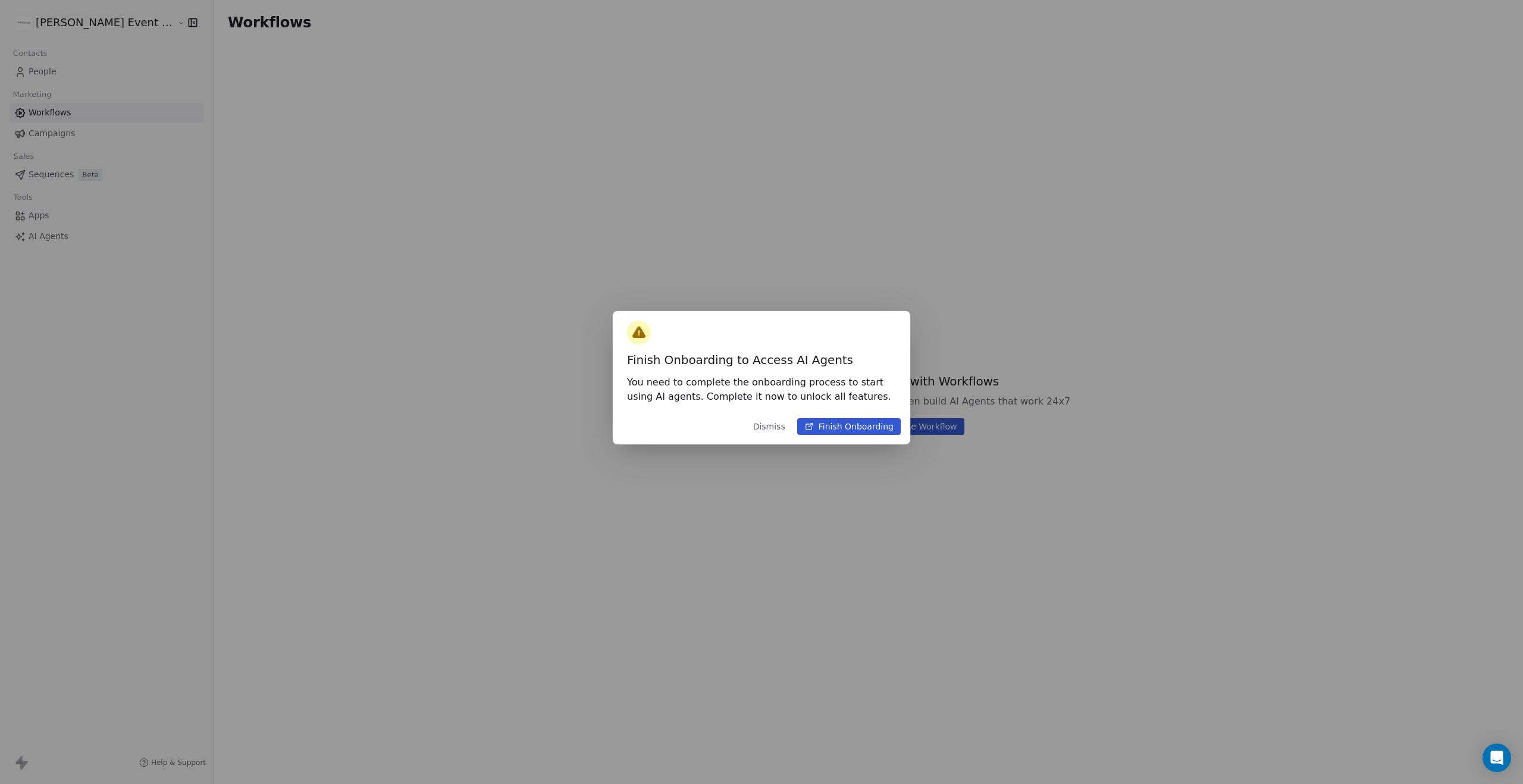
click at [837, 428] on button "Finish Onboarding" at bounding box center [848, 426] width 103 height 16
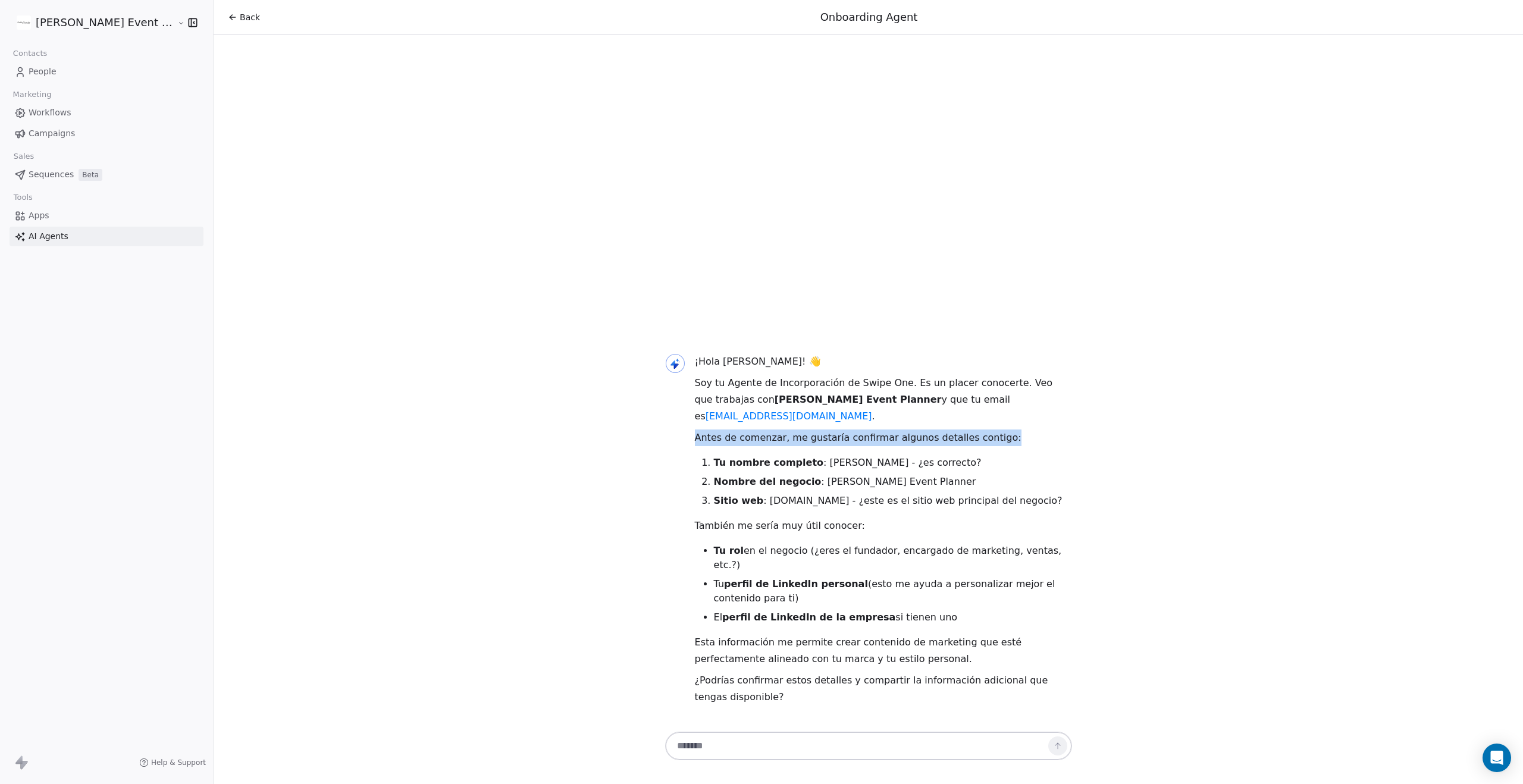
drag, startPoint x: 689, startPoint y: 451, endPoint x: 999, endPoint y: 459, distance: 310.1
click at [999, 459] on div "¡Hola [PERSON_NAME]! 👋 Soy tu Agente de Incorporación de Swipe One. Es un place…" at bounding box center [868, 531] width 407 height 356
click at [999, 446] on p "Antes de comenzar, me gustaría confirmar algunos detalles contigo:" at bounding box center [884, 437] width 377 height 16
click at [50, 210] on link "Apps" at bounding box center [107, 215] width 194 height 20
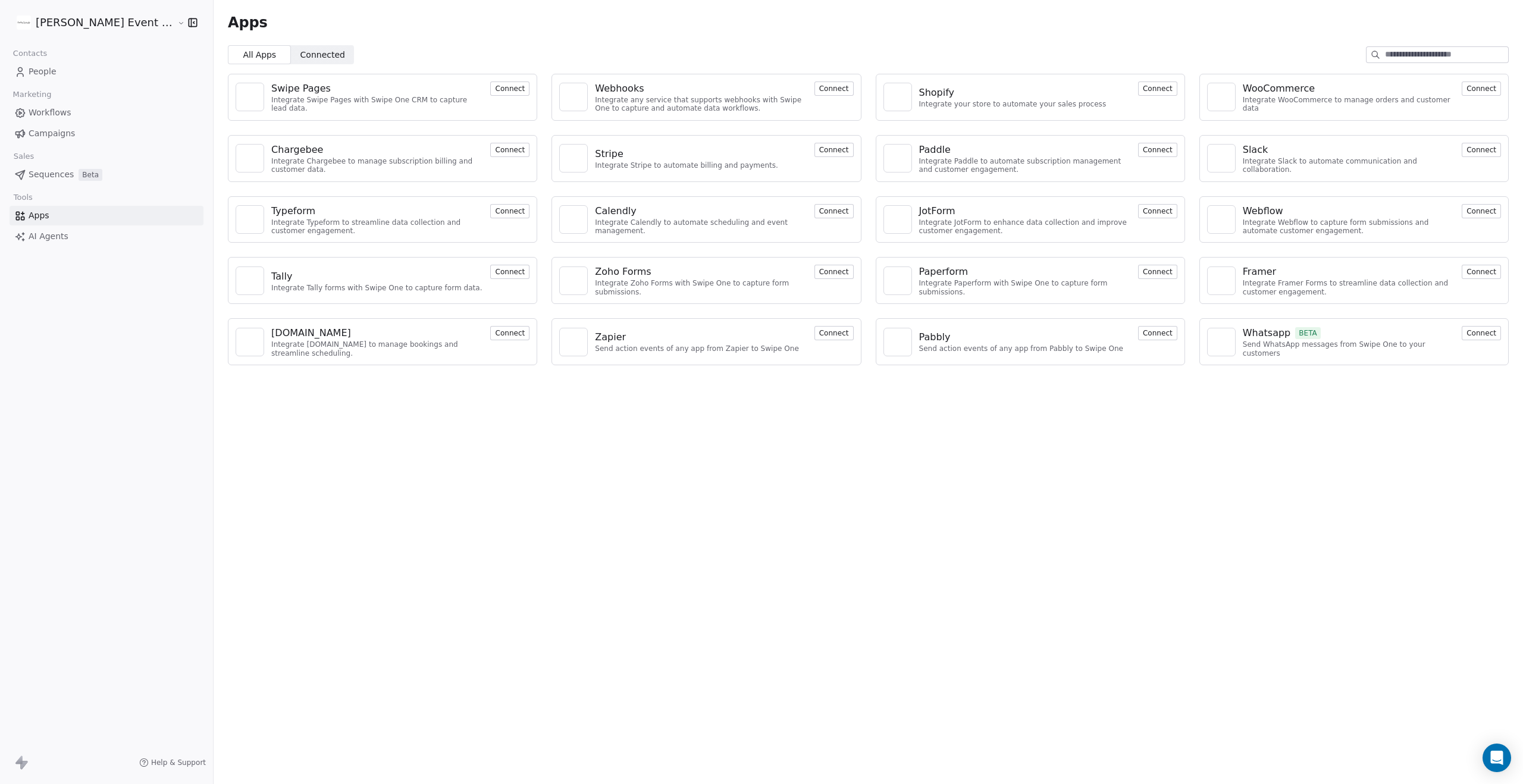
click at [60, 173] on span "Sequences" at bounding box center [51, 174] width 45 height 12
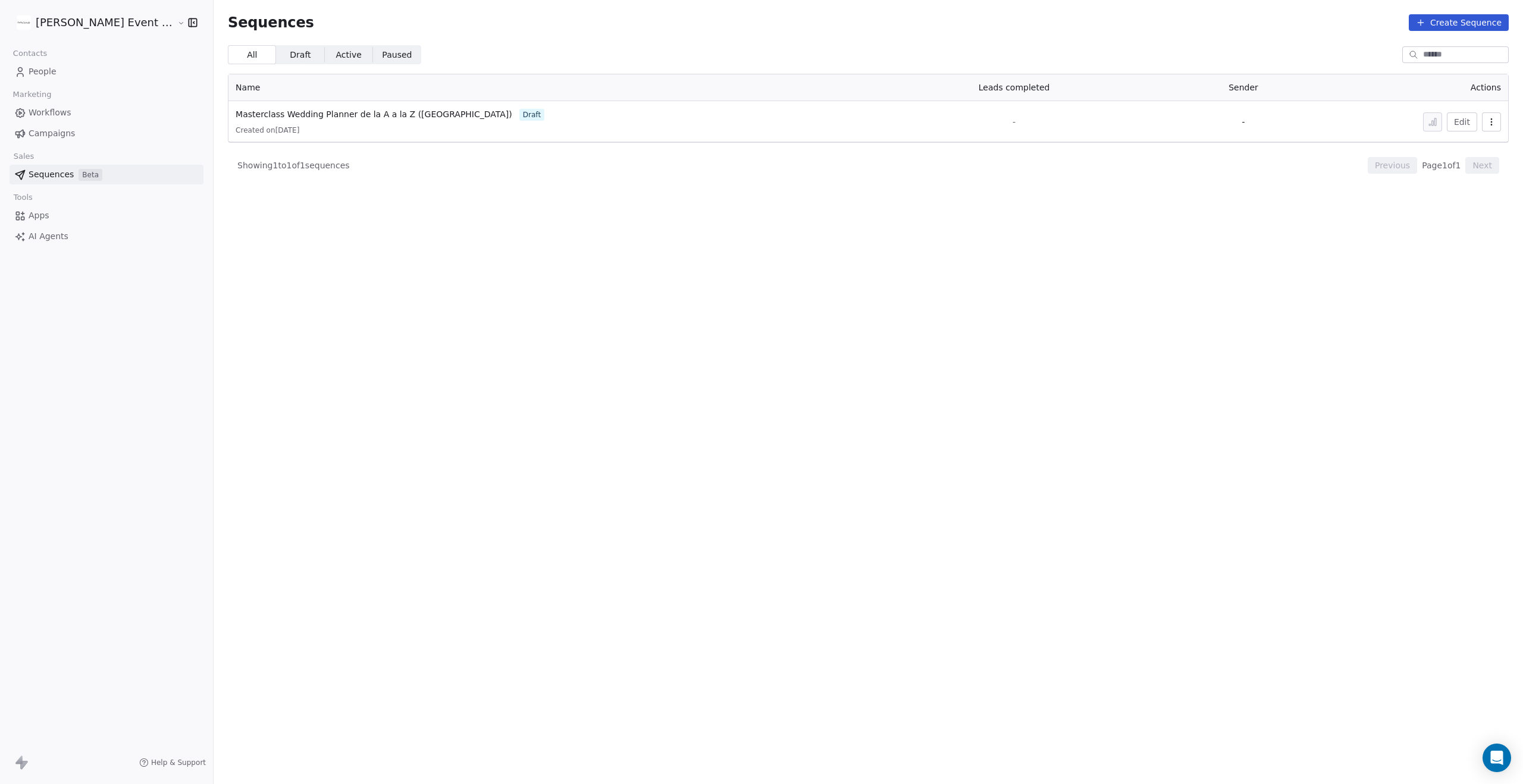
click at [76, 75] on link "People" at bounding box center [107, 71] width 194 height 20
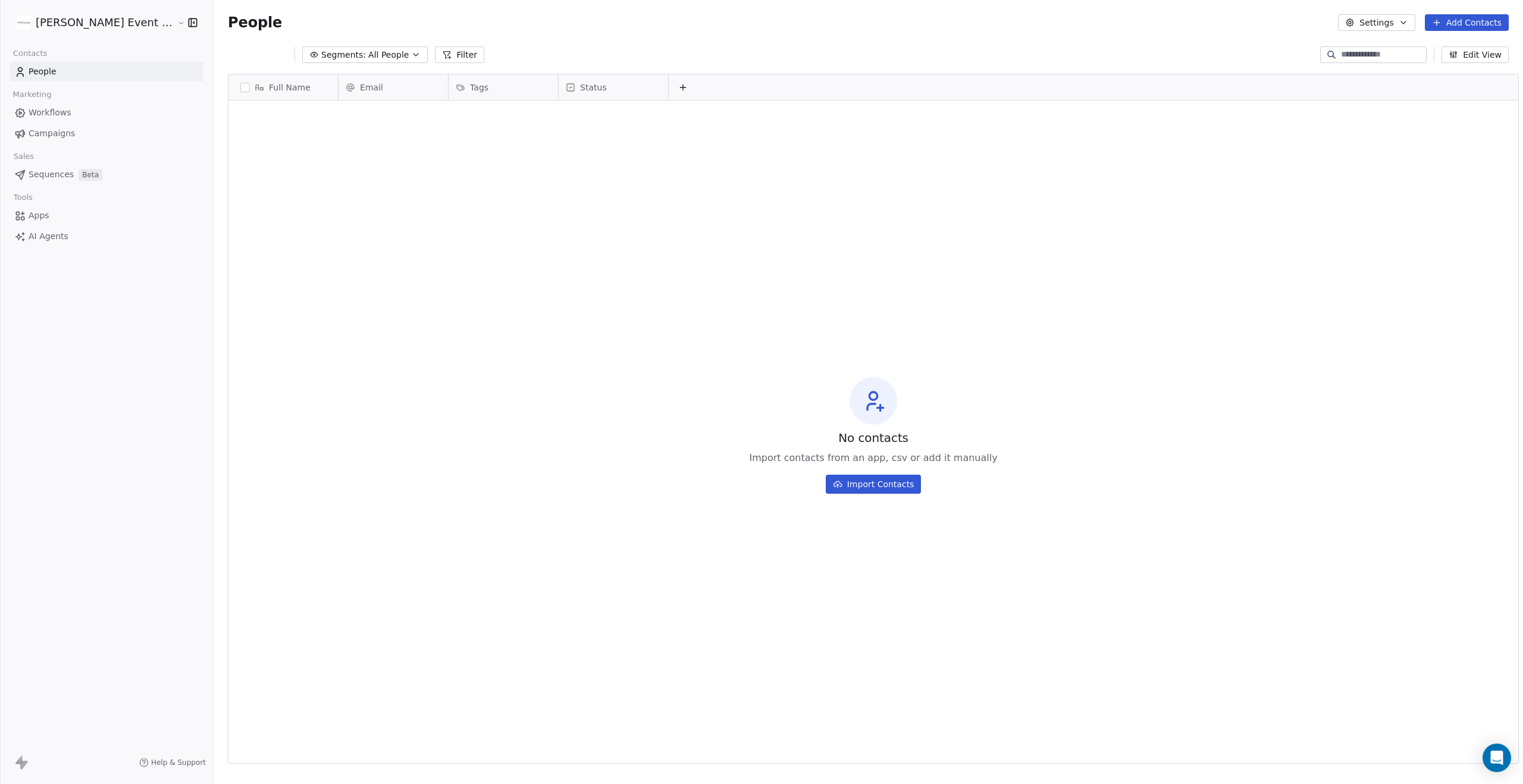
scroll to position [690, 1320]
click at [1484, 56] on button "Edit View" at bounding box center [1475, 55] width 67 height 16
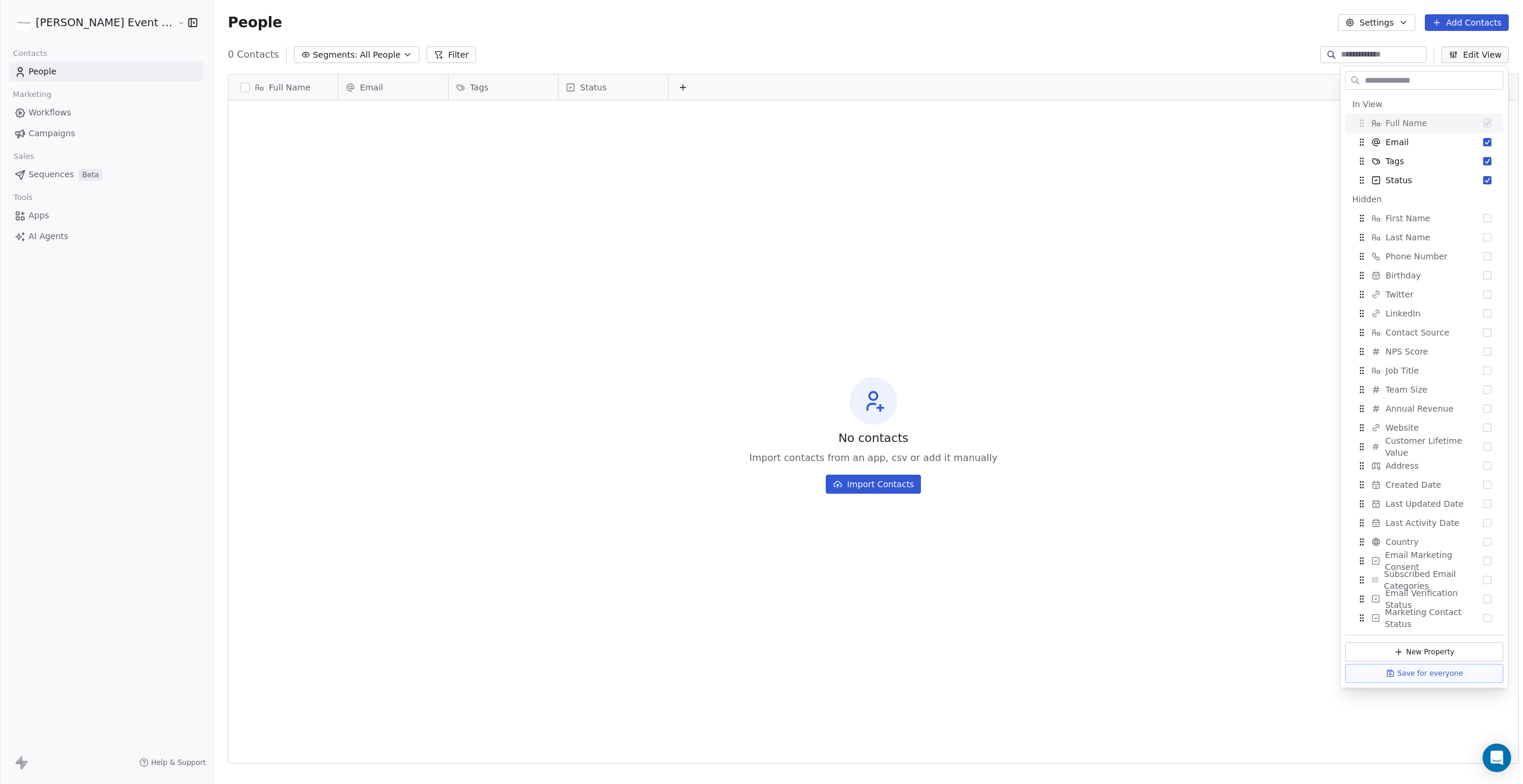
drag, startPoint x: 678, startPoint y: 31, endPoint x: 589, endPoint y: 43, distance: 89.8
click at [676, 32] on div "People Settings Add Contacts" at bounding box center [868, 22] width 1309 height 45
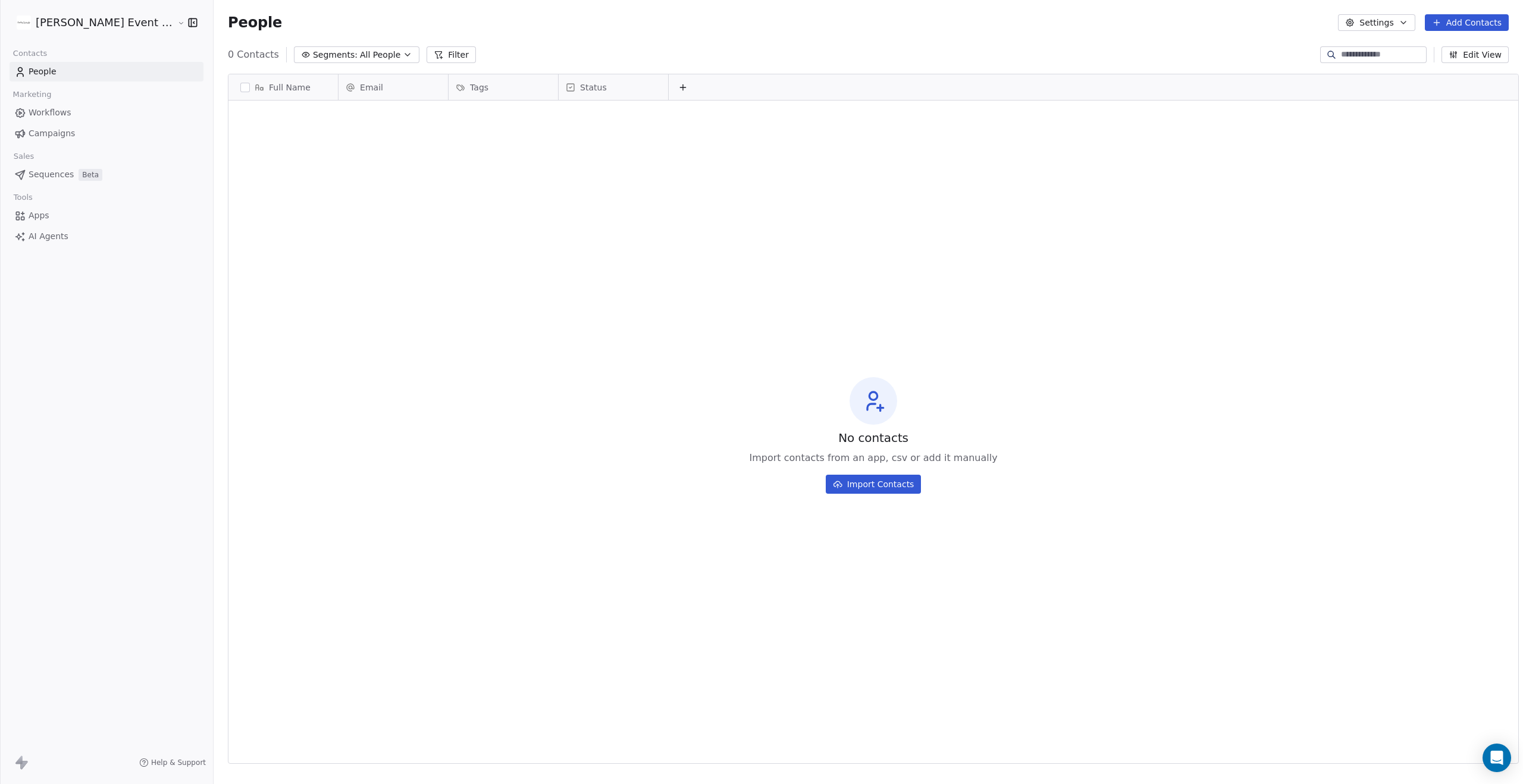
click at [379, 51] on span "All People" at bounding box center [380, 55] width 40 height 12
click at [380, 50] on html "[PERSON_NAME] Event Planner Contacts People Marketing Workflows Campaigns Sales…" at bounding box center [762, 490] width 1523 height 981
click at [618, 42] on div "People Settings Add Contacts" at bounding box center [868, 22] width 1309 height 45
click at [1480, 16] on button "Add Contacts" at bounding box center [1466, 22] width 84 height 16
click at [1462, 49] on span "Create new contact" at bounding box center [1470, 48] width 81 height 12
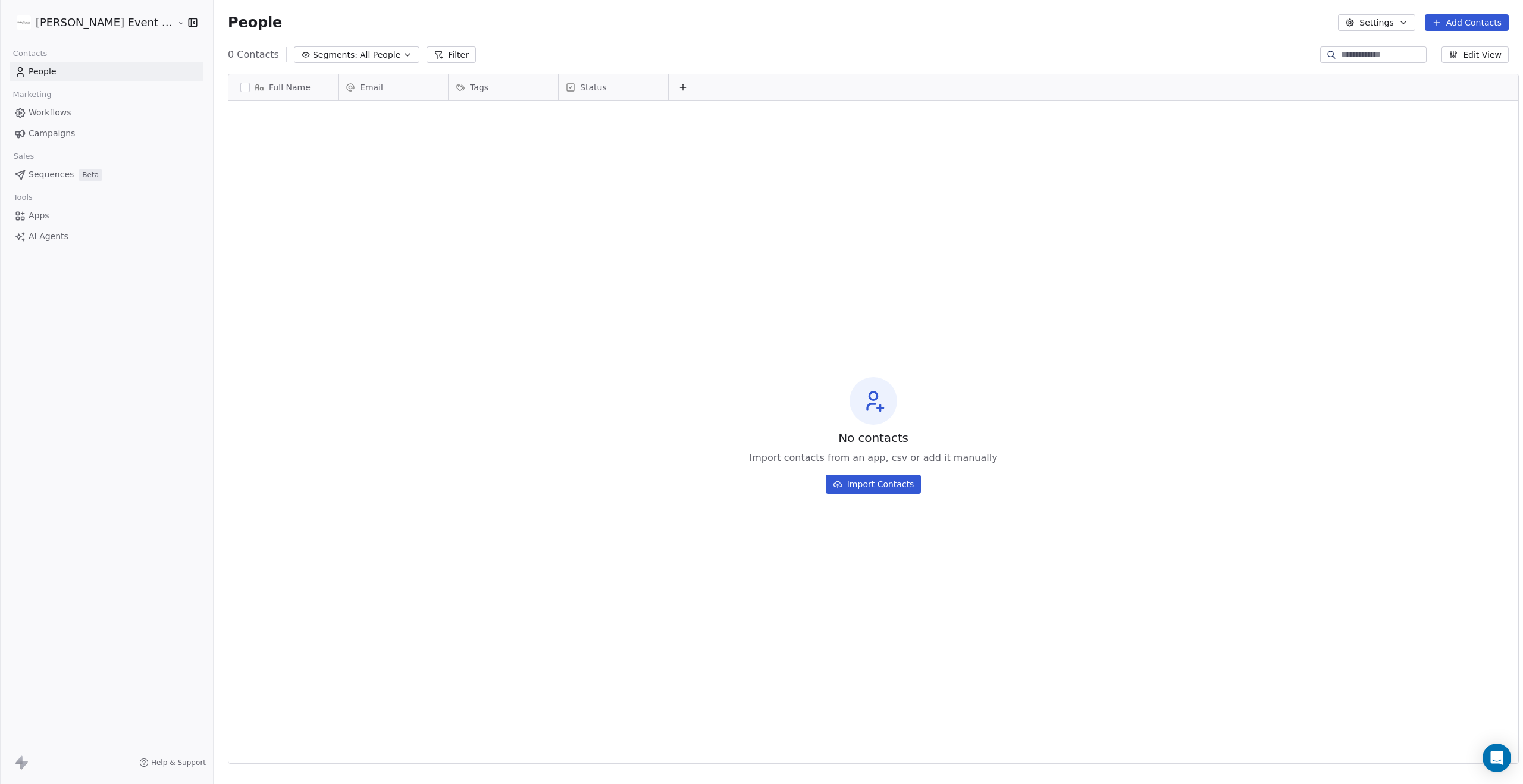
click at [674, 40] on html "[PERSON_NAME] Event Planner Contacts People Marketing Workflows Campaigns Sales…" at bounding box center [762, 490] width 1523 height 981
click at [1470, 55] on button "Edit View" at bounding box center [1475, 55] width 67 height 16
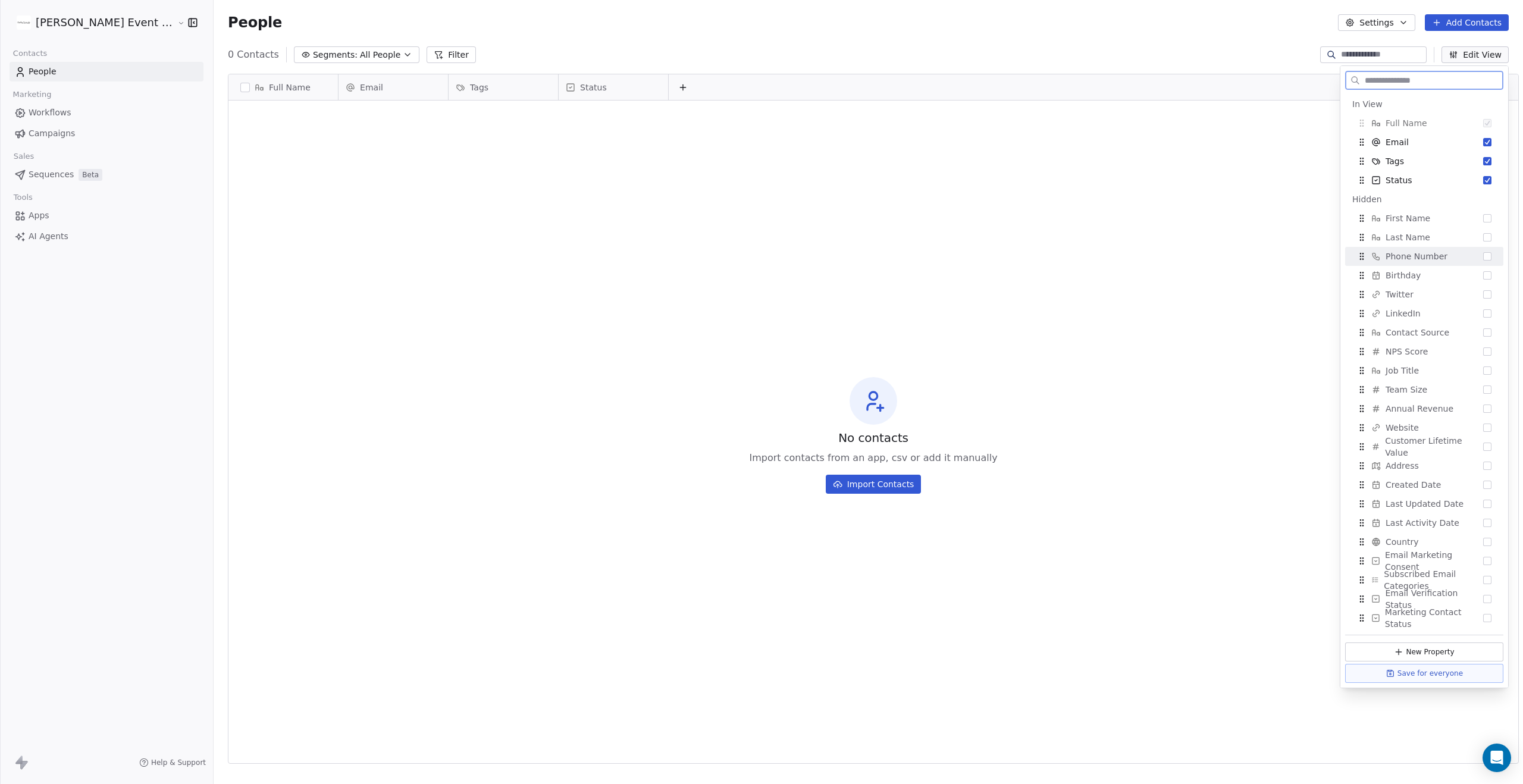
click at [1487, 259] on button "Suggestions" at bounding box center [1487, 256] width 8 height 8
drag, startPoint x: 1428, startPoint y: 650, endPoint x: 1440, endPoint y: 649, distance: 12.0
click at [1427, 650] on button "New Property" at bounding box center [1424, 651] width 158 height 19
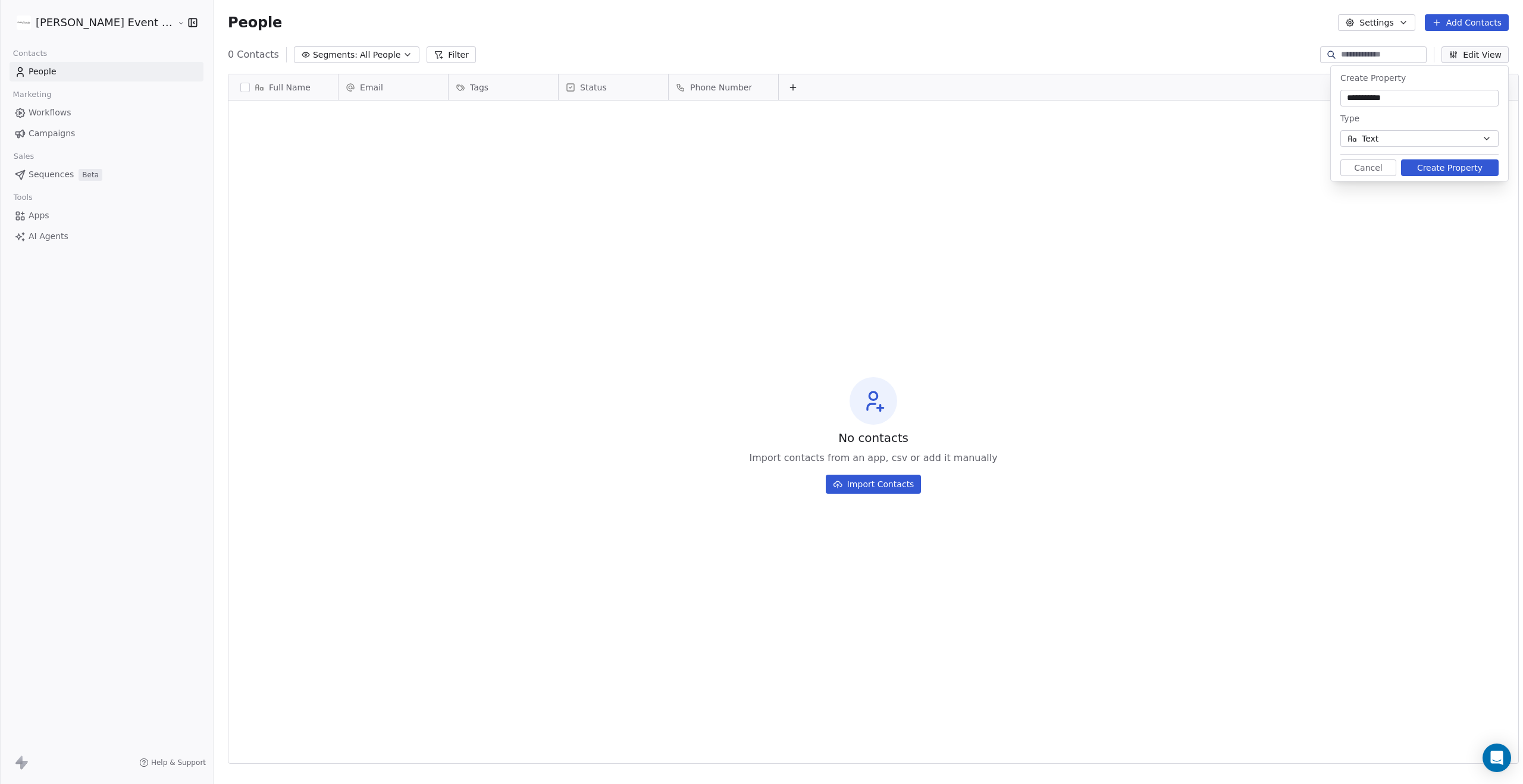
type input "**********"
click at [1407, 138] on button "Text" at bounding box center [1419, 138] width 158 height 16
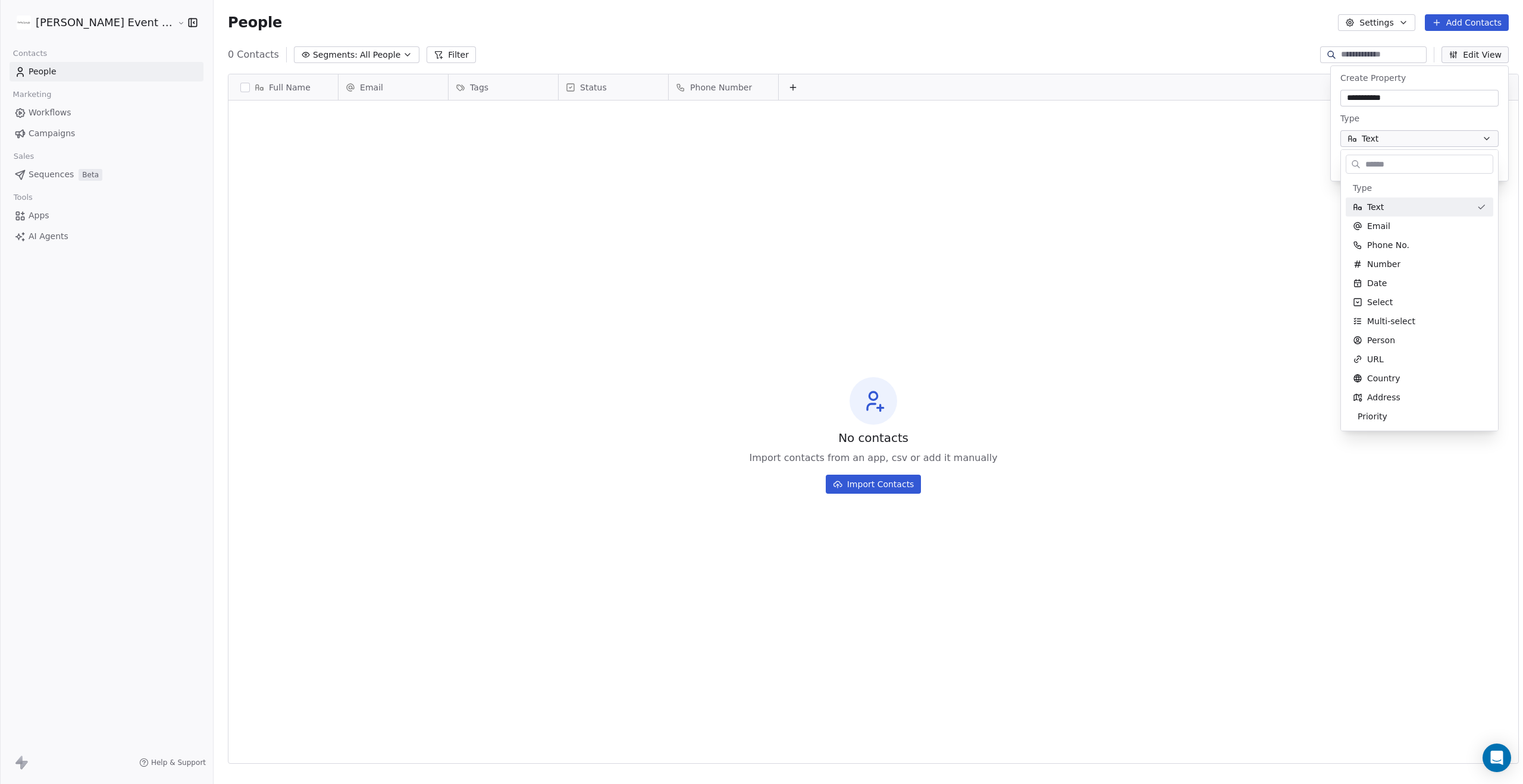
click at [1407, 138] on html "**********" at bounding box center [762, 490] width 1523 height 981
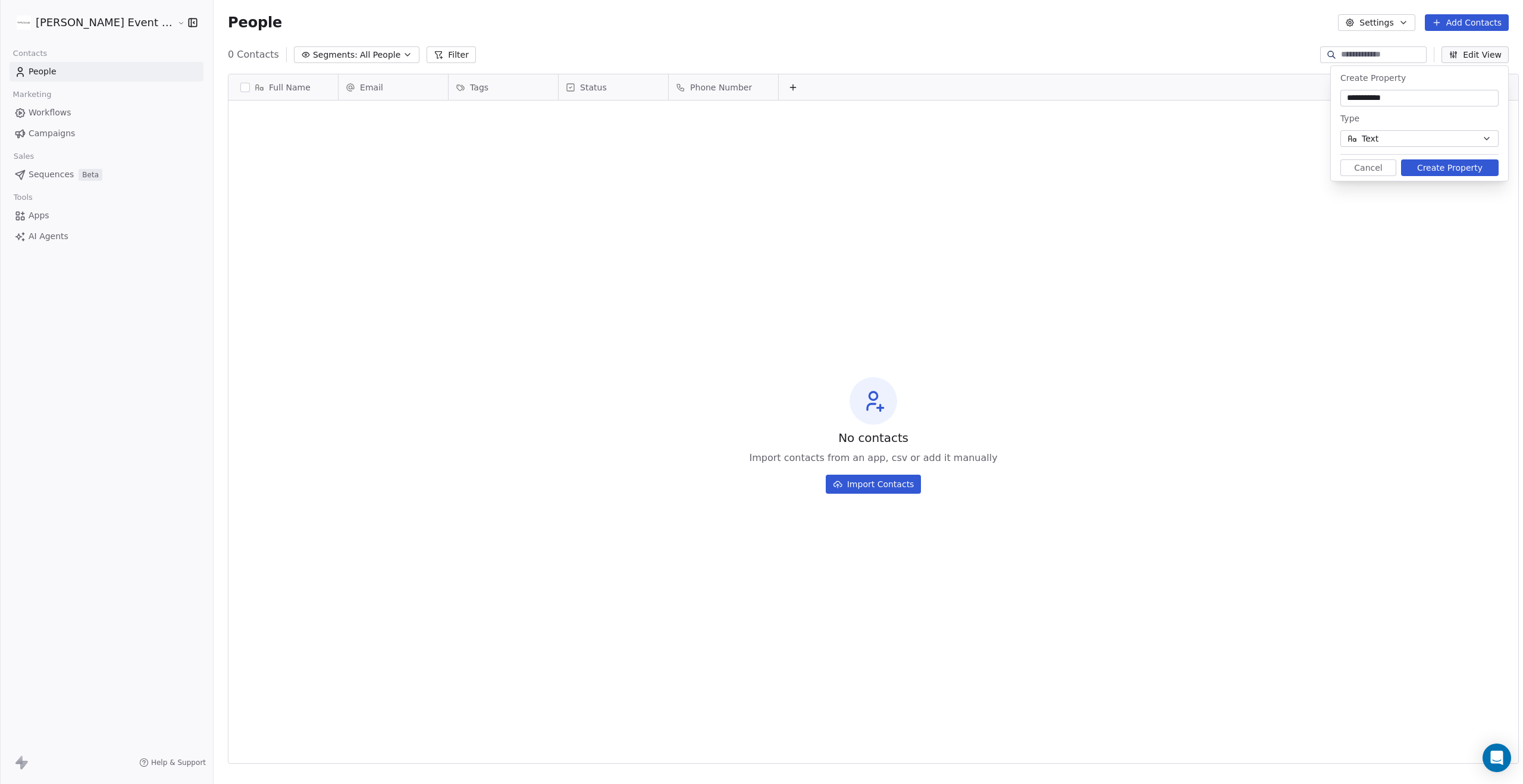
click at [1441, 166] on button "Create Property" at bounding box center [1449, 167] width 98 height 16
click at [747, 115] on div "No contacts Import contacts from an app, csv or add it manually Import Contacts" at bounding box center [873, 435] width 1289 height 664
click at [764, 119] on div "No contacts Import contacts from an app, csv or add it manually Import Contacts" at bounding box center [873, 435] width 1289 height 664
click at [255, 90] on div "Full Name" at bounding box center [281, 87] width 93 height 12
click at [387, 148] on html "[PERSON_NAME] Event Planner Contacts People Marketing Workflows Campaigns Sales…" at bounding box center [762, 490] width 1523 height 981
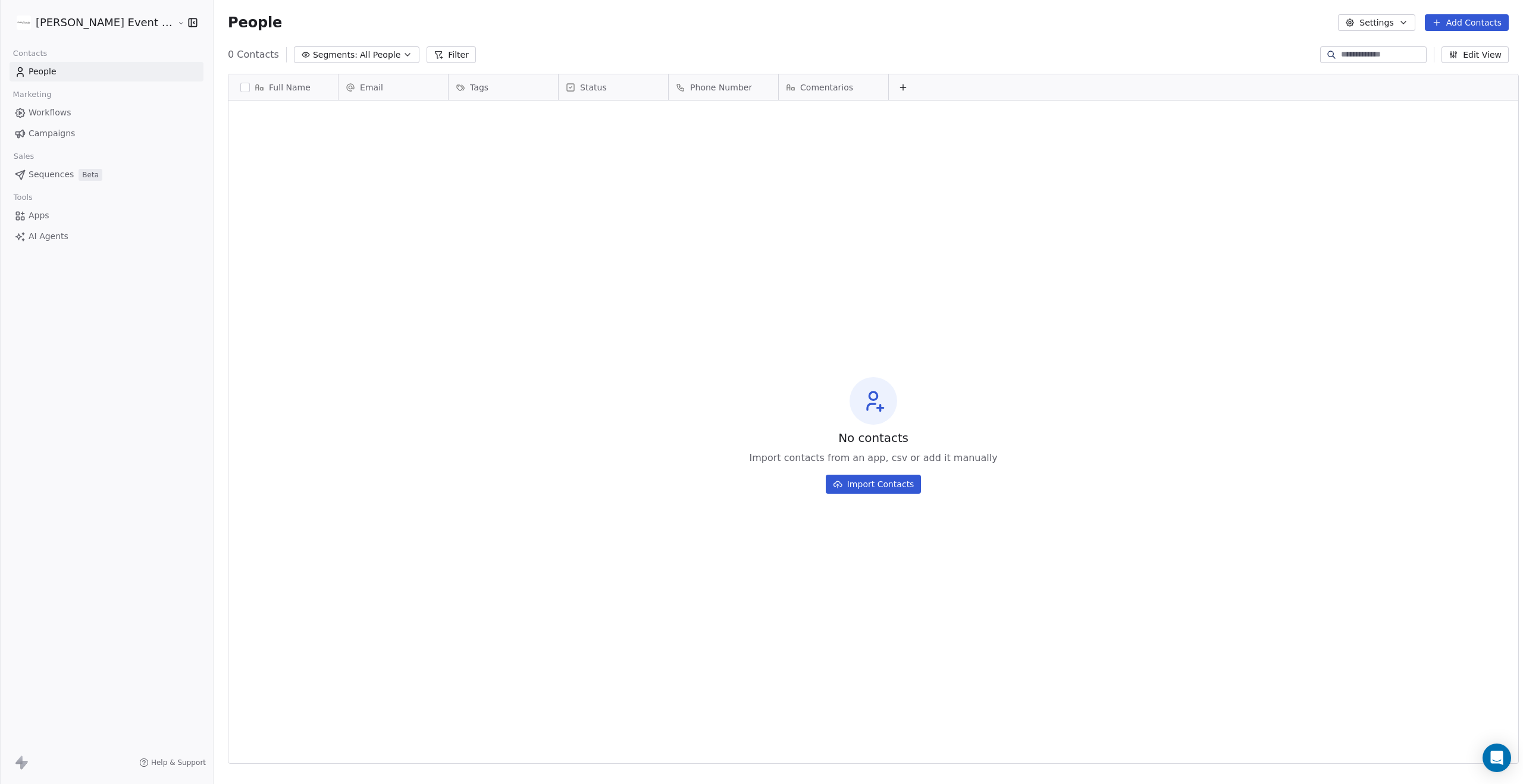
click at [269, 84] on span "Full Name" at bounding box center [289, 87] width 42 height 12
click at [267, 115] on span "Edit property" at bounding box center [267, 112] width 55 height 12
type input "**********"
click at [342, 209] on button "Save Property" at bounding box center [338, 204] width 98 height 16
click at [298, 86] on span "Nombre Completo" at bounding box center [299, 87] width 64 height 12
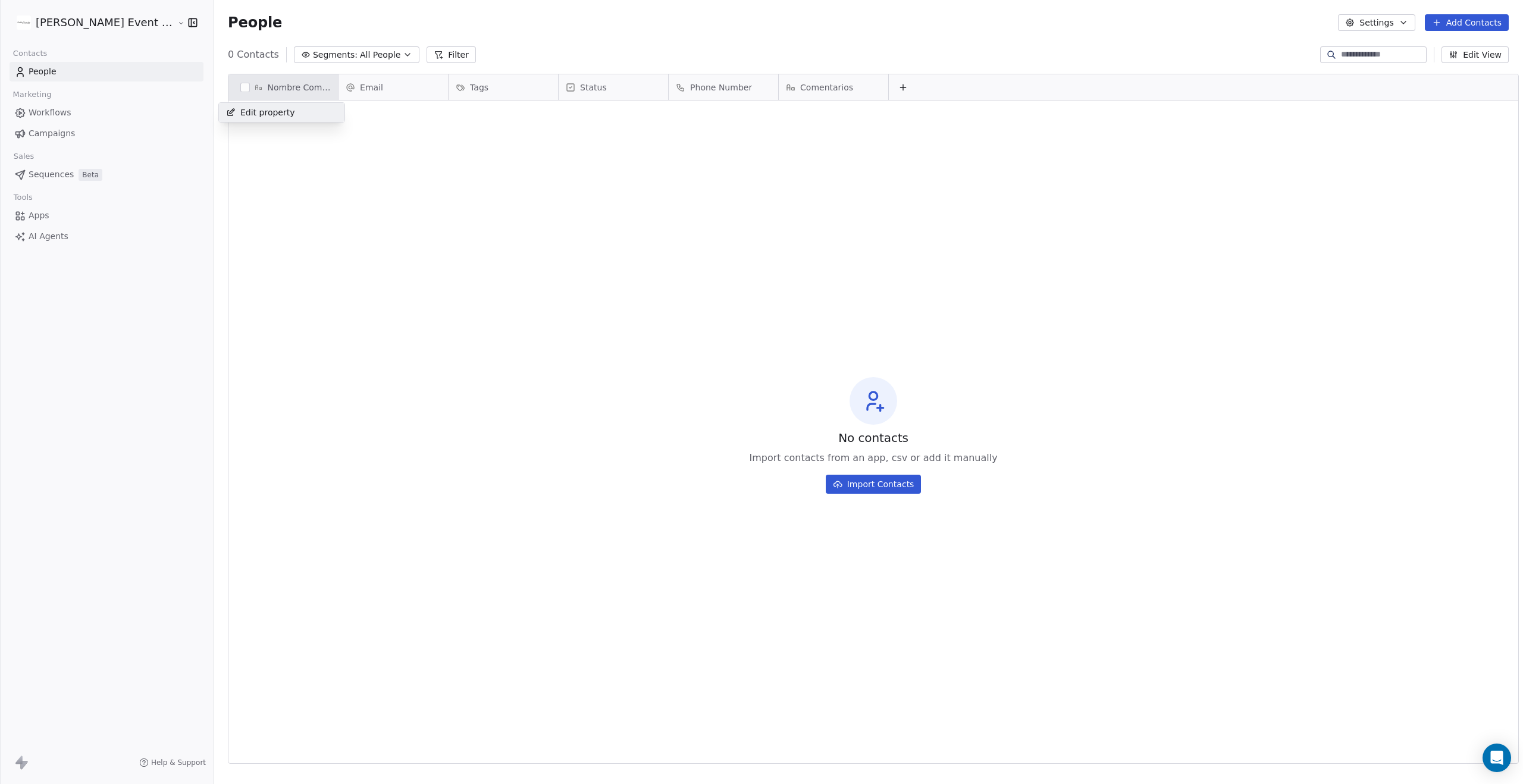
click at [298, 112] on div "Edit property" at bounding box center [281, 112] width 125 height 19
click at [334, 169] on button "Text" at bounding box center [307, 175] width 158 height 16
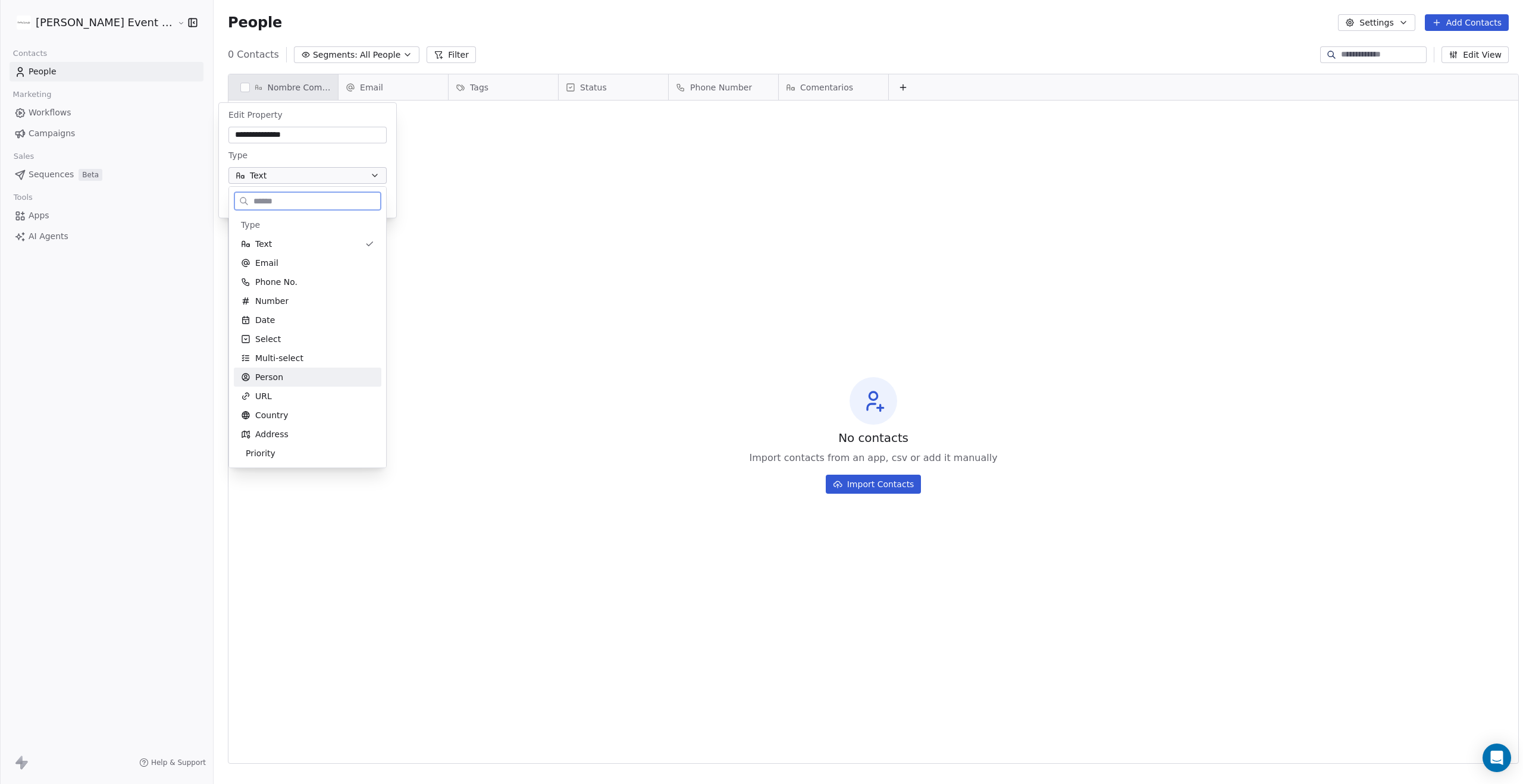
click at [291, 378] on div "Person" at bounding box center [307, 377] width 134 height 12
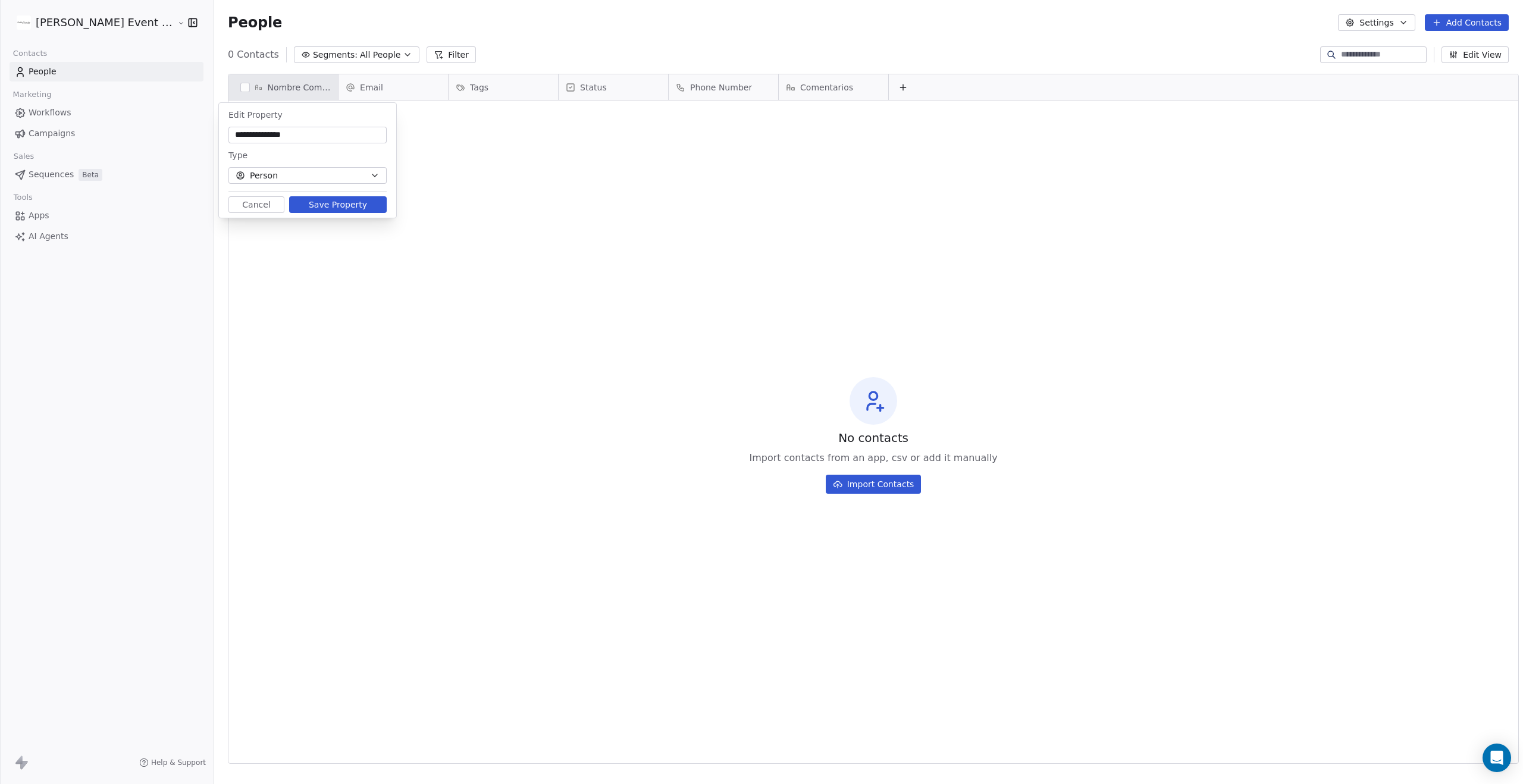
drag, startPoint x: 344, startPoint y: 204, endPoint x: 447, endPoint y: 191, distance: 103.8
click at [344, 204] on button "Save Property" at bounding box center [338, 204] width 98 height 16
click at [522, 168] on html "**********" at bounding box center [762, 490] width 1523 height 981
drag, startPoint x: 459, startPoint y: 161, endPoint x: 395, endPoint y: 166, distance: 64.2
click at [439, 162] on html "**********" at bounding box center [762, 490] width 1523 height 981
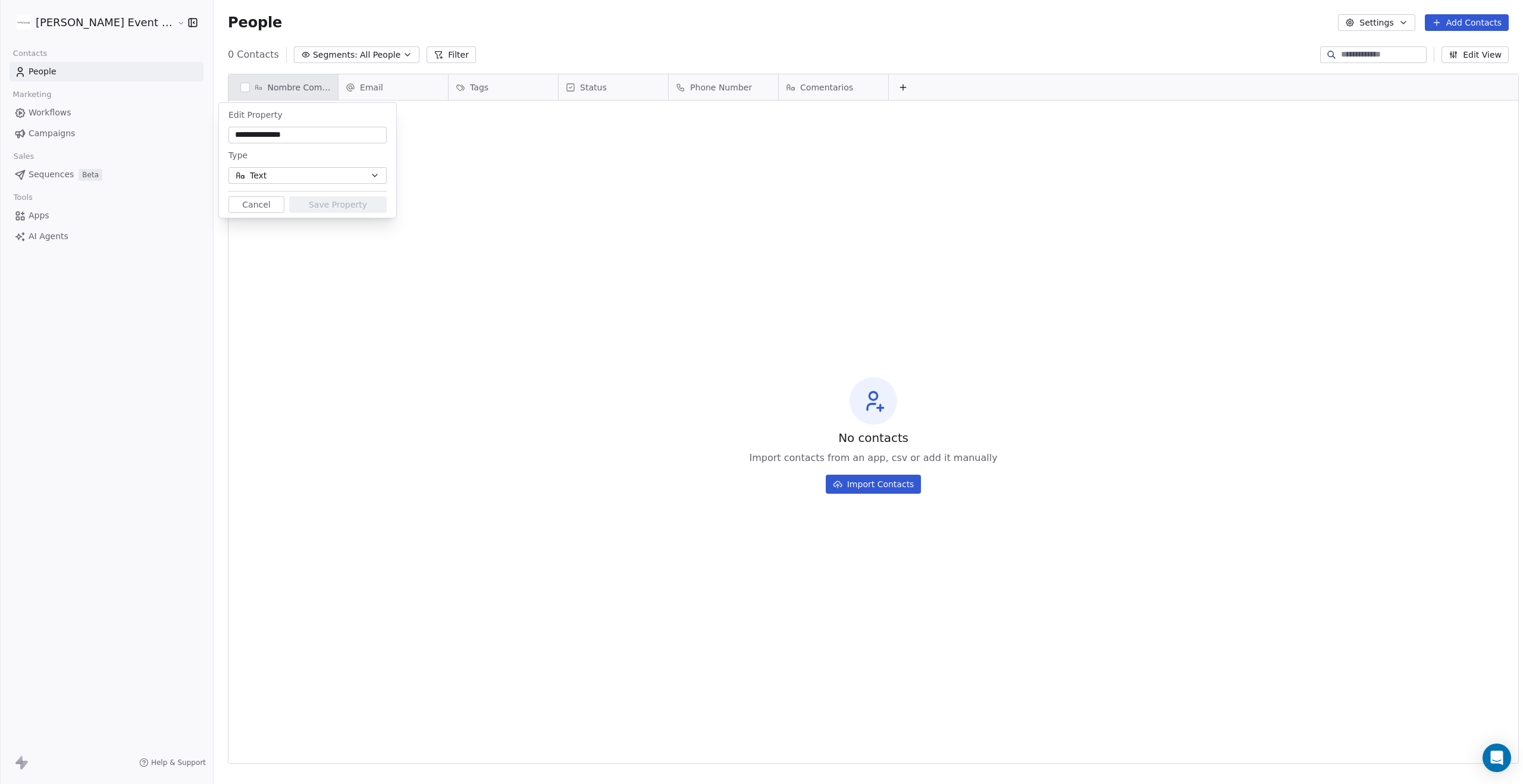
click at [244, 202] on button "Cancel" at bounding box center [257, 204] width 56 height 16
click at [392, 85] on div "Email" at bounding box center [392, 87] width 93 height 12
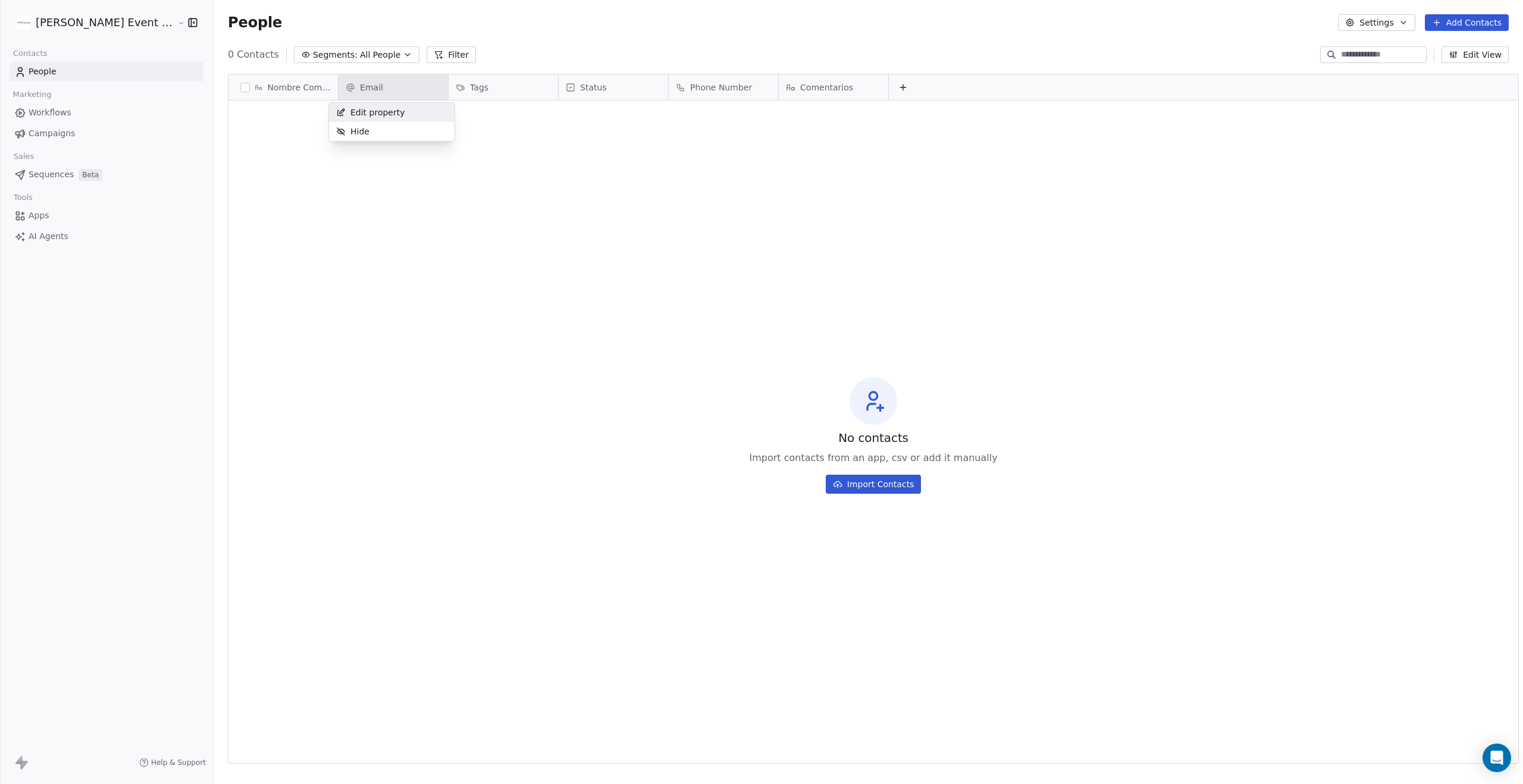
click at [396, 110] on span "Edit property" at bounding box center [377, 112] width 55 height 12
drag, startPoint x: 603, startPoint y: 172, endPoint x: 587, endPoint y: 164, distance: 17.9
click at [603, 172] on html "[PERSON_NAME] Event Planner Contacts People Marketing Workflows Campaigns Sales…" at bounding box center [762, 490] width 1523 height 981
click at [475, 90] on html "[PERSON_NAME] Event Planner Contacts People Marketing Workflows Campaigns Sales…" at bounding box center [762, 490] width 1523 height 981
drag, startPoint x: 371, startPoint y: 196, endPoint x: 443, endPoint y: 163, distance: 79.2
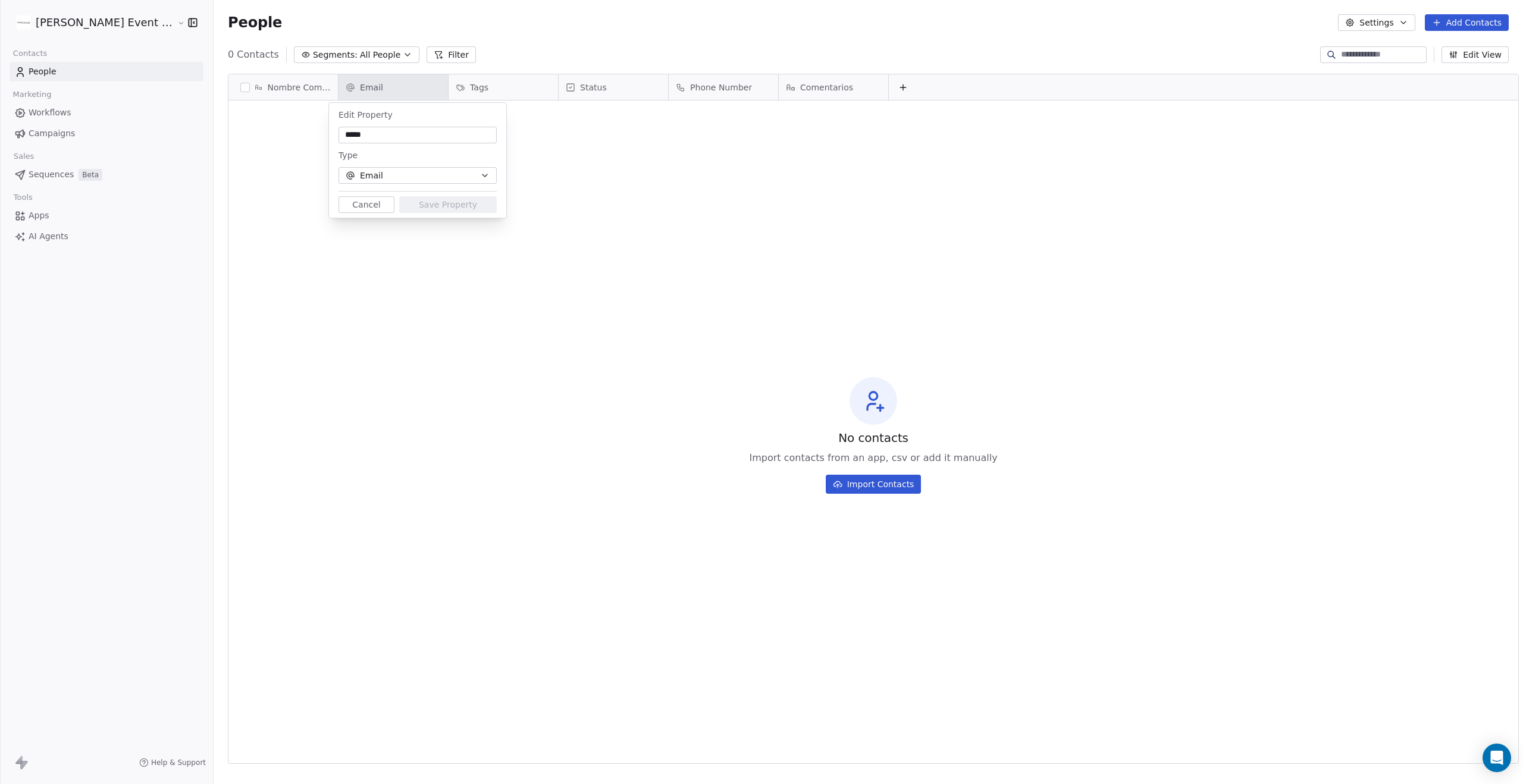
click at [371, 196] on button "Cancel" at bounding box center [366, 204] width 56 height 16
click at [478, 77] on div "Tags" at bounding box center [503, 87] width 110 height 25
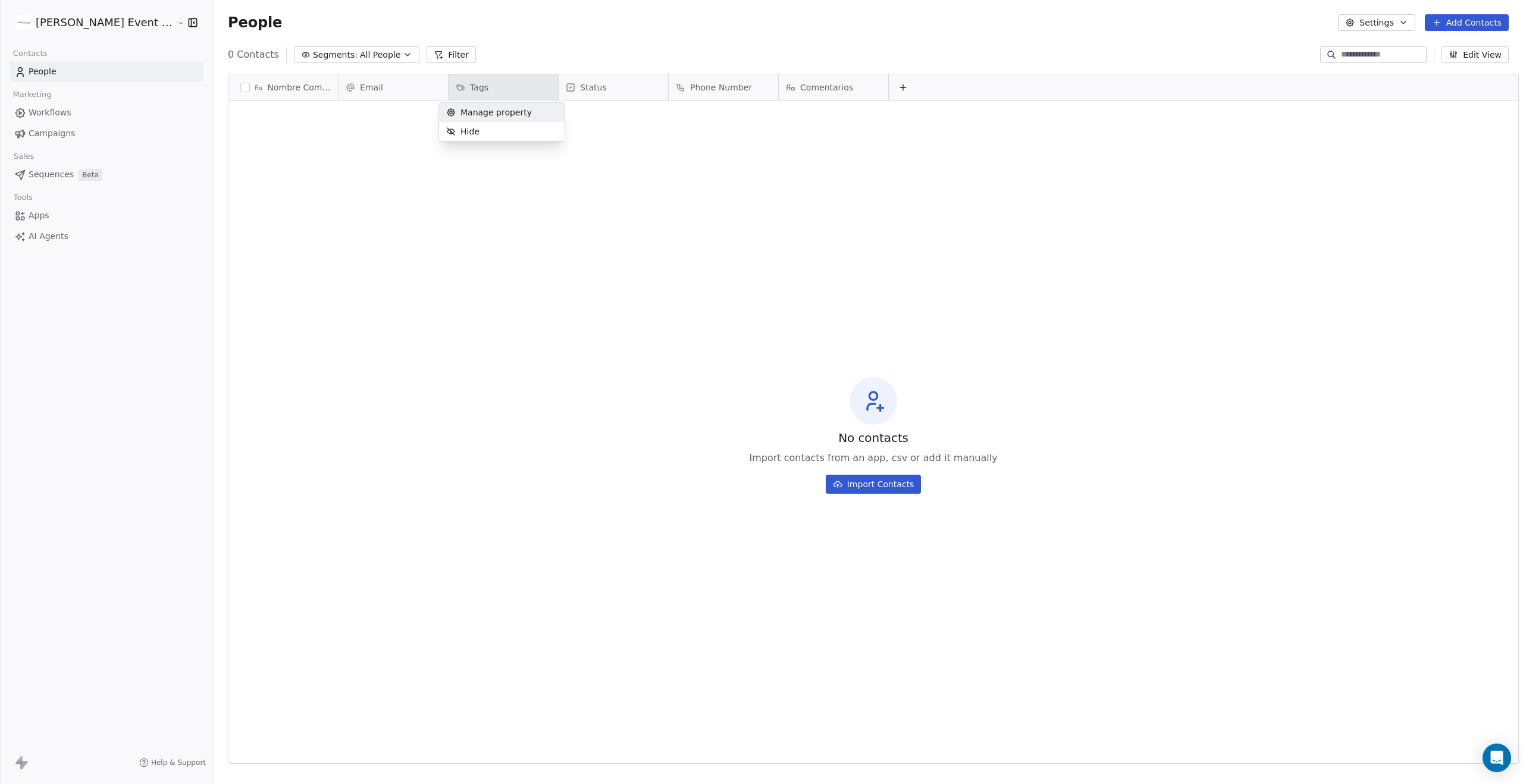
click at [486, 108] on span "Manage property" at bounding box center [496, 112] width 71 height 12
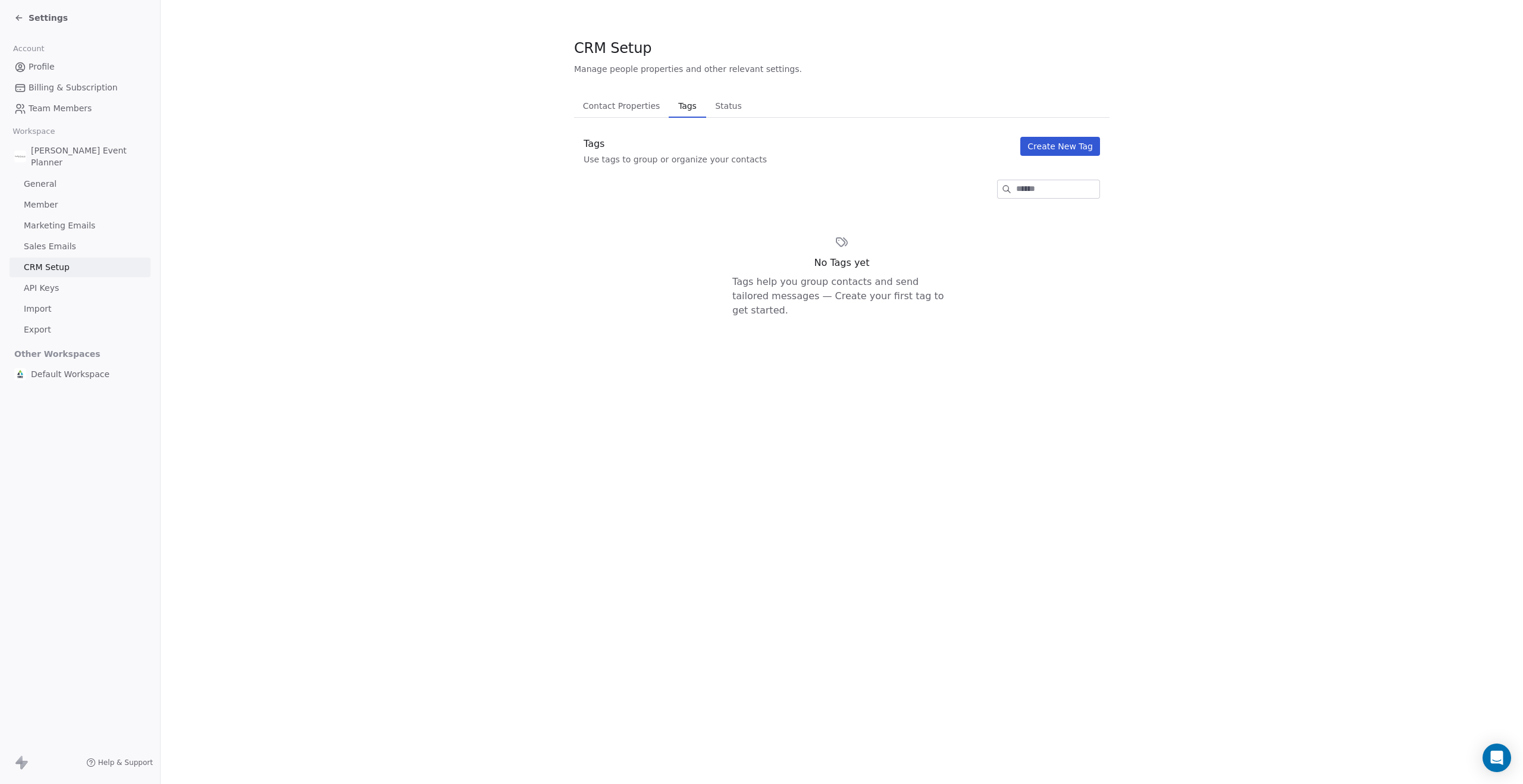
click at [607, 103] on span "Contact Properties" at bounding box center [621, 106] width 87 height 16
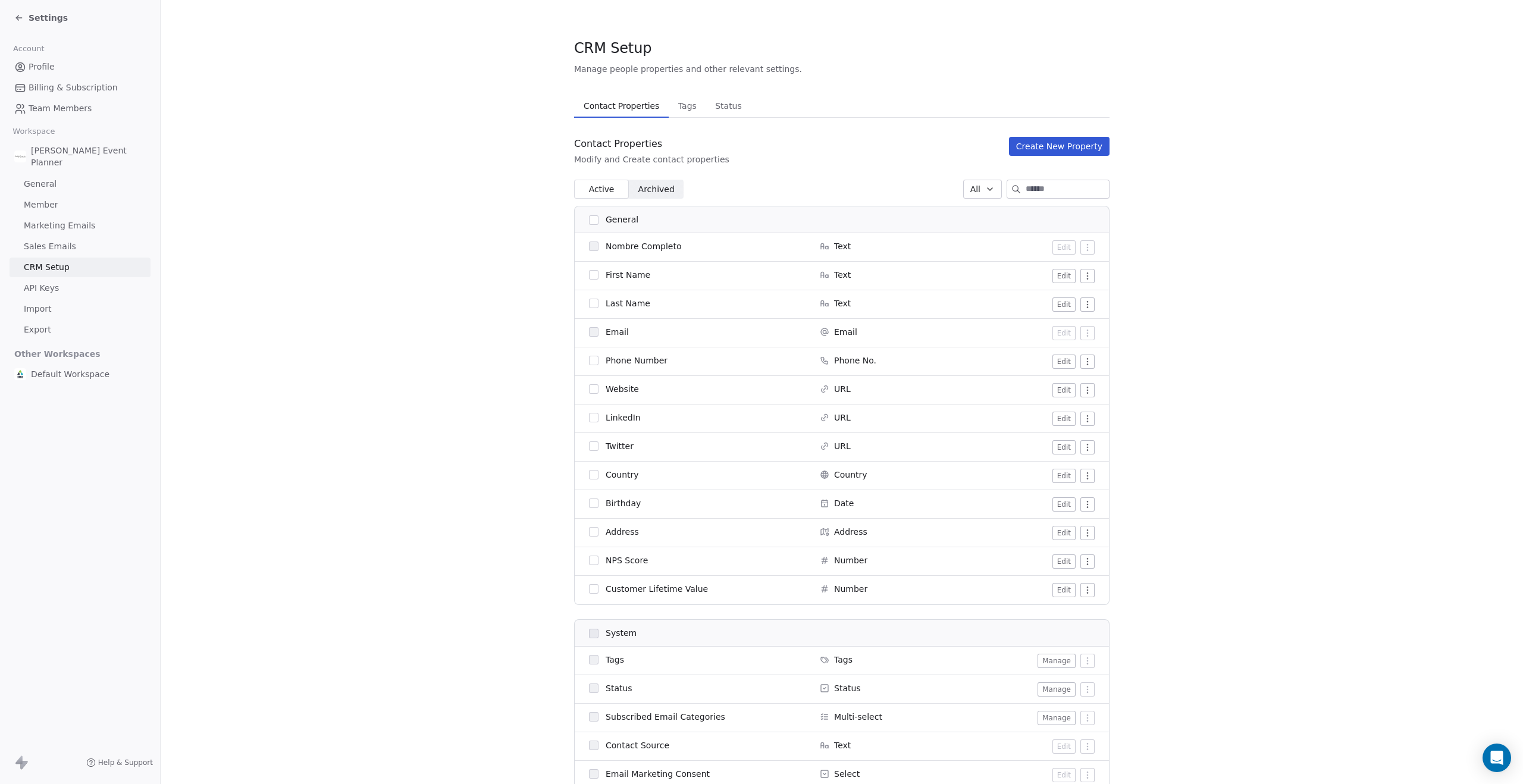
click at [435, 147] on section "CRM Setup Manage people properties and other relevant settings. Contact Propert…" at bounding box center [842, 591] width 1362 height 1183
click at [63, 247] on span "Sales Emails" at bounding box center [50, 246] width 52 height 12
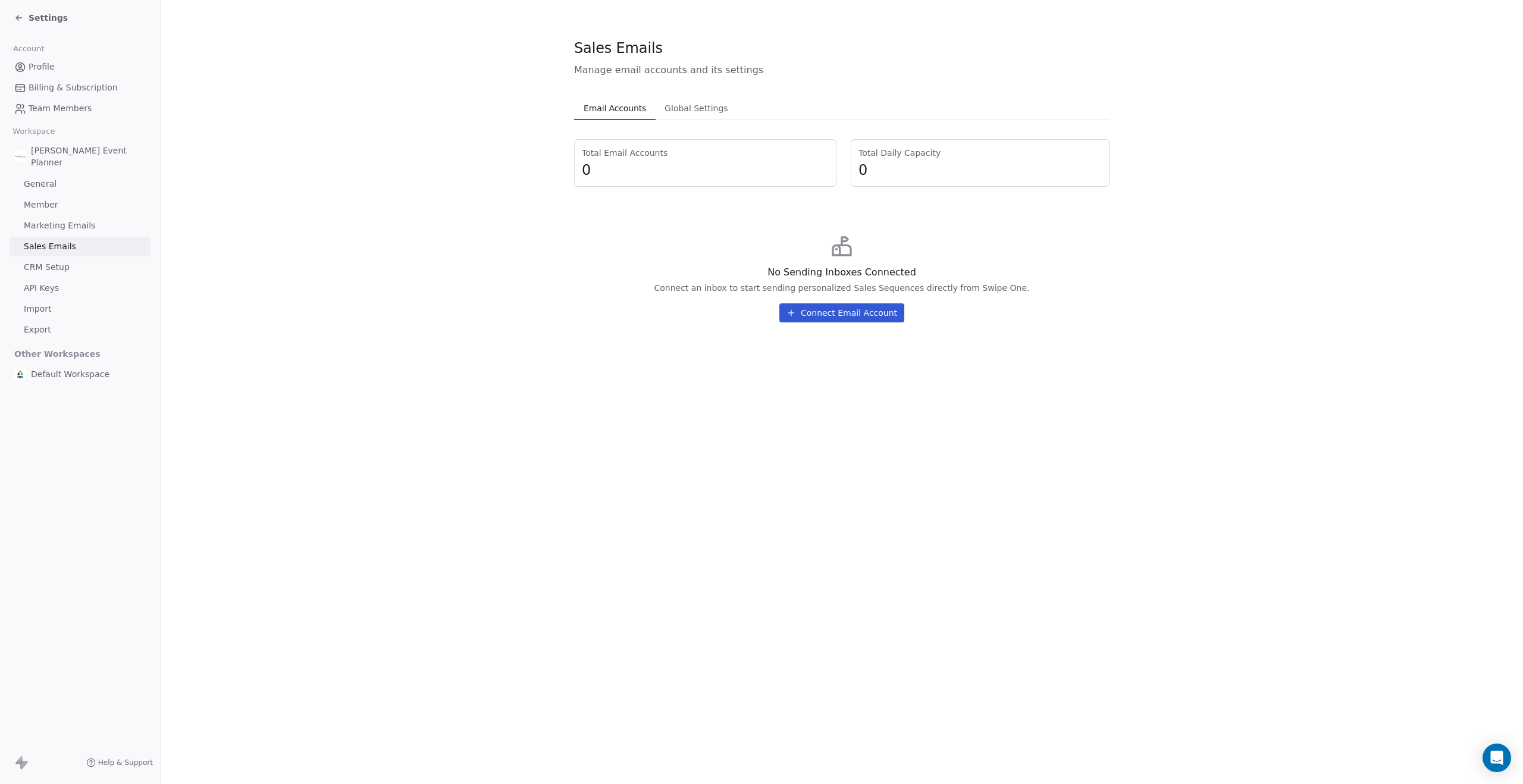
click at [58, 227] on span "Marketing Emails" at bounding box center [59, 225] width 71 height 12
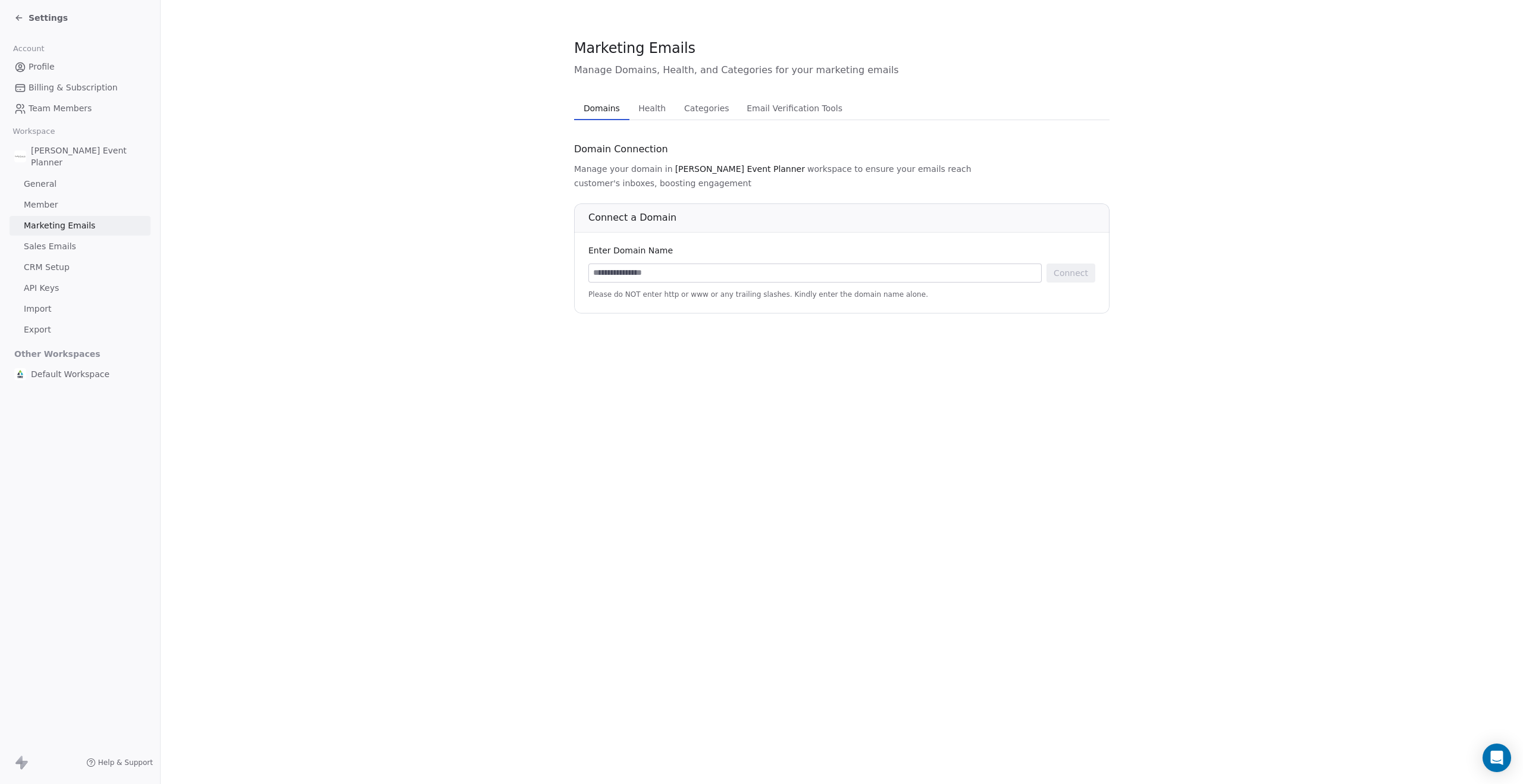
click at [752, 264] on input at bounding box center [815, 273] width 452 height 18
type input "**********"
drag, startPoint x: 1098, startPoint y: 256, endPoint x: 1155, endPoint y: 247, distance: 57.7
click at [1098, 256] on div "**********" at bounding box center [841, 258] width 535 height 110
click at [1043, 264] on div "**********" at bounding box center [842, 273] width 507 height 19
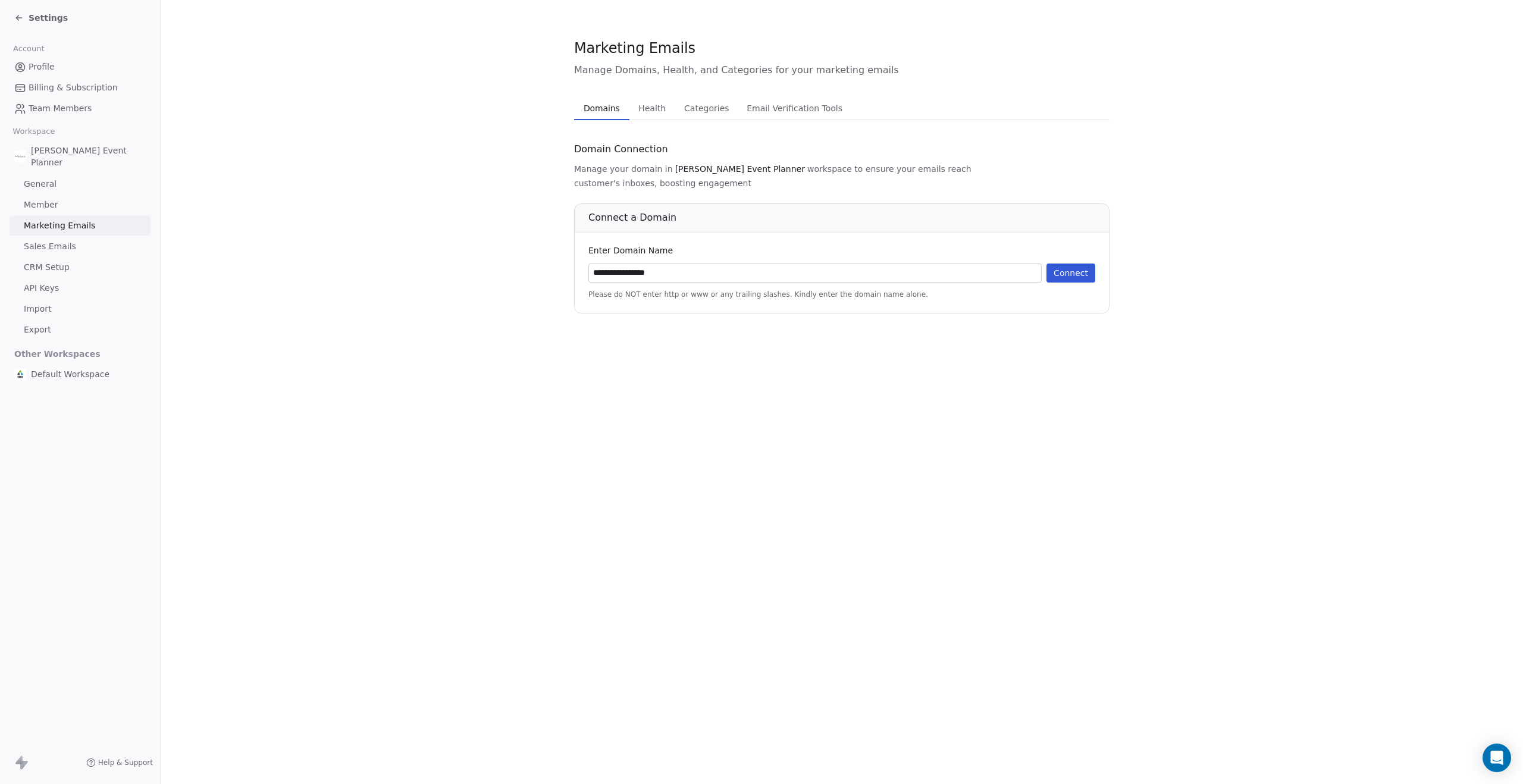
click at [1070, 264] on button "Connect" at bounding box center [1071, 273] width 49 height 19
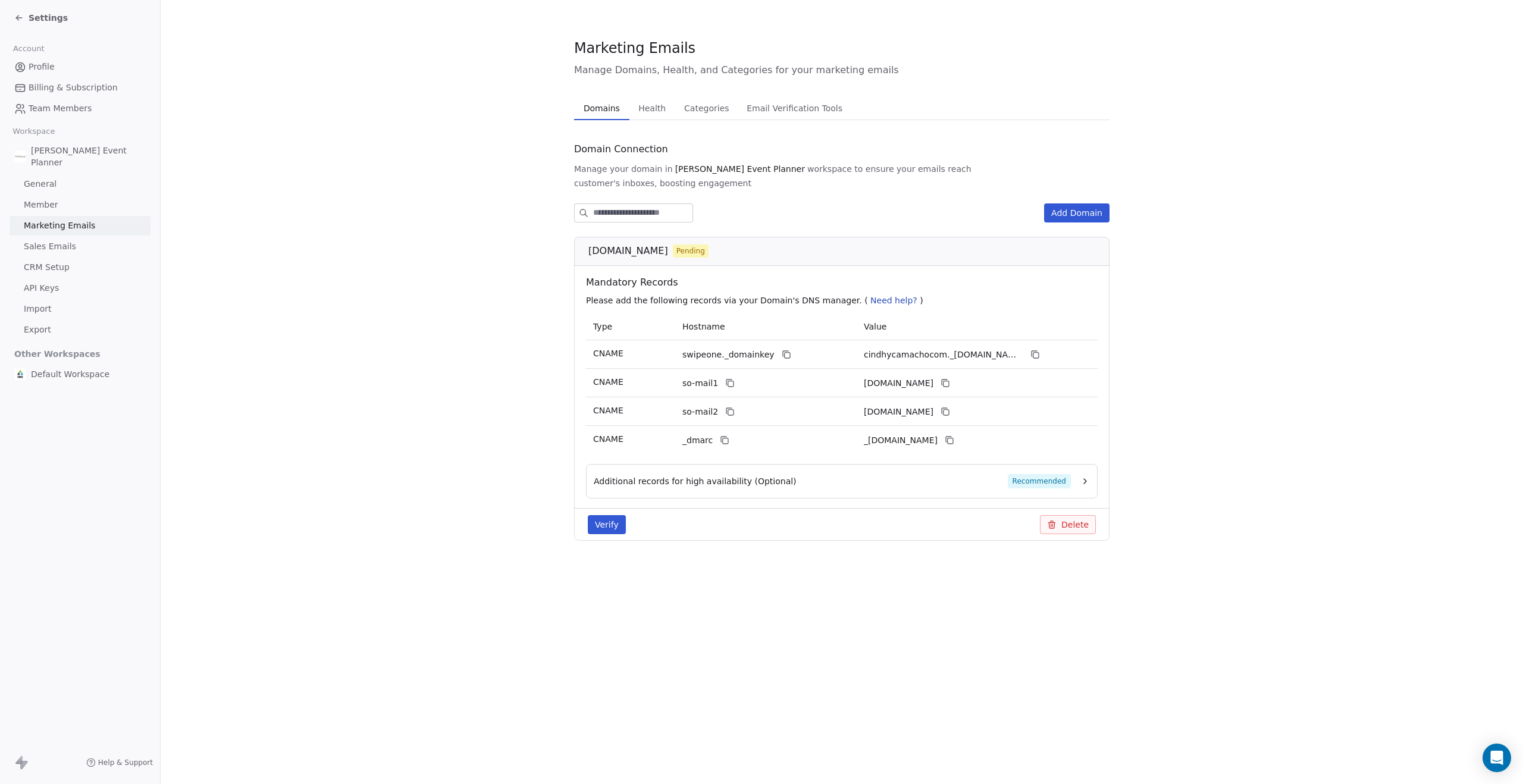
click at [49, 264] on span "CRM Setup" at bounding box center [47, 267] width 46 height 12
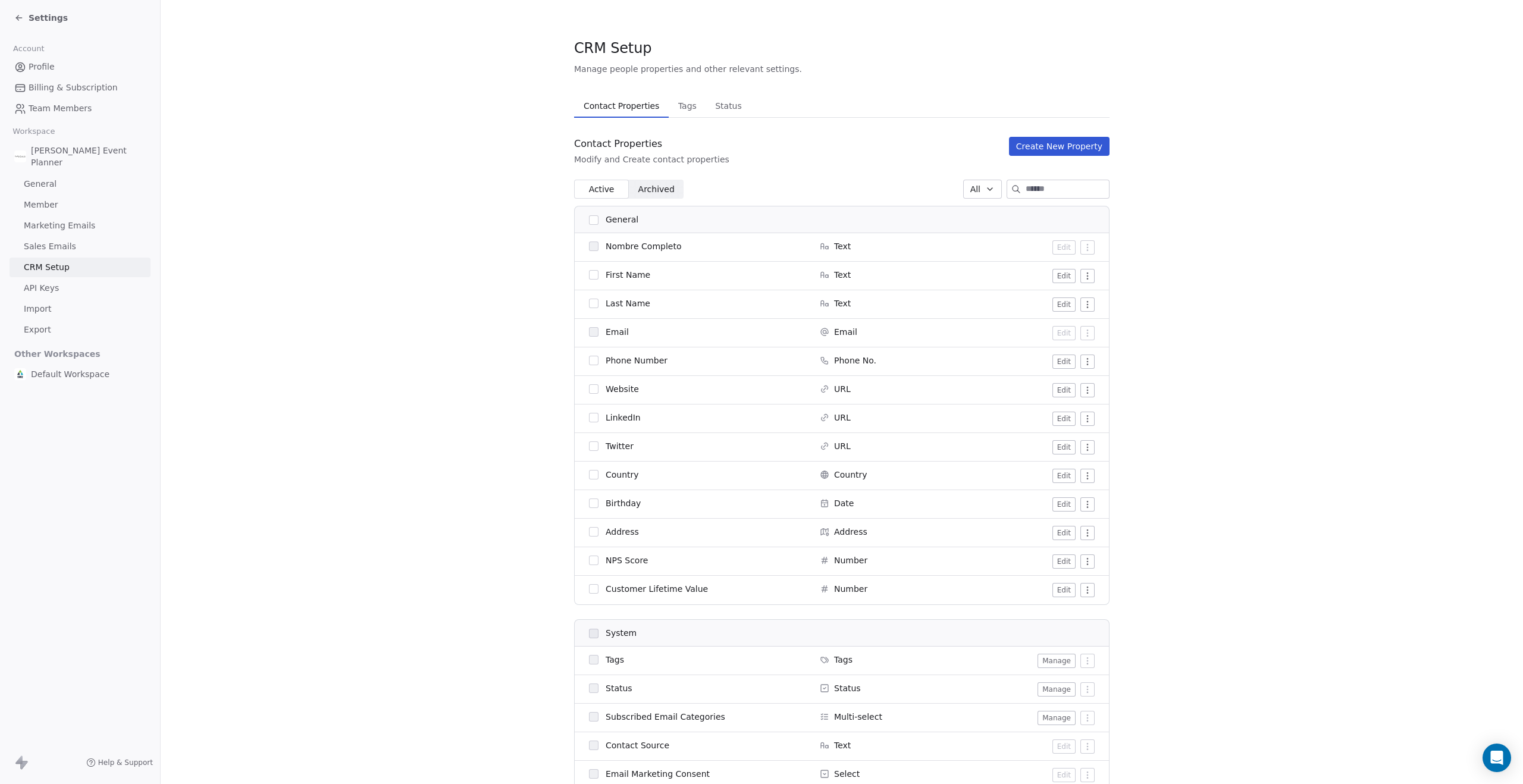
click at [55, 240] on span "Sales Emails" at bounding box center [50, 246] width 52 height 12
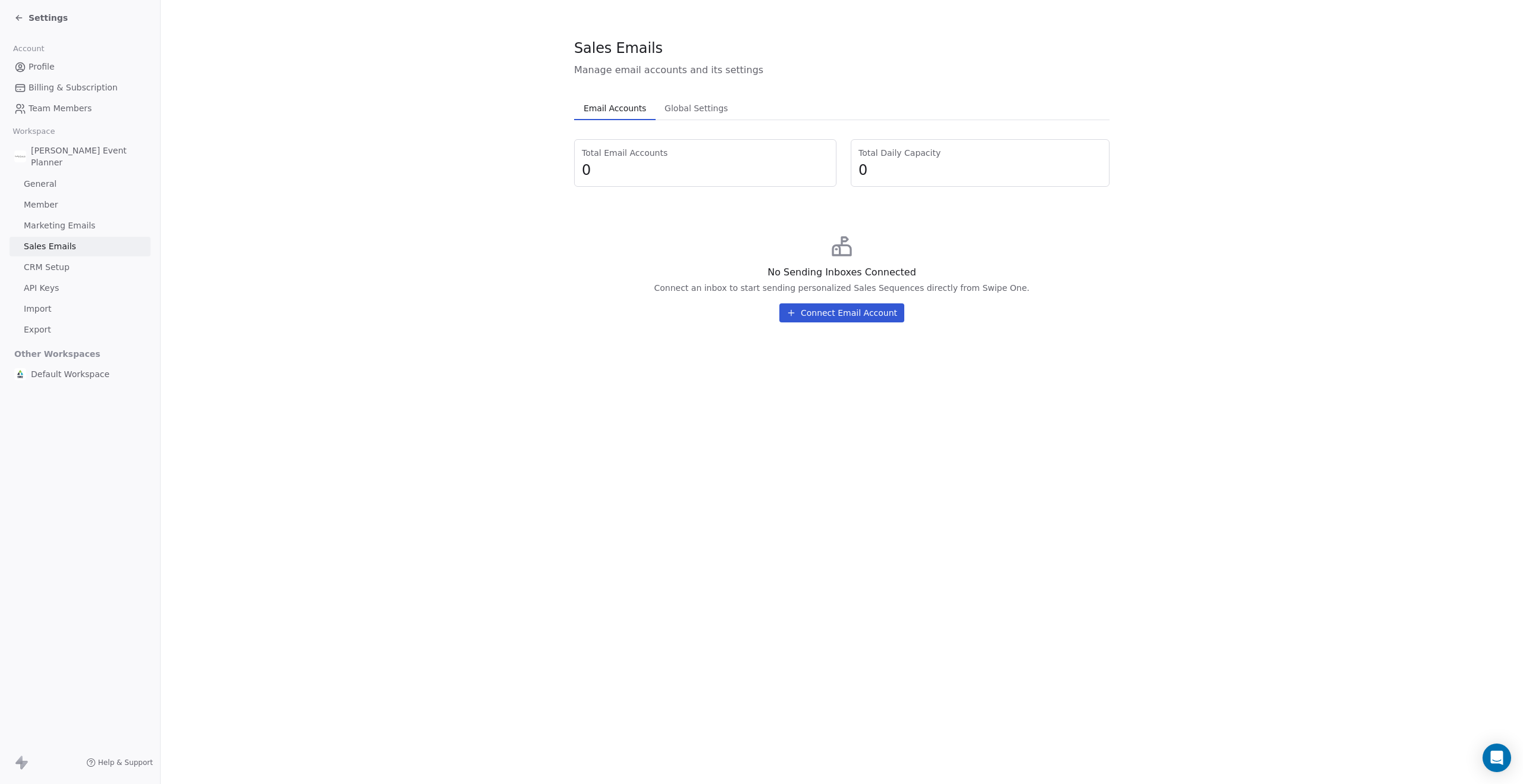
click at [62, 227] on span "Marketing Emails" at bounding box center [59, 225] width 71 height 12
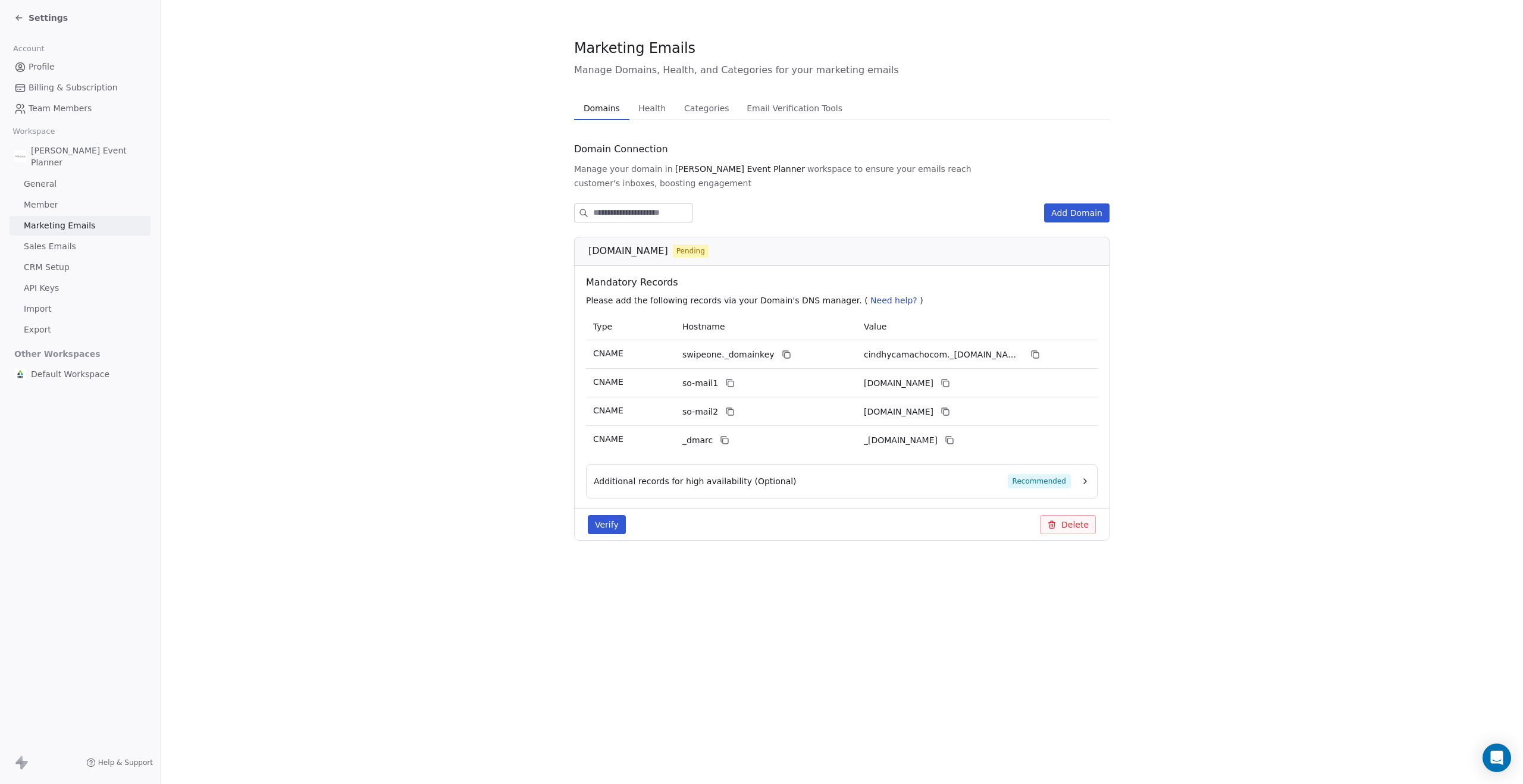
drag, startPoint x: 42, startPoint y: 209, endPoint x: 60, endPoint y: 206, distance: 18.2
click at [42, 209] on span "Member" at bounding box center [41, 204] width 34 height 12
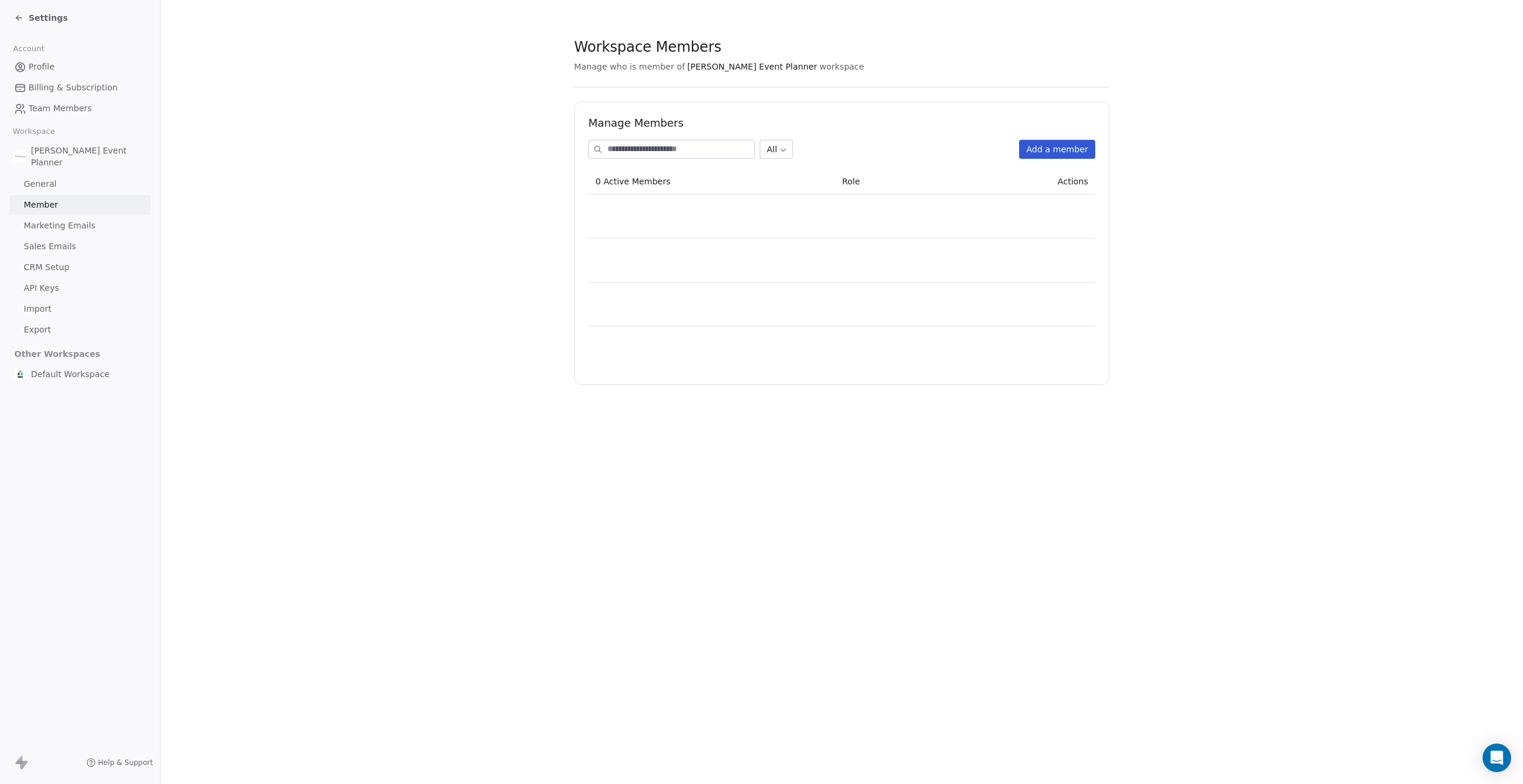
click at [58, 185] on link "General" at bounding box center [80, 184] width 141 height 20
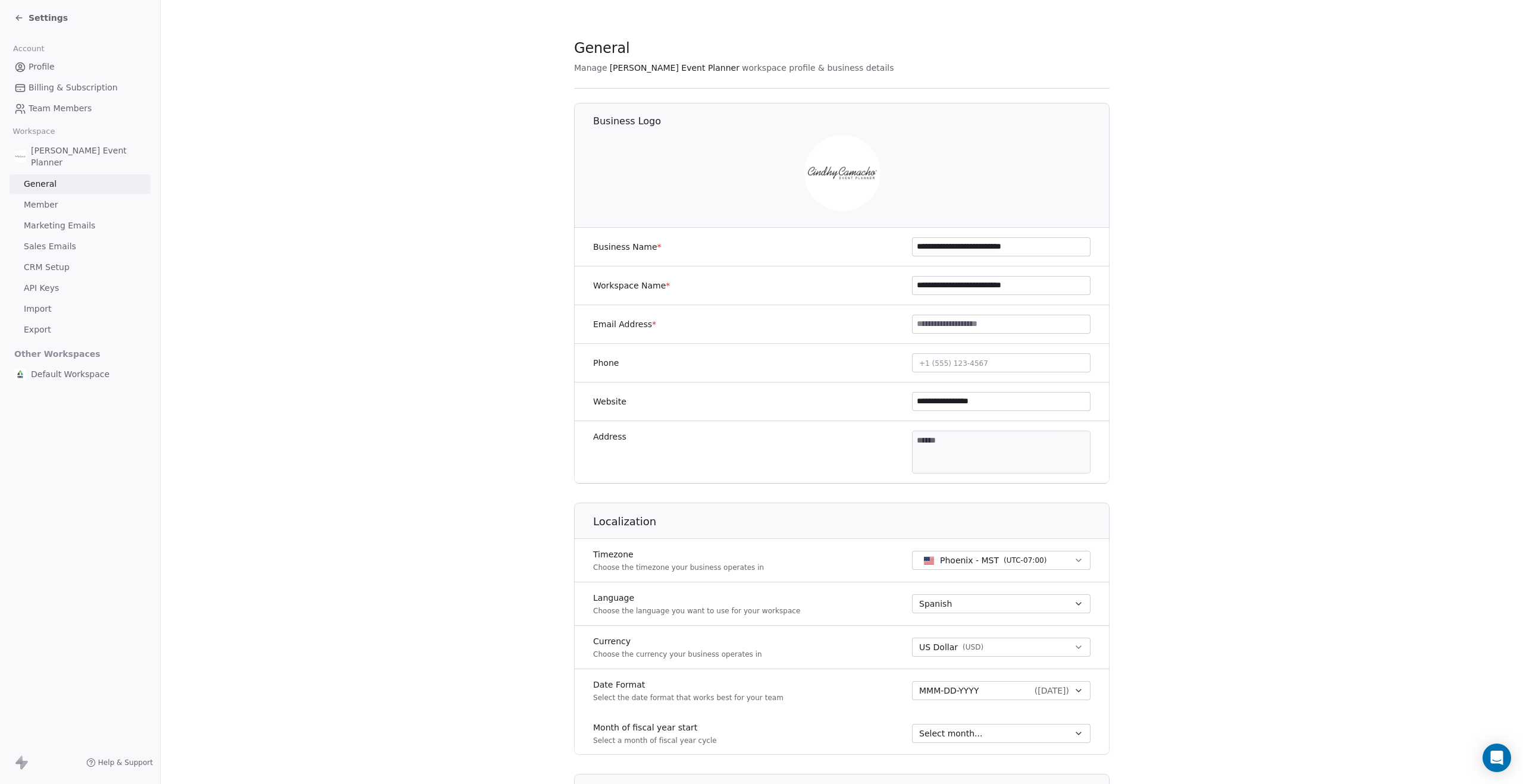
drag, startPoint x: 74, startPoint y: 155, endPoint x: 94, endPoint y: 159, distance: 20.4
click at [74, 155] on span "[PERSON_NAME] Event Planner" at bounding box center [89, 156] width 115 height 24
click at [53, 148] on span "[PERSON_NAME] Event Planner" at bounding box center [89, 156] width 115 height 24
click at [16, 16] on icon at bounding box center [19, 18] width 10 height 10
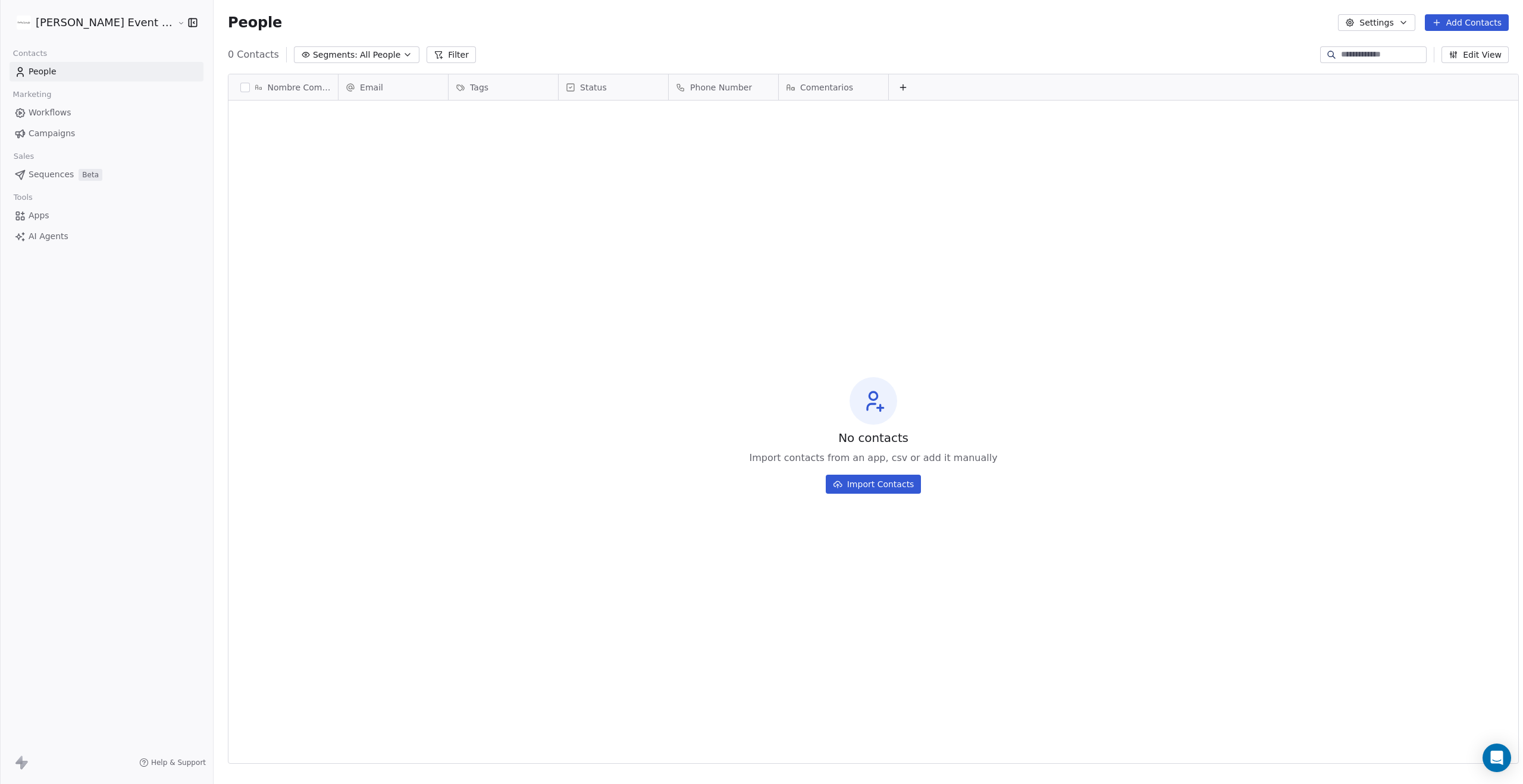
scroll to position [690, 1320]
click at [47, 211] on span "Apps" at bounding box center [39, 215] width 20 height 12
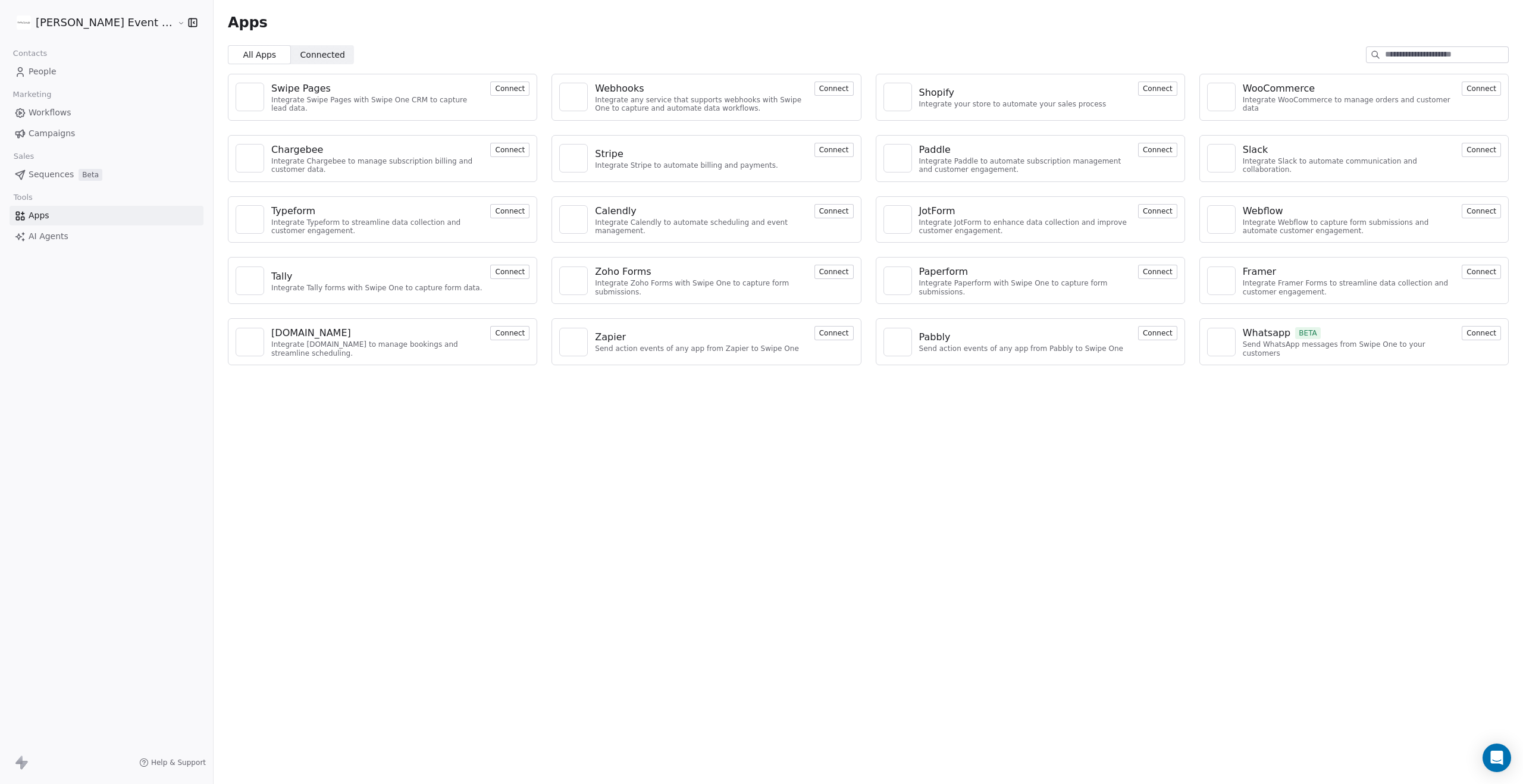
click at [323, 478] on div "Apps All Apps All Apps Connected Connected Swipe Pages Integrate Swipe Pages wi…" at bounding box center [868, 392] width 1309 height 784
click at [302, 51] on span "Connected" at bounding box center [323, 55] width 44 height 12
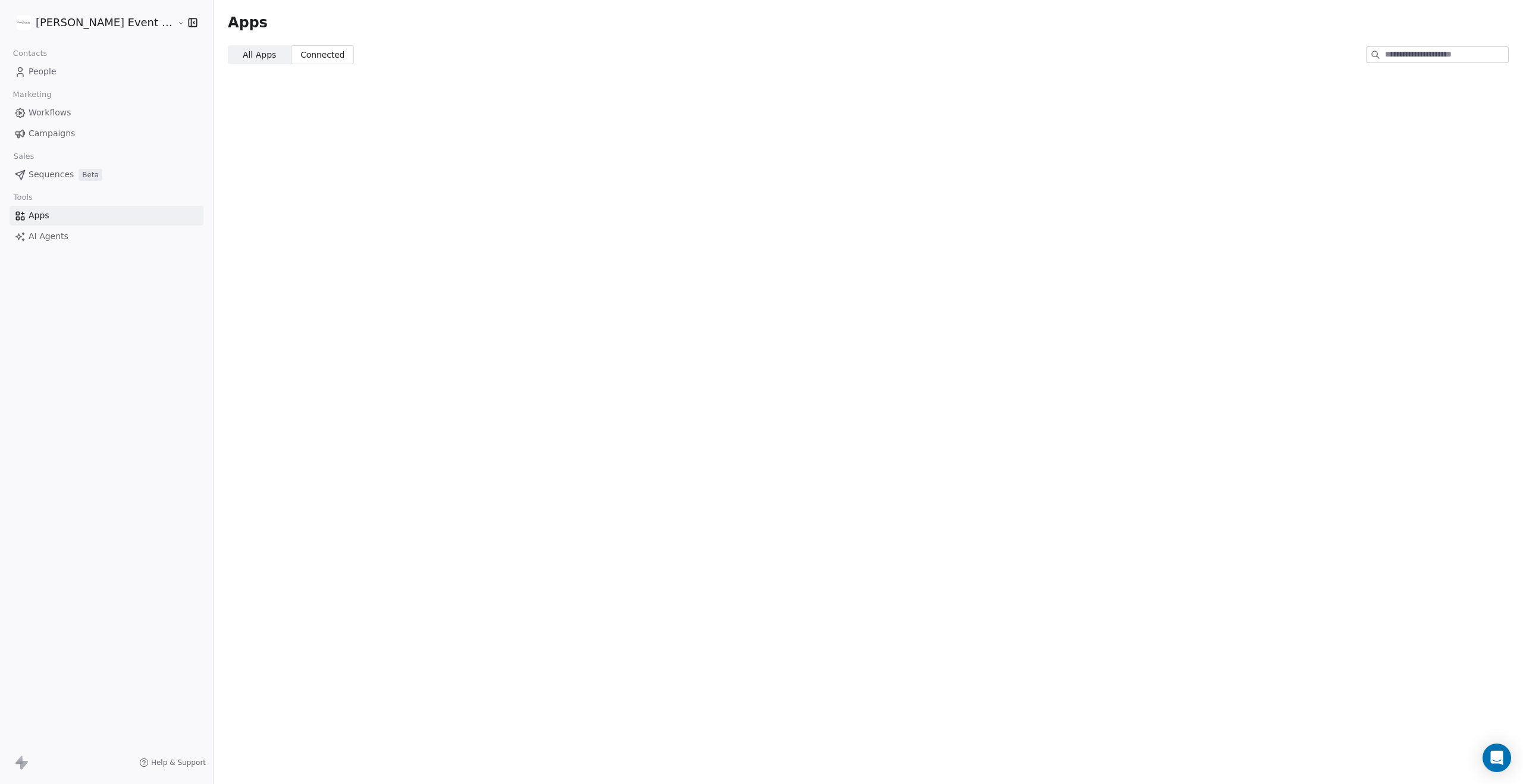
click at [258, 57] on span "All Apps" at bounding box center [259, 55] width 34 height 12
